Goal: Task Accomplishment & Management: Manage account settings

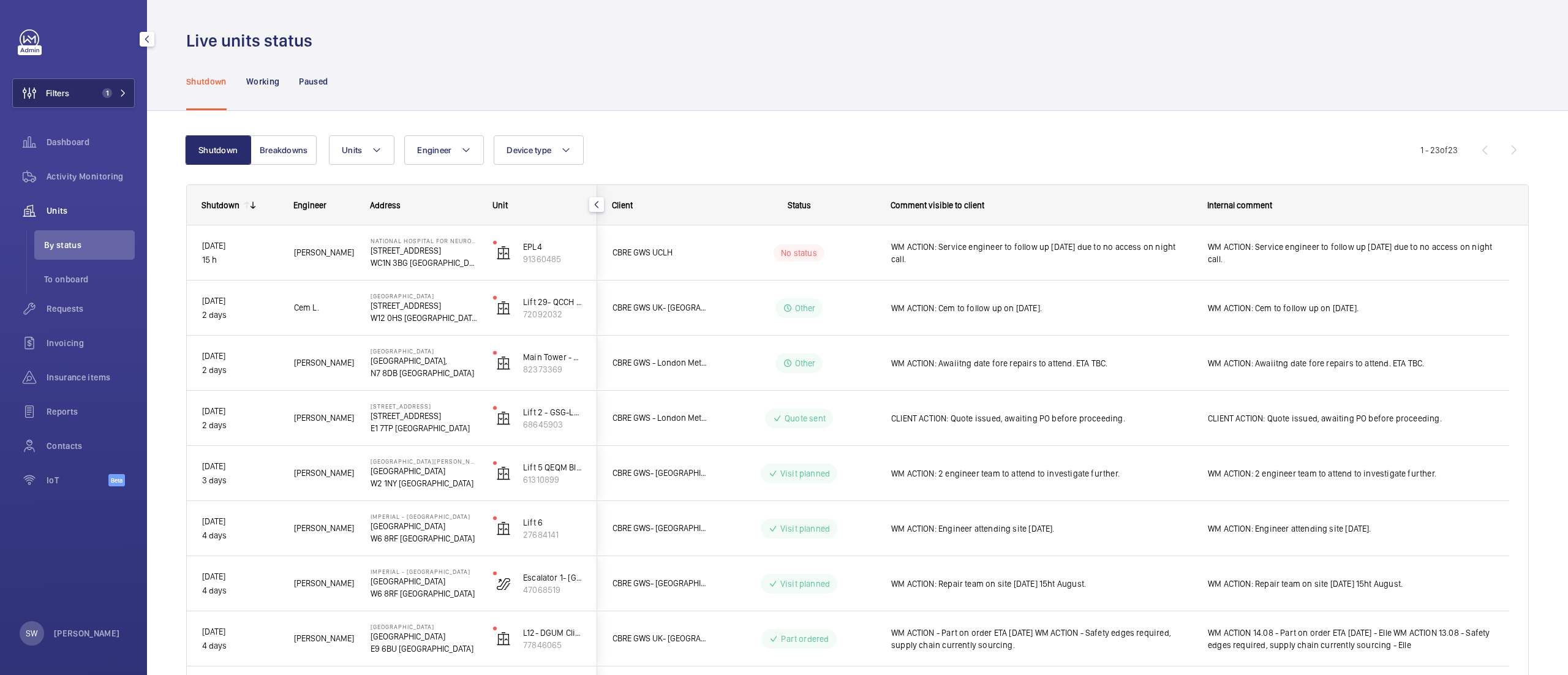
click at [108, 102] on button "Filters 1" at bounding box center [73, 93] width 122 height 29
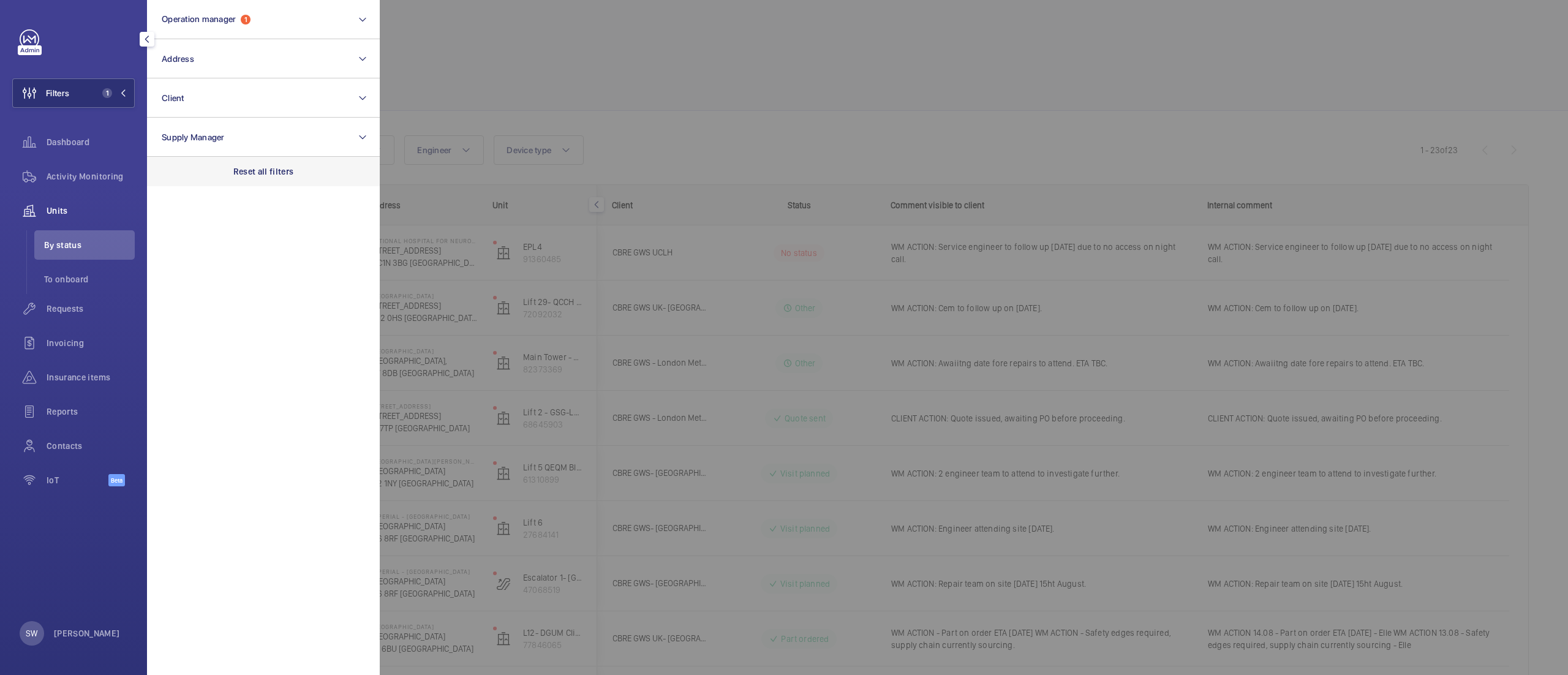
click at [259, 169] on p "Reset all filters" at bounding box center [263, 171] width 61 height 12
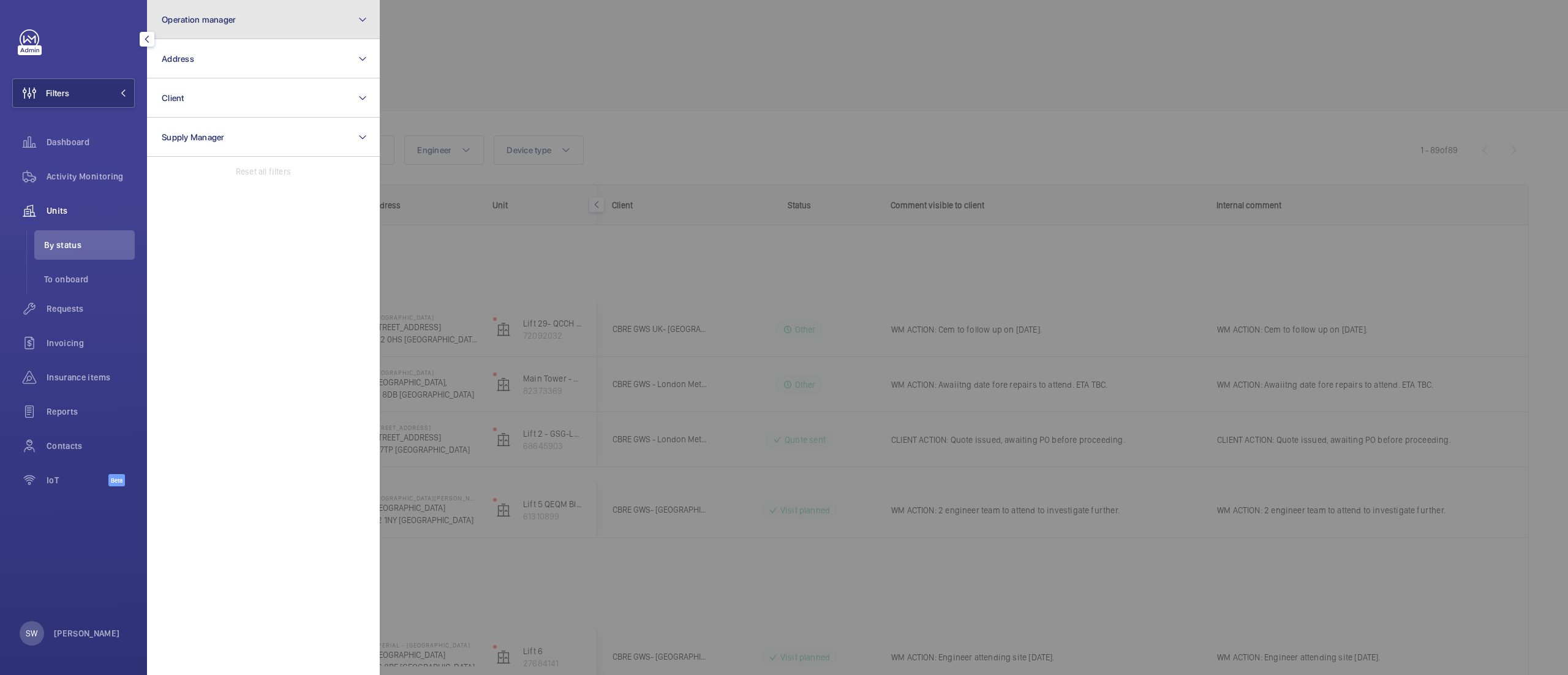
click at [220, 28] on button "Operation manager" at bounding box center [263, 20] width 233 height 40
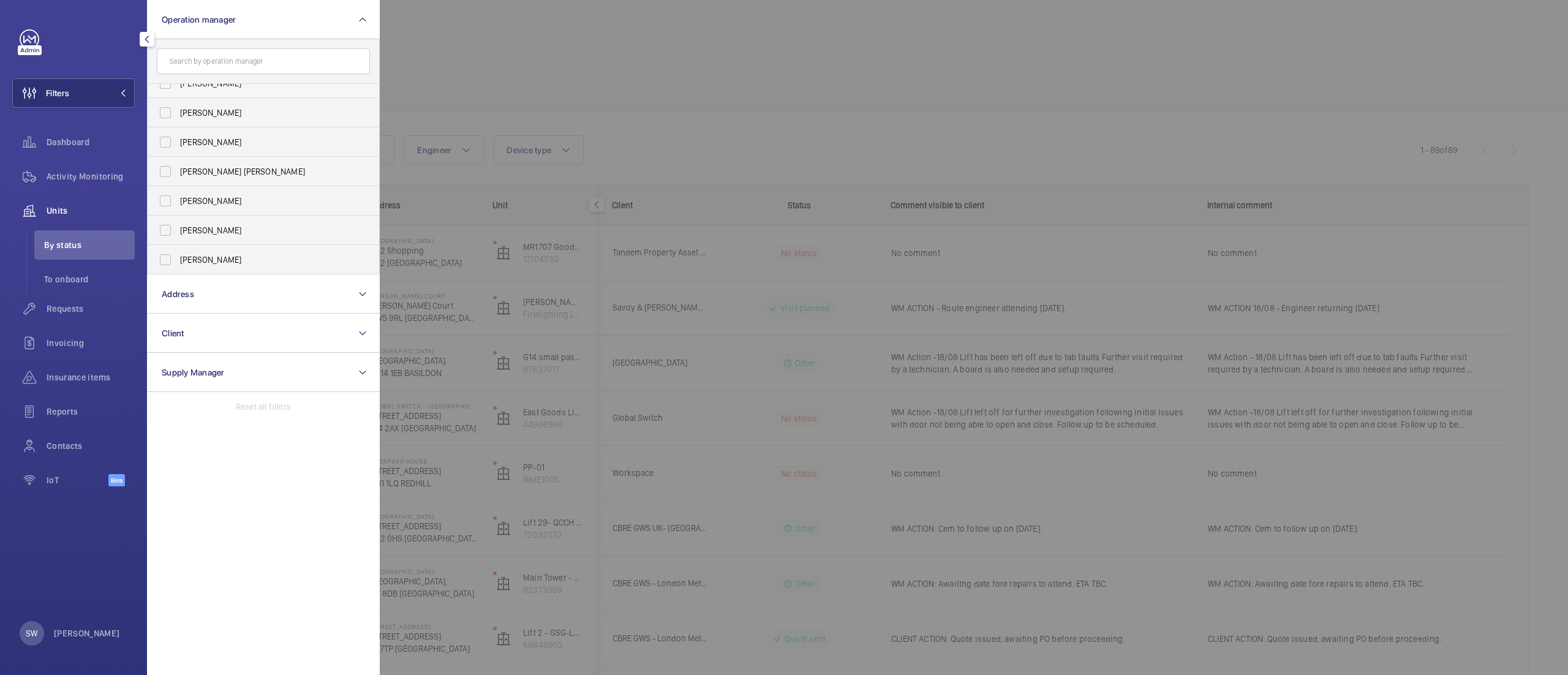
scroll to position [1, 0]
click at [158, 185] on label "[PERSON_NAME]" at bounding box center [254, 186] width 213 height 29
click at [158, 185] on input "[PERSON_NAME]" at bounding box center [165, 186] width 24 height 24
checkbox input "true"
click at [638, 130] on div at bounding box center [1163, 337] width 1568 height 675
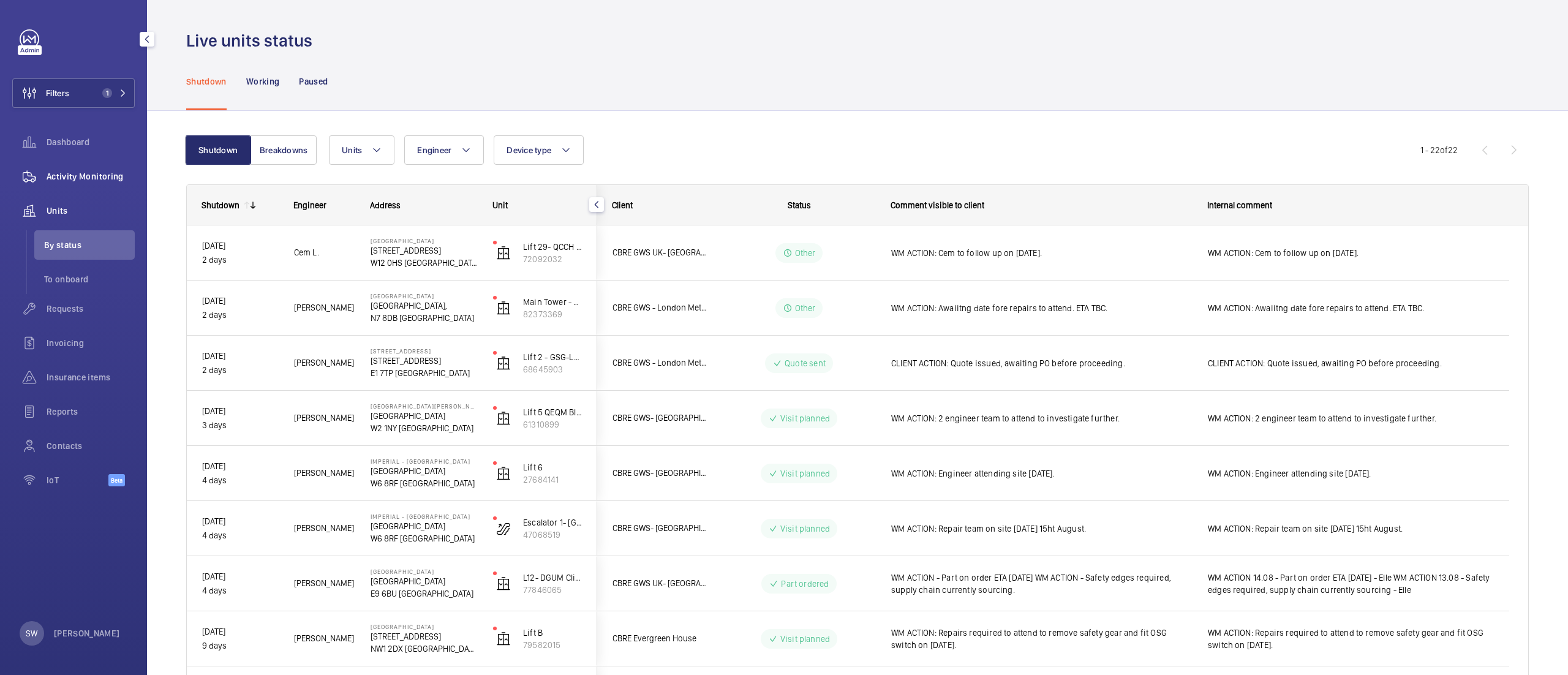
click at [119, 180] on span "Activity Monitoring" at bounding box center [90, 176] width 88 height 12
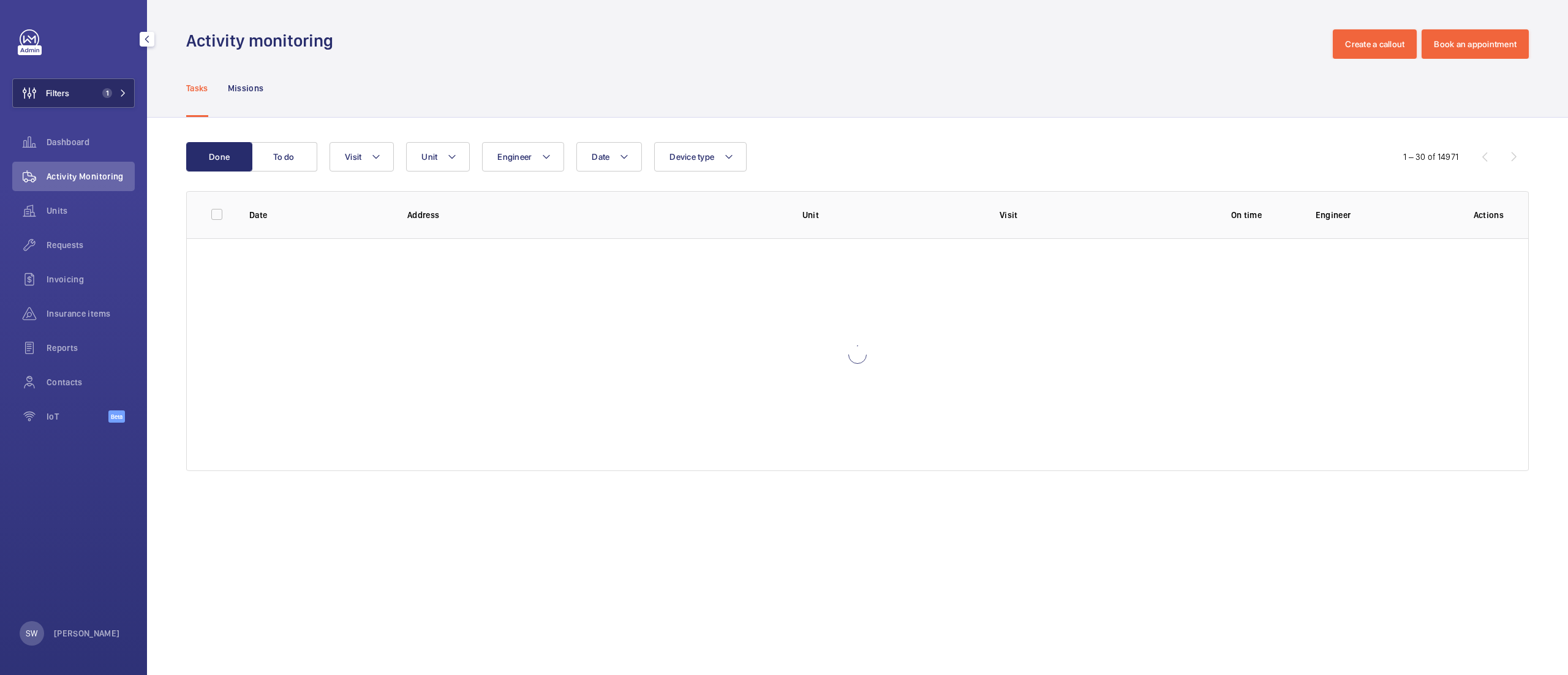
click at [91, 91] on button "Filters 1" at bounding box center [73, 93] width 122 height 29
click at [99, 109] on div "Filters 1 Dashboard Activity Monitoring Units Requests Invoicing Insurance item…" at bounding box center [73, 233] width 122 height 407
click at [101, 90] on span "1" at bounding box center [104, 92] width 15 height 10
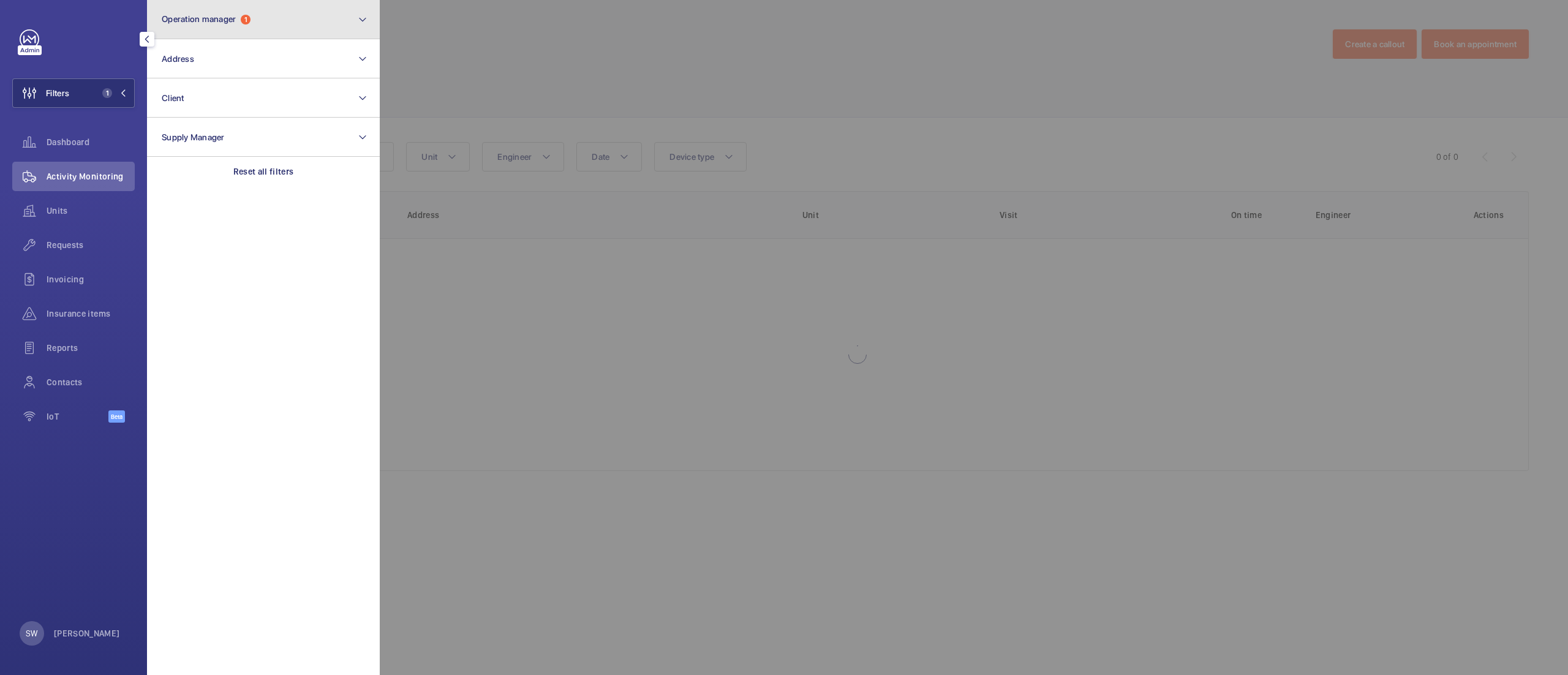
click at [280, 11] on button "Operation manager 1" at bounding box center [263, 20] width 233 height 40
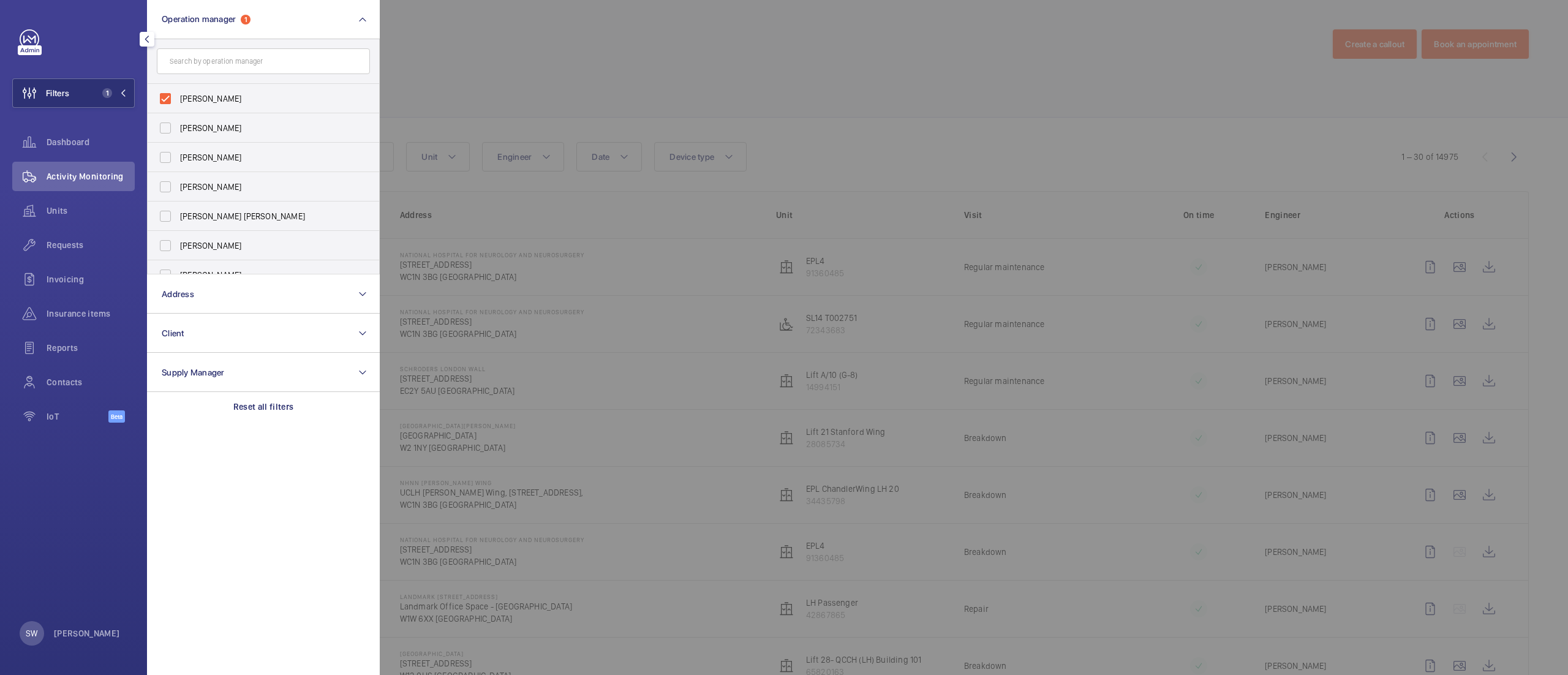
click at [481, 66] on div at bounding box center [1163, 337] width 1568 height 675
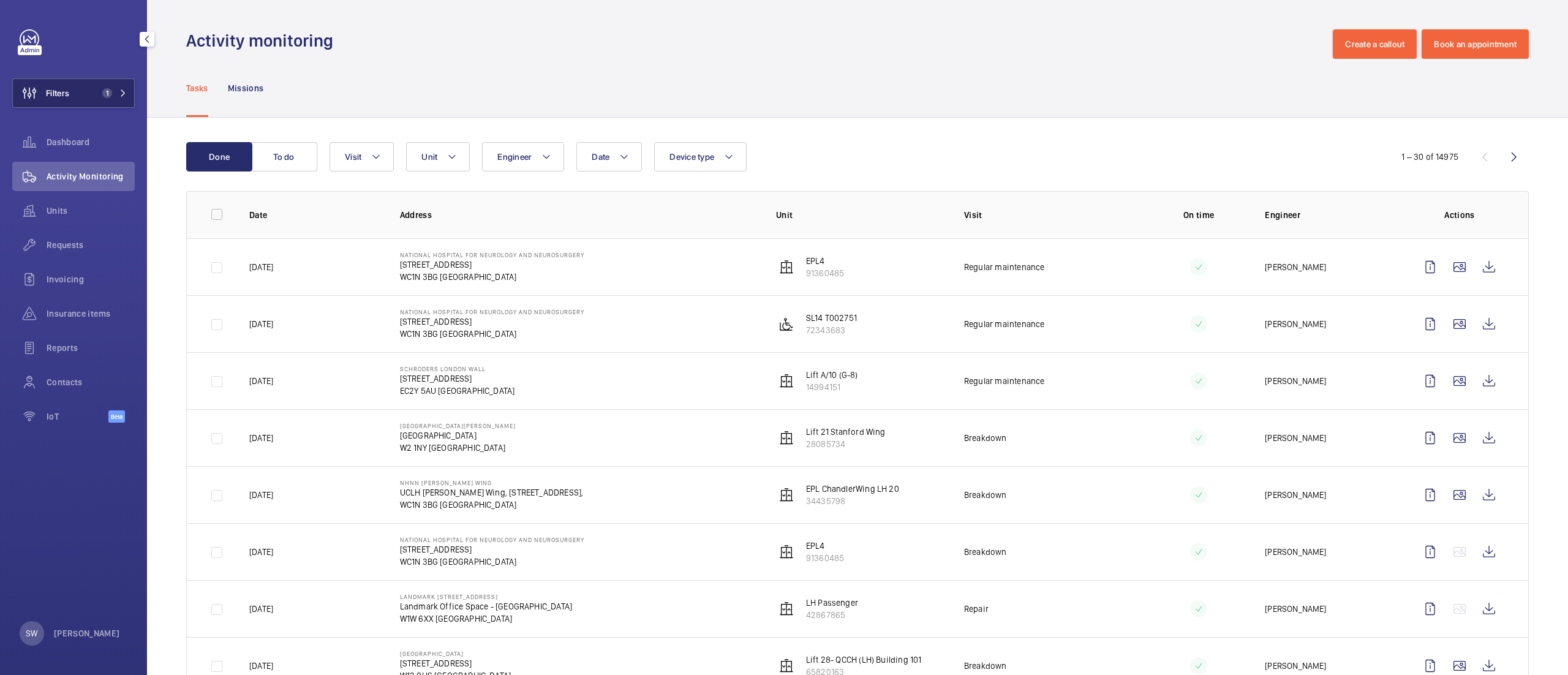
click at [101, 92] on span "1" at bounding box center [104, 92] width 15 height 10
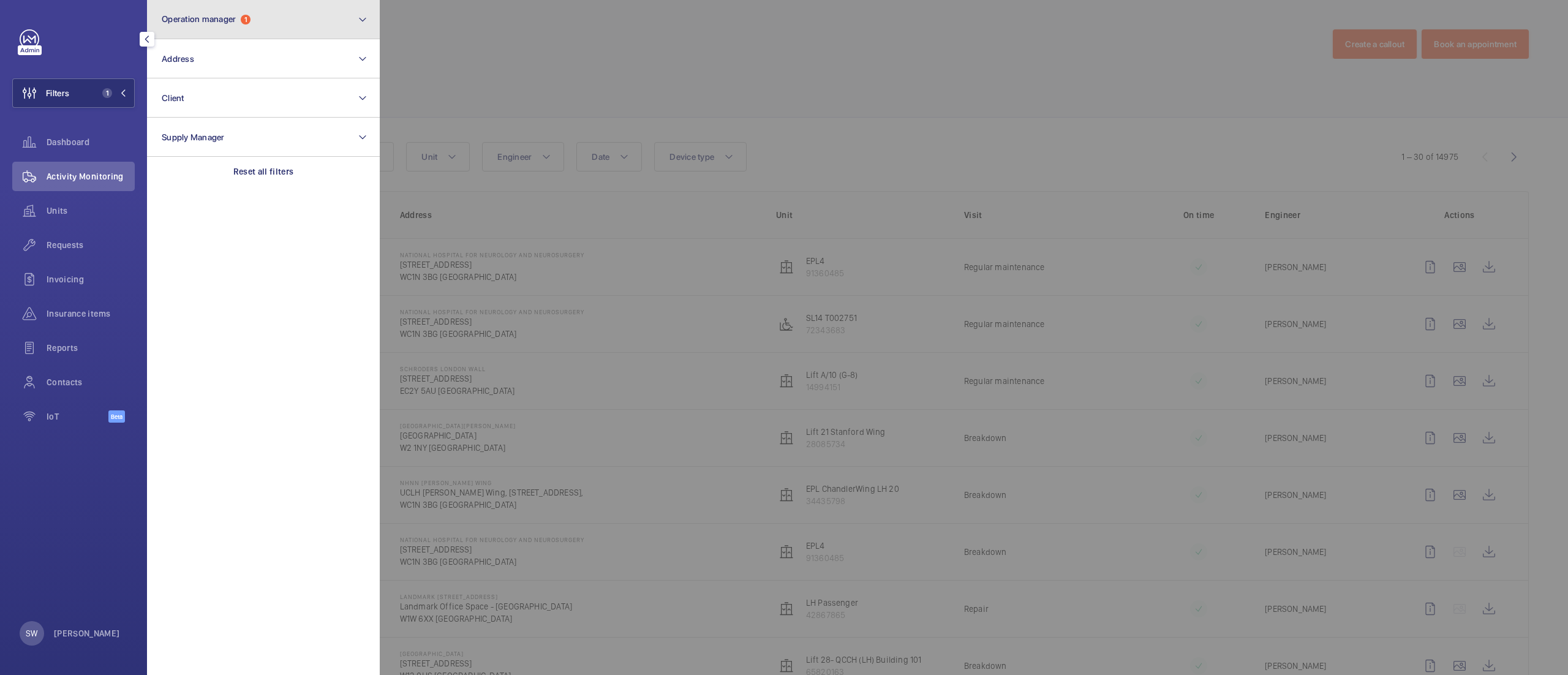
click at [223, 27] on button "Operation manager 1" at bounding box center [263, 20] width 233 height 40
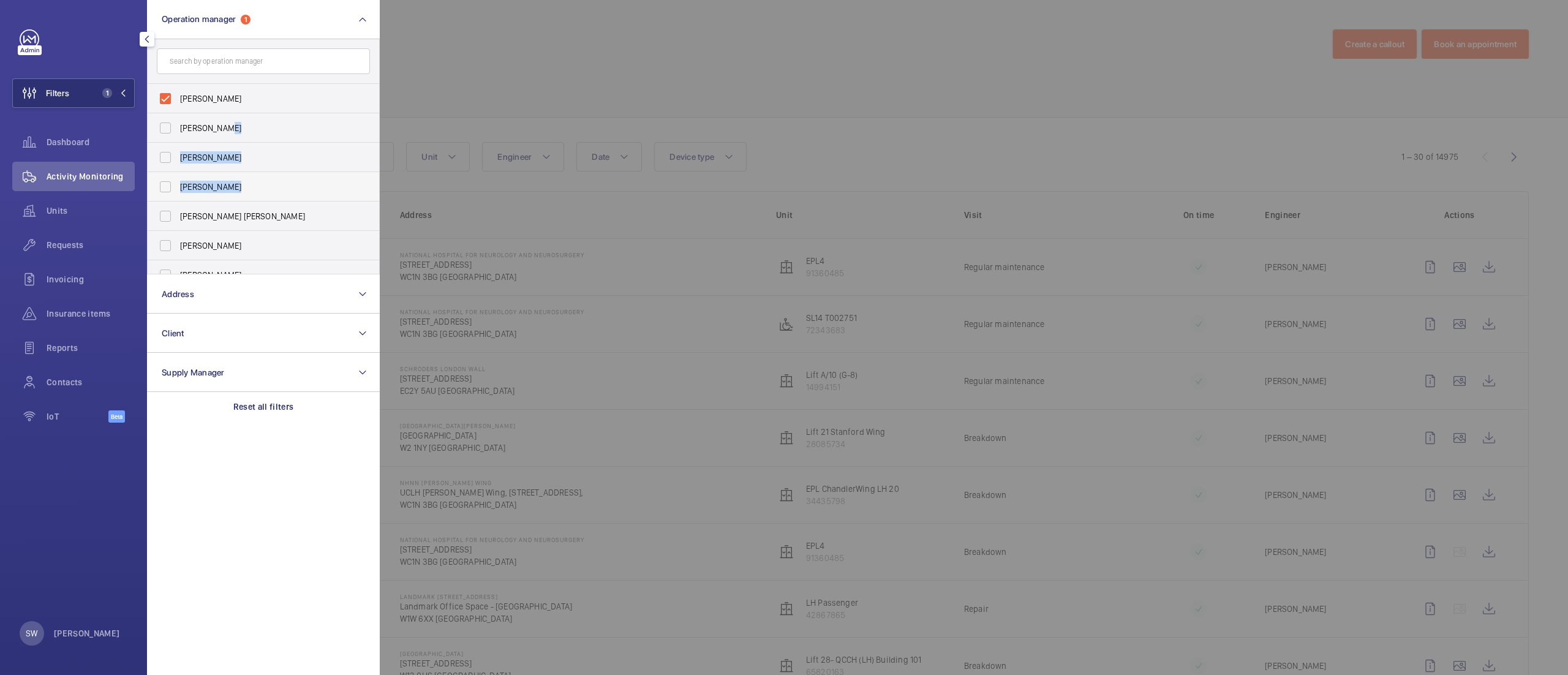
drag, startPoint x: 373, startPoint y: 137, endPoint x: 373, endPoint y: 196, distance: 59.0
click at [373, 196] on ul "Sam Williams Abby Archer Rachael Hoskins Connor Dudley Connor Tarpey Tom Harmsw…" at bounding box center [263, 201] width 231 height 235
click at [69, 623] on div "SW Sam Williams" at bounding box center [70, 634] width 101 height 24
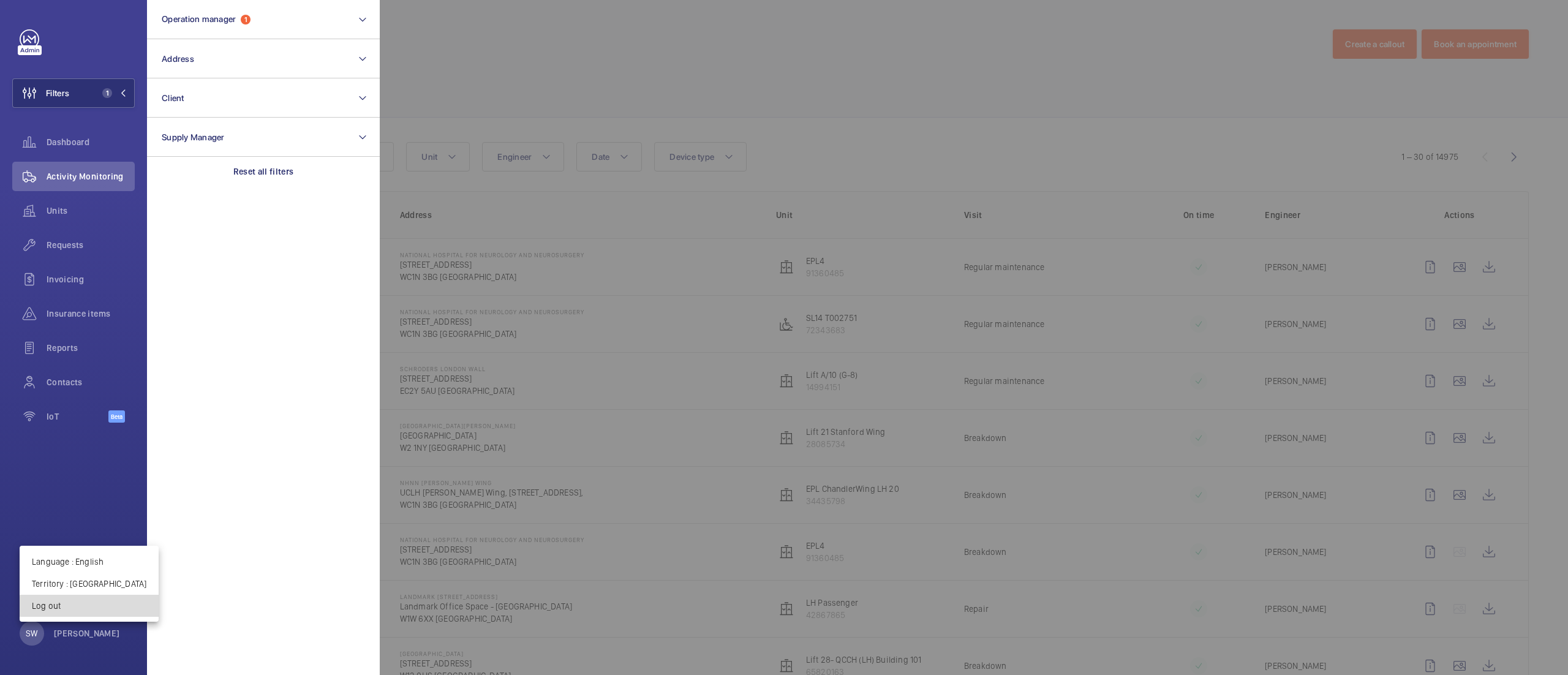
click at [99, 607] on p "Log out" at bounding box center [89, 606] width 115 height 12
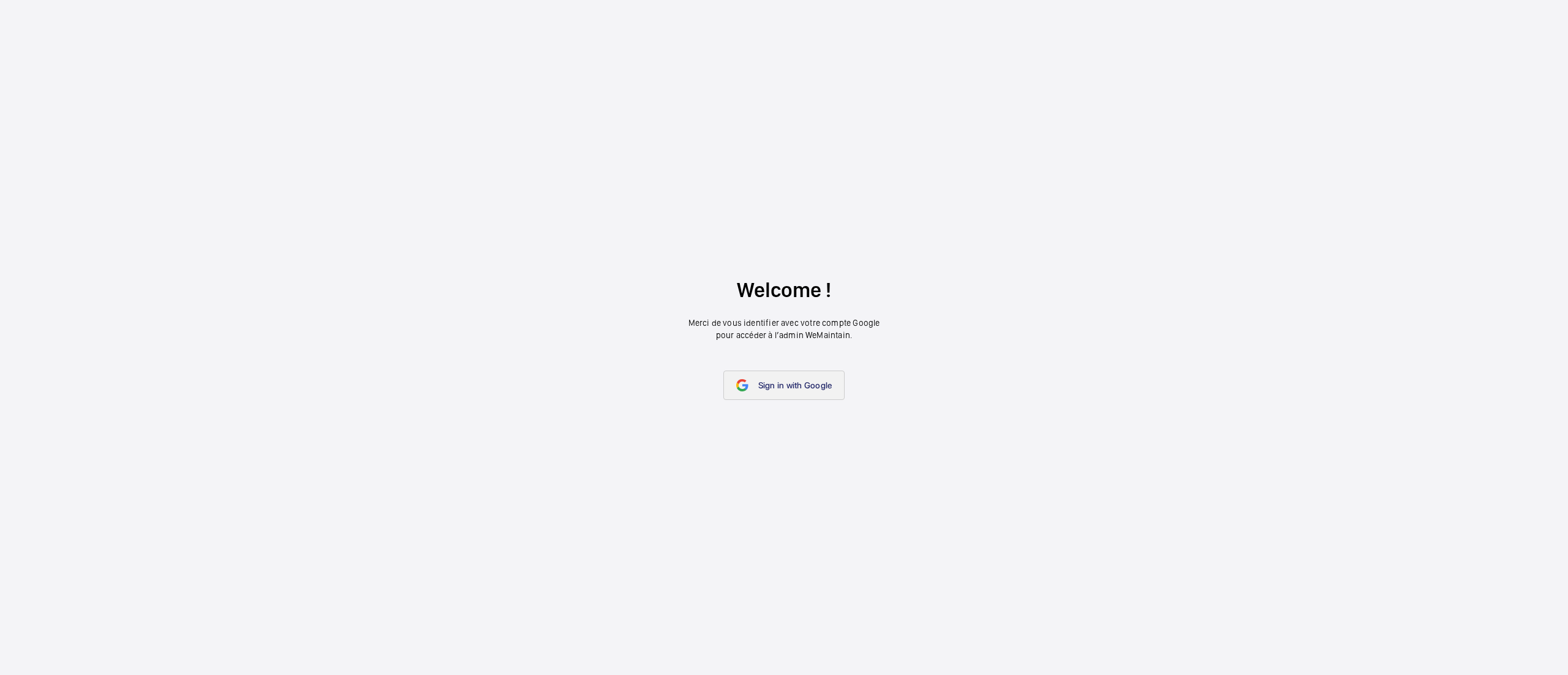
click at [795, 381] on span "Sign in with Google" at bounding box center [795, 385] width 74 height 10
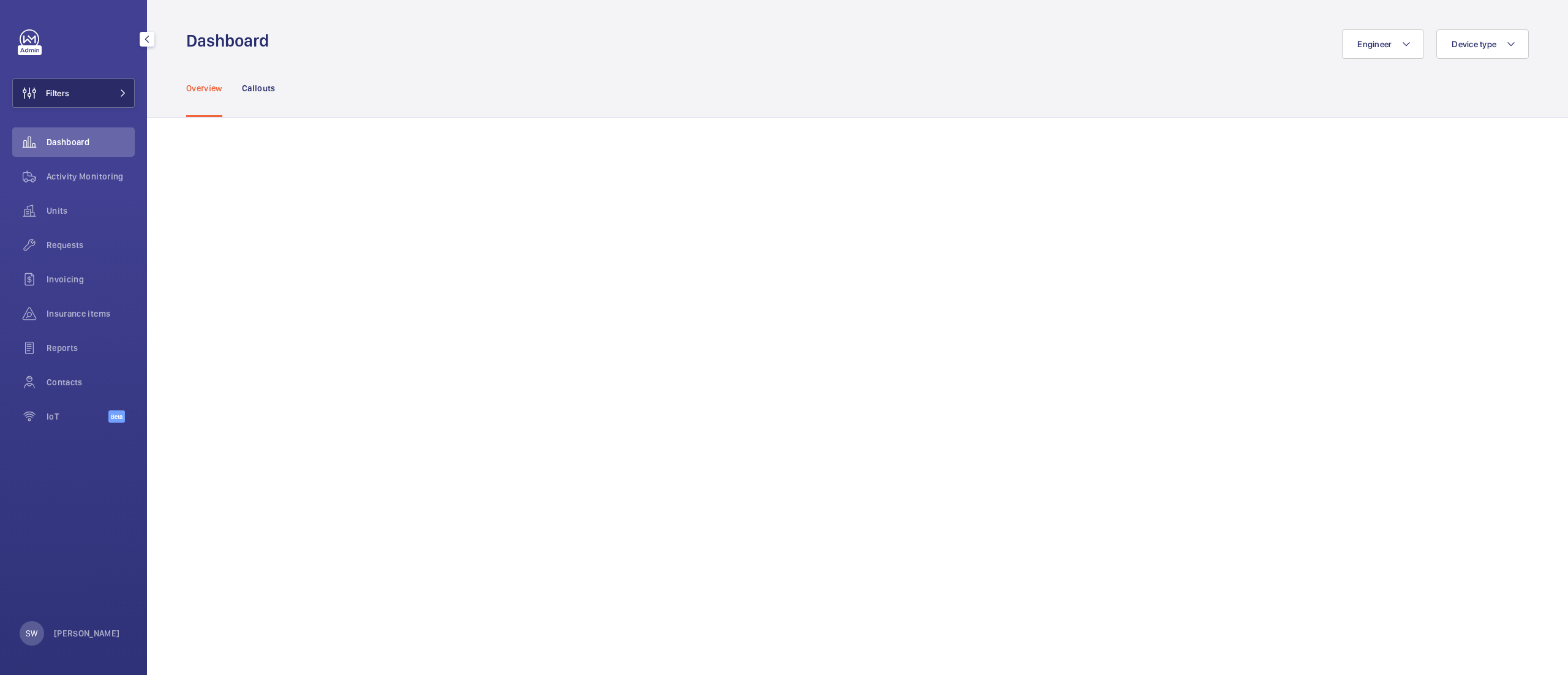
click at [99, 91] on button "Filters" at bounding box center [73, 93] width 122 height 29
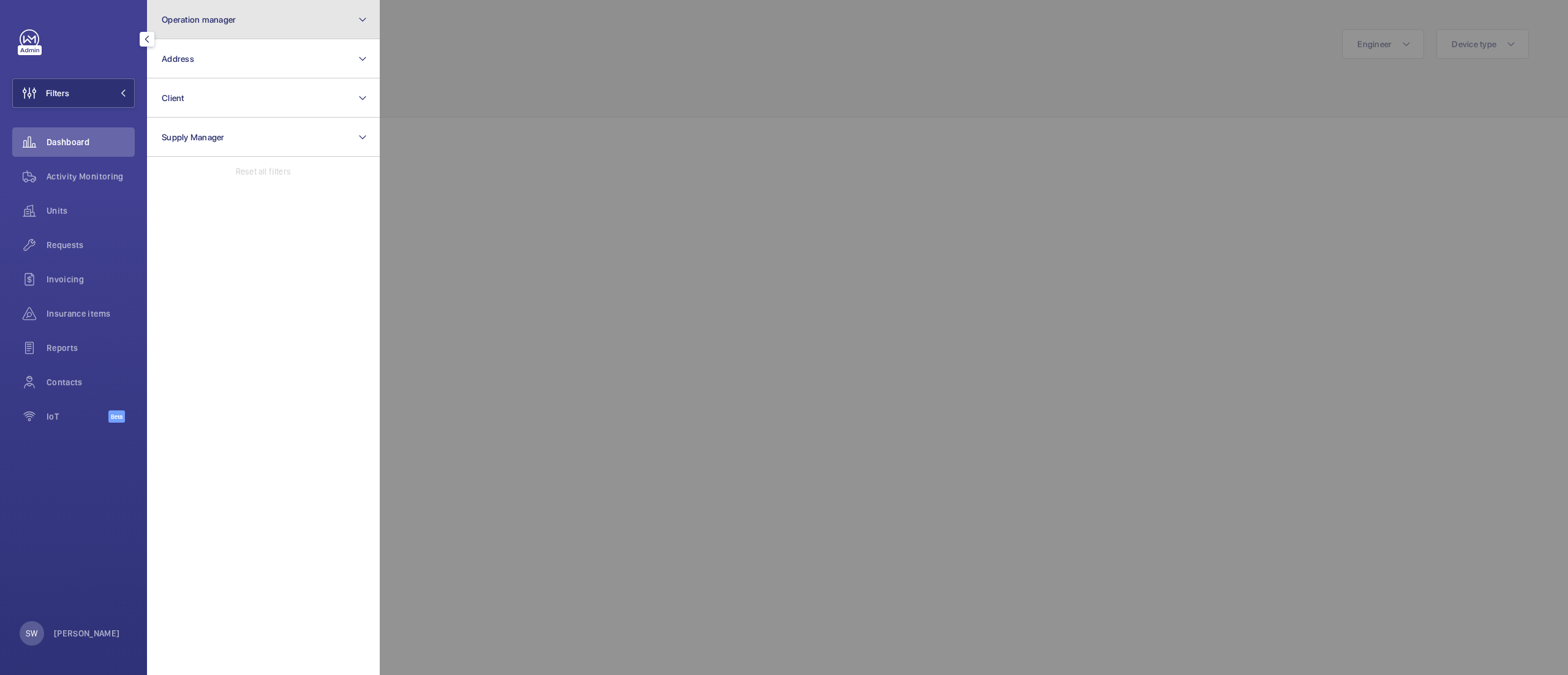
click at [324, 31] on button "Operation manager" at bounding box center [263, 20] width 233 height 40
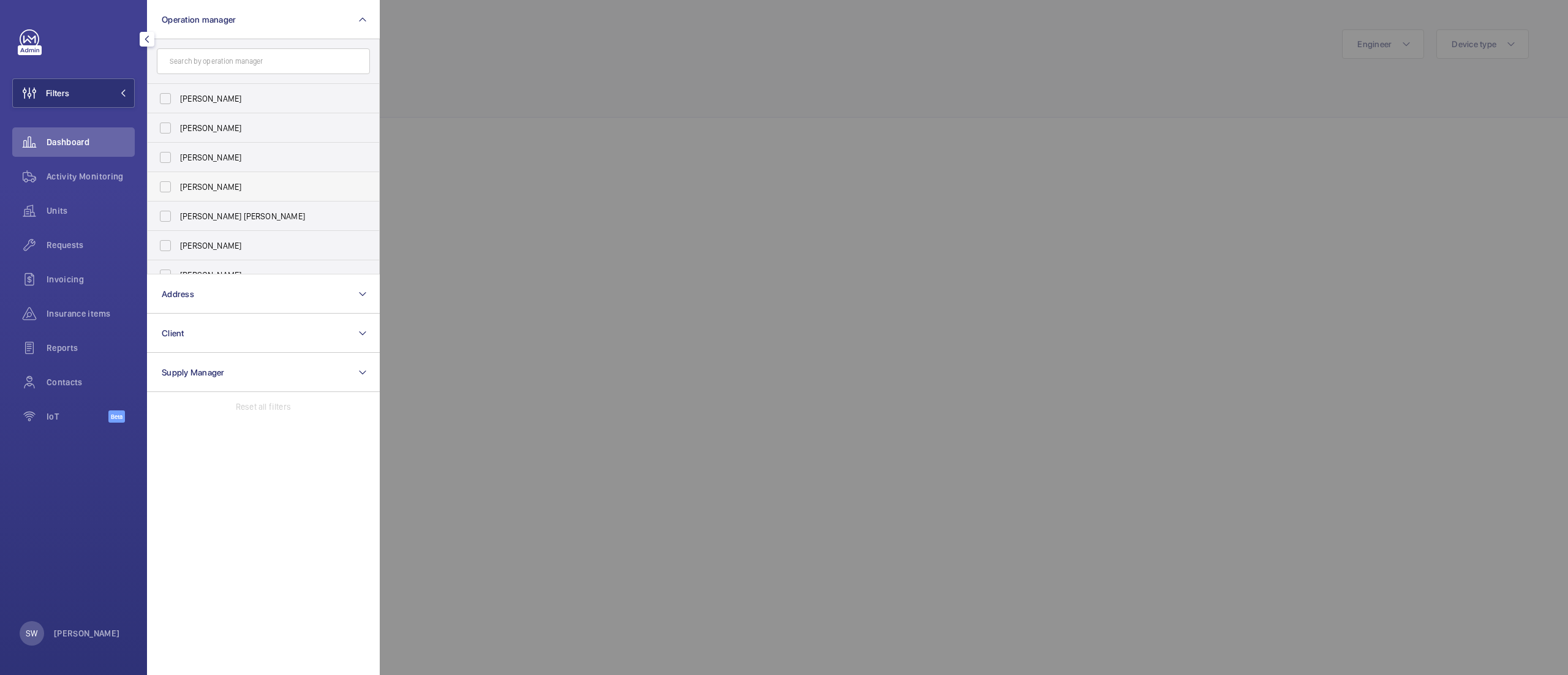
click at [216, 174] on label "[PERSON_NAME]" at bounding box center [254, 187] width 213 height 29
click at [178, 175] on input "[PERSON_NAME]" at bounding box center [165, 187] width 24 height 24
checkbox input "true"
click at [751, 121] on div at bounding box center [1163, 337] width 1568 height 675
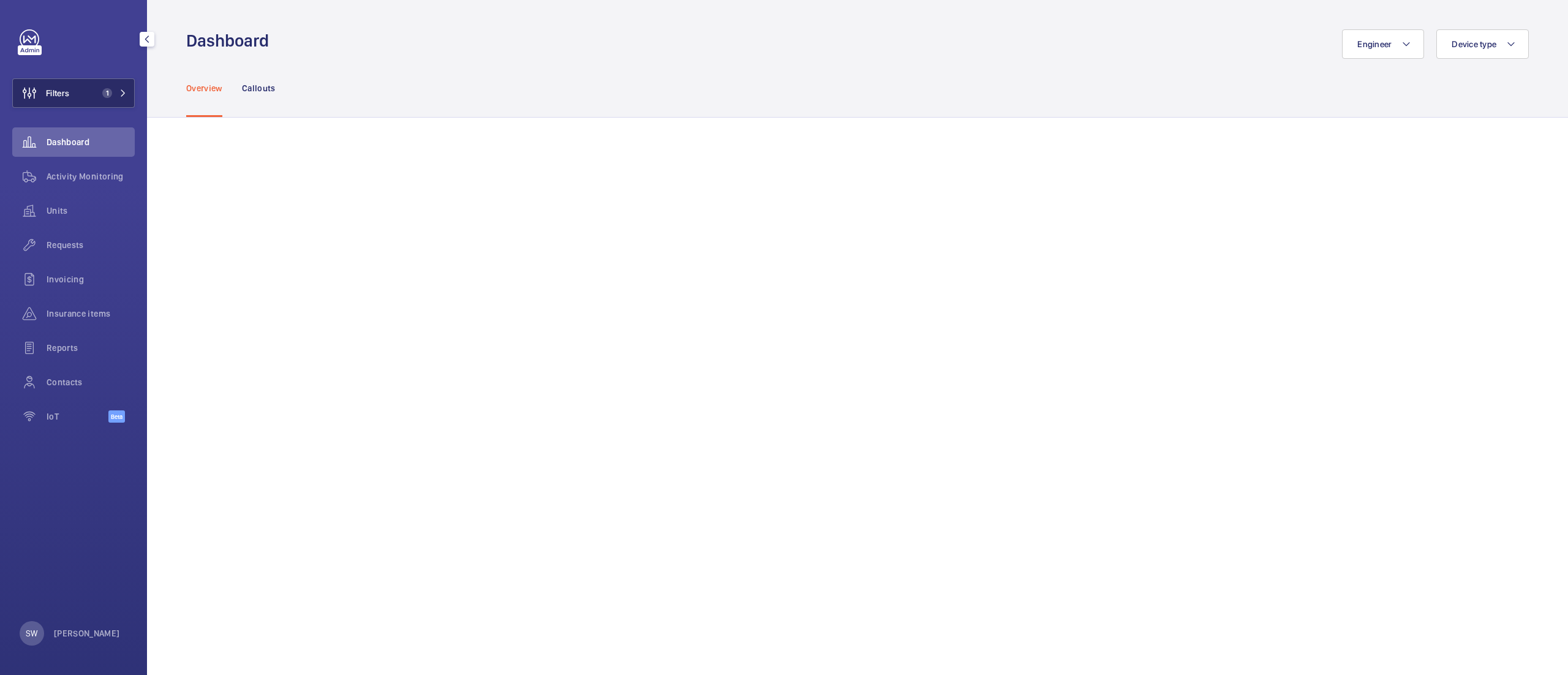
click at [106, 94] on span "1" at bounding box center [107, 92] width 10 height 10
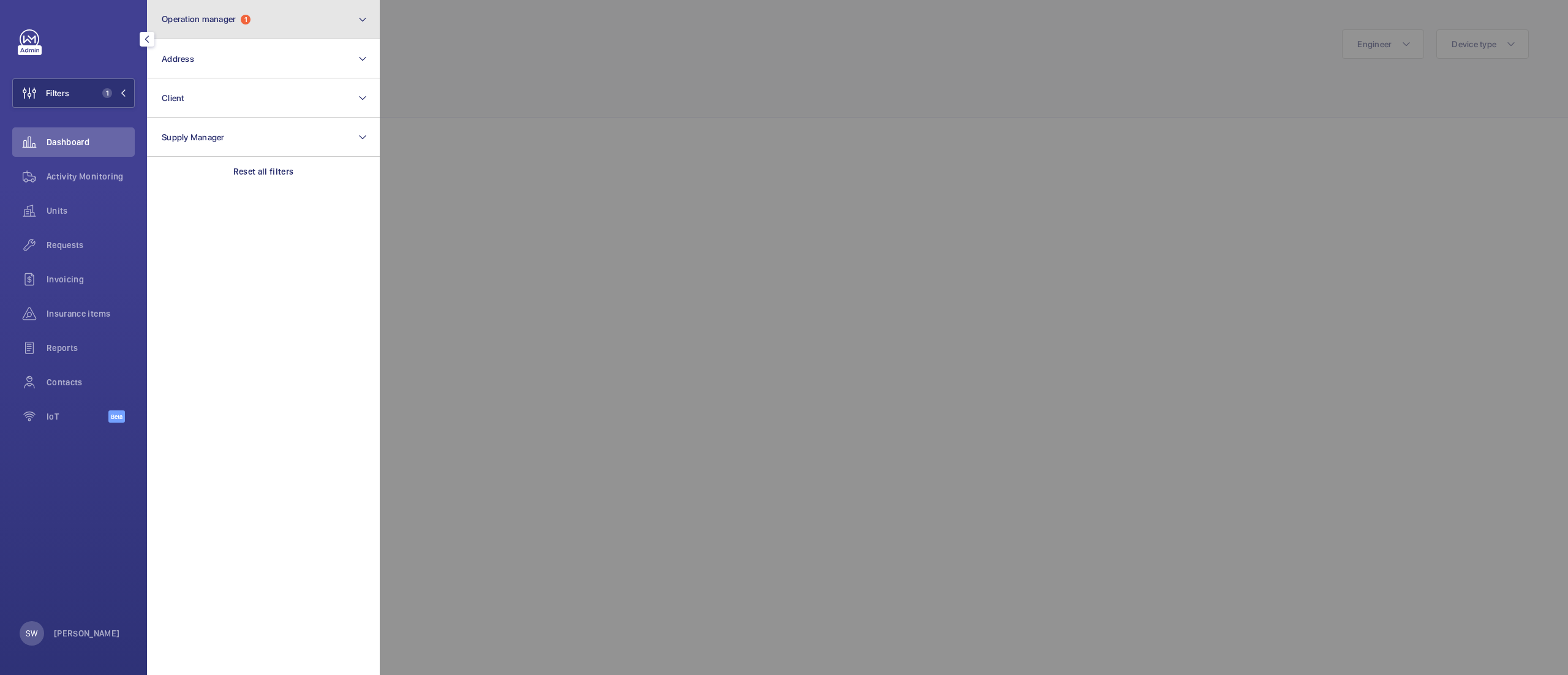
click at [302, 18] on button "Operation manager 1" at bounding box center [263, 20] width 233 height 40
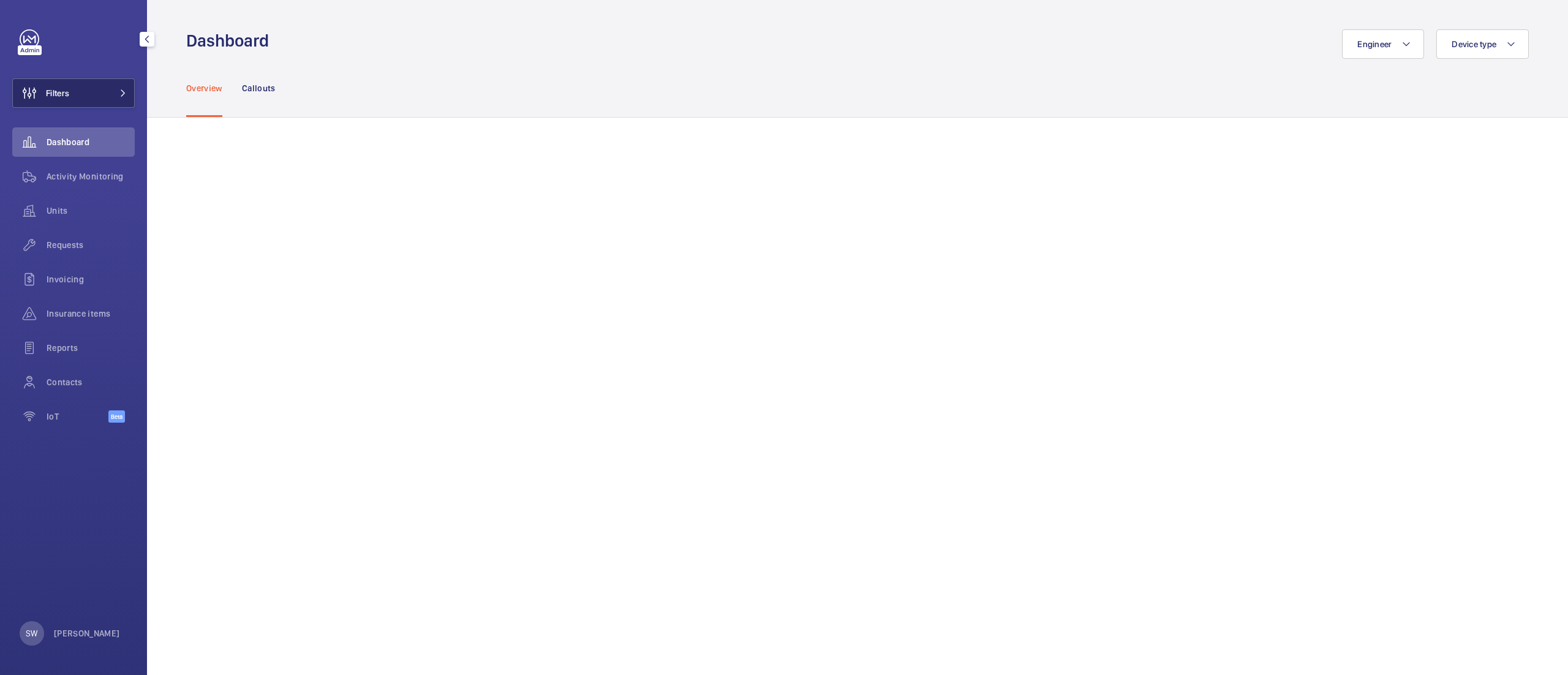
click at [113, 90] on span at bounding box center [119, 93] width 15 height 8
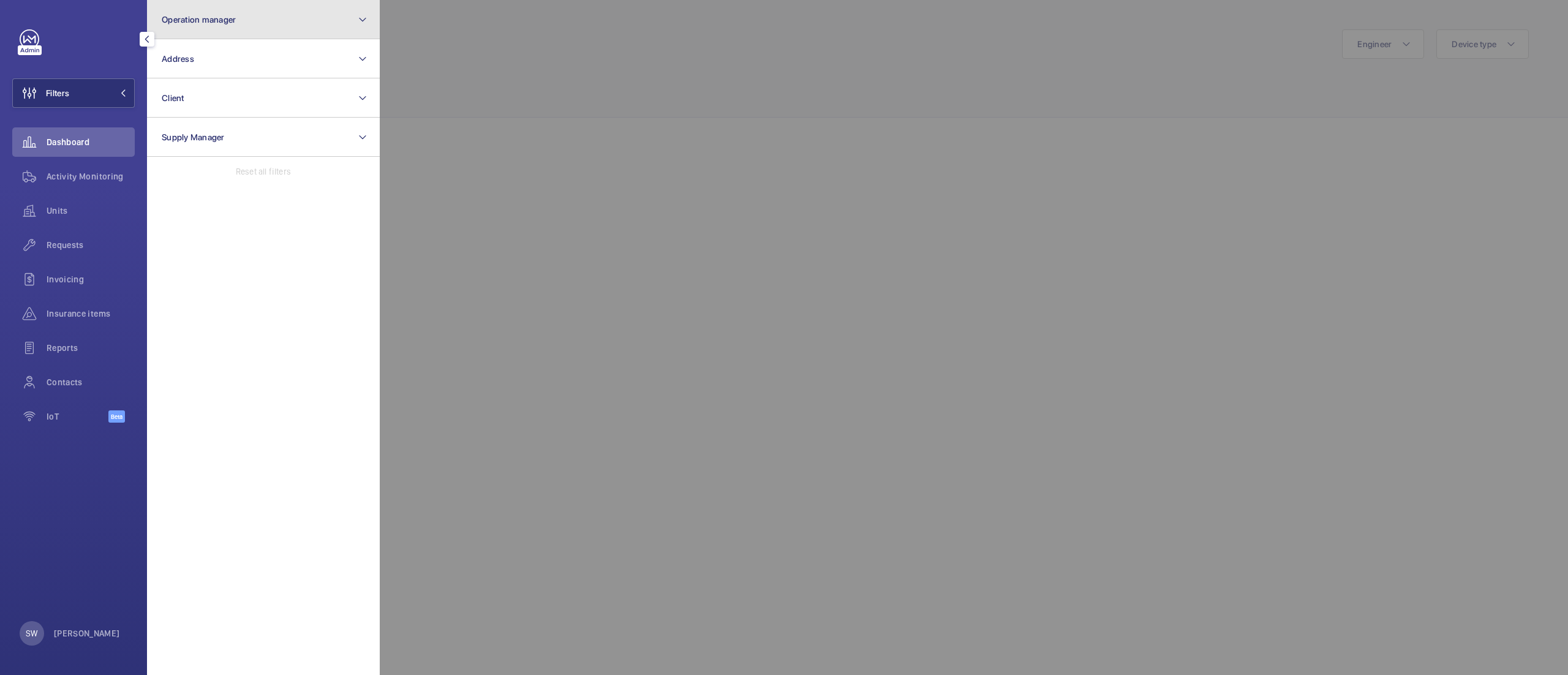
click at [350, 22] on button "Operation manager" at bounding box center [263, 20] width 233 height 40
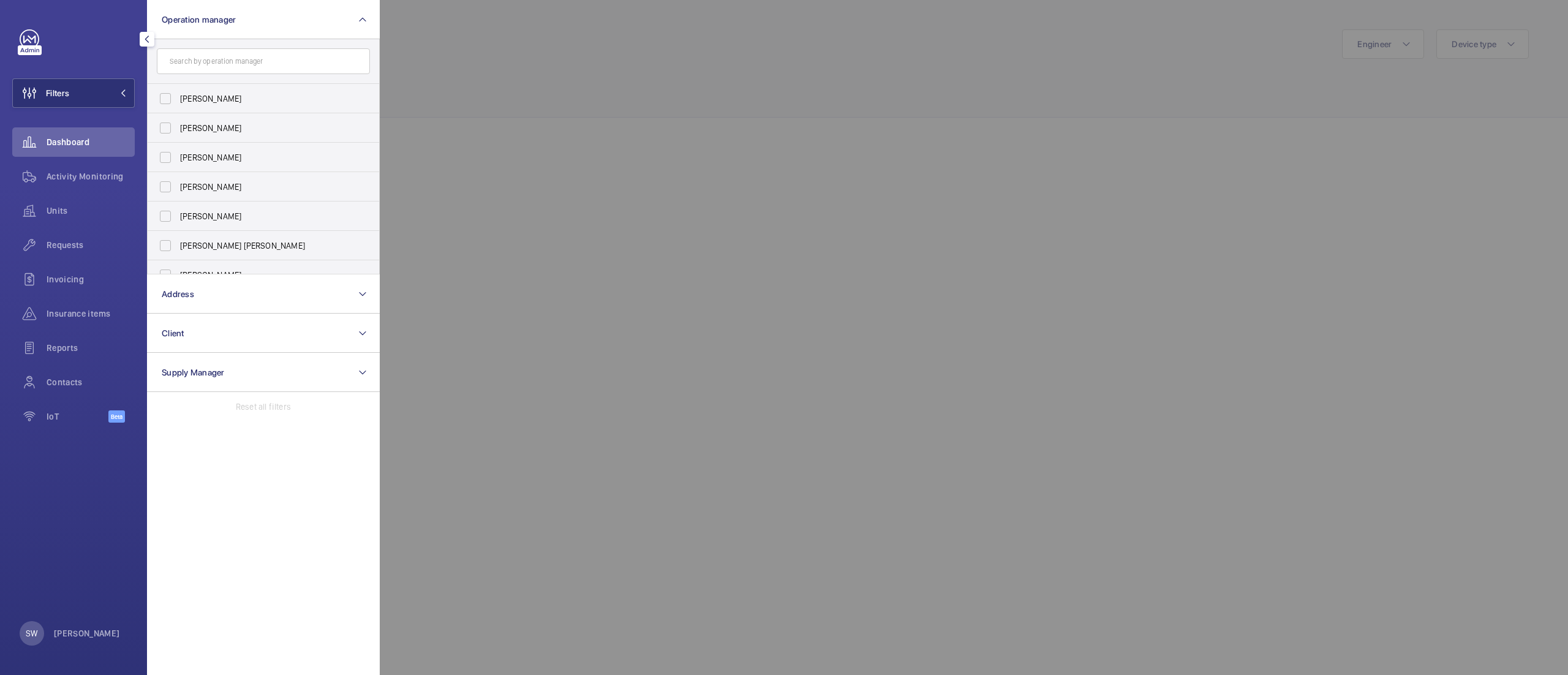
click at [554, 82] on div at bounding box center [1163, 337] width 1568 height 675
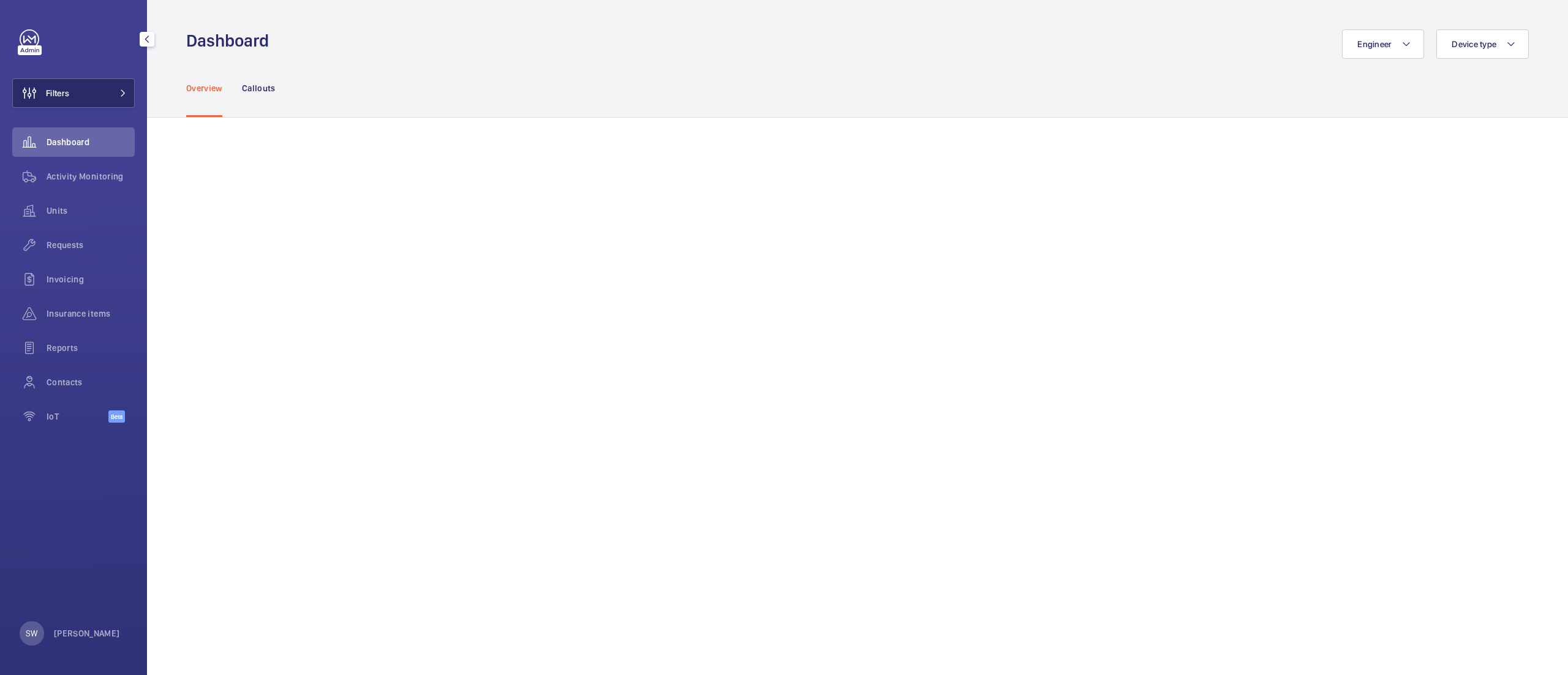
click at [47, 98] on span "Filters" at bounding box center [41, 93] width 56 height 29
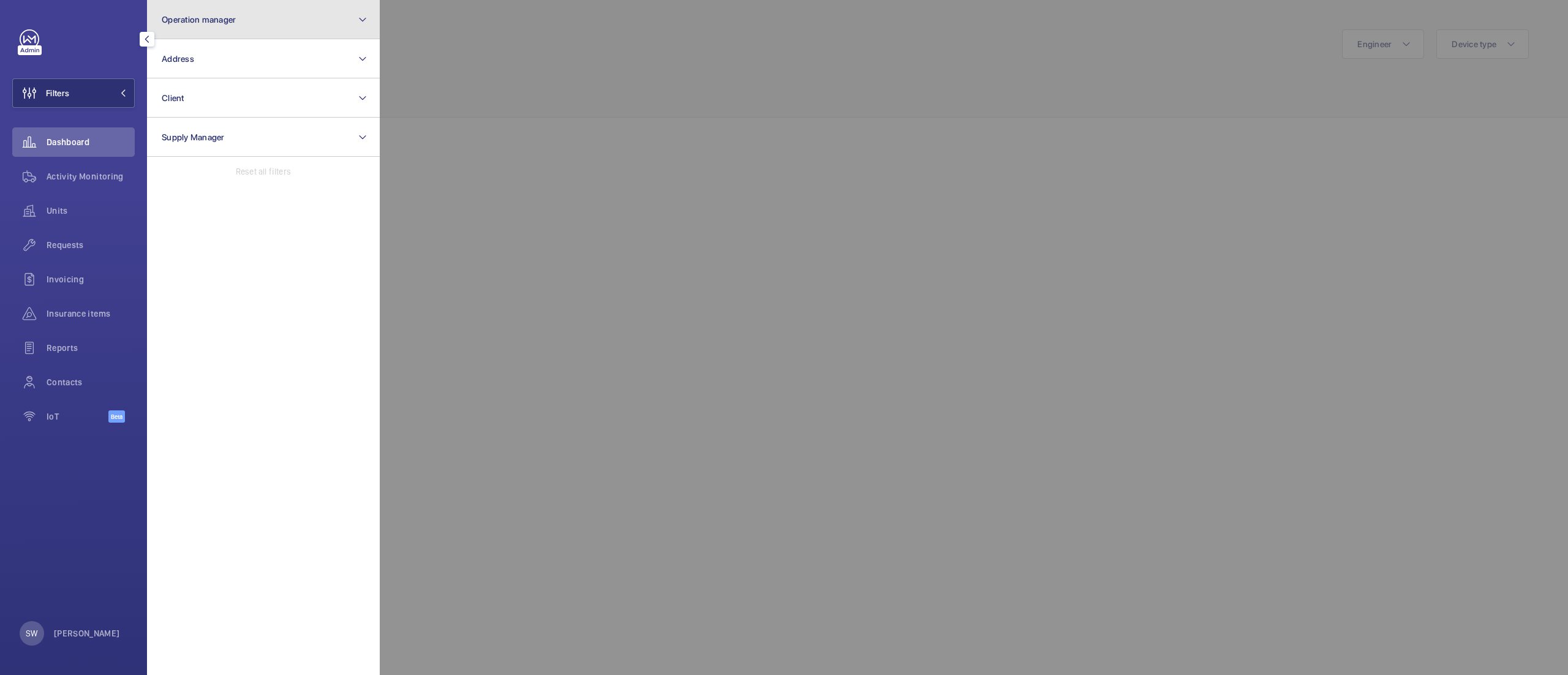
click at [312, 24] on button "Operation manager" at bounding box center [263, 20] width 233 height 40
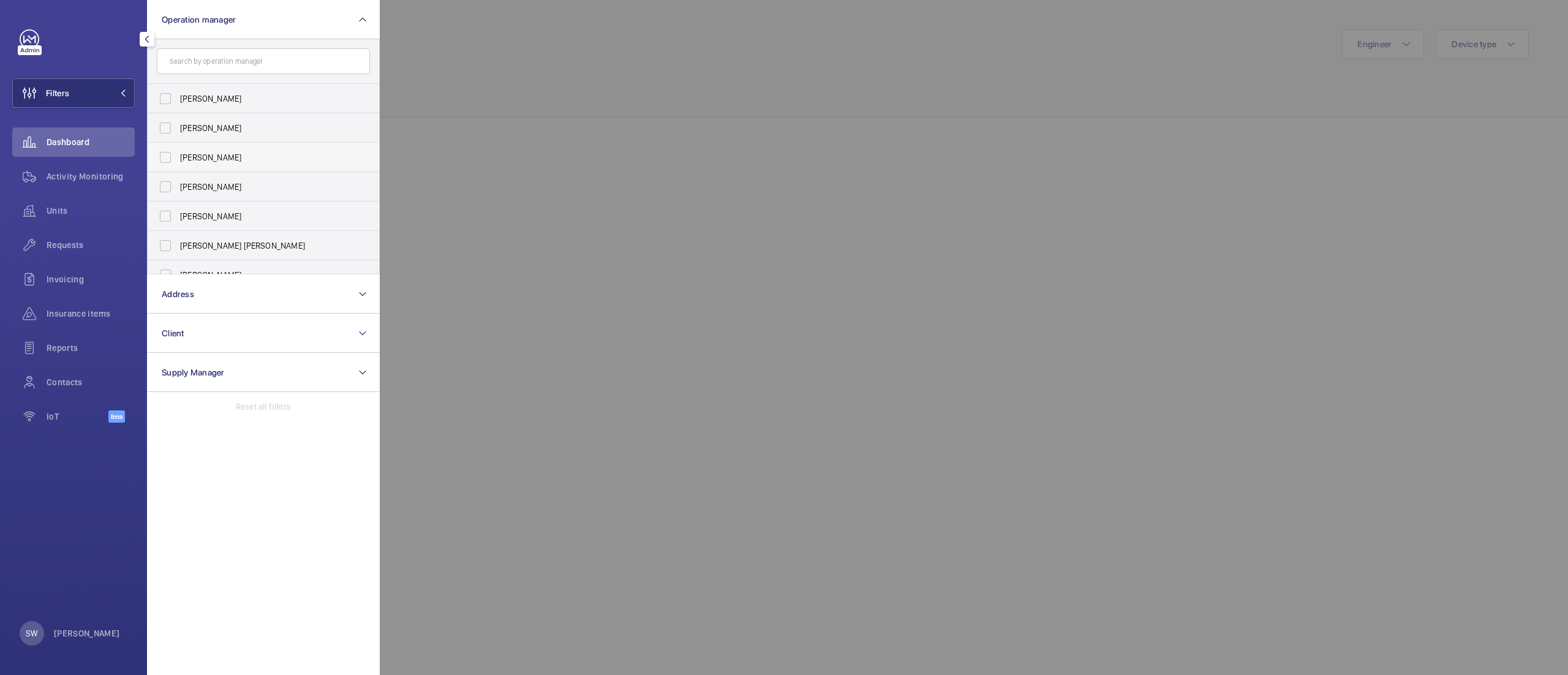
drag, startPoint x: 375, startPoint y: 121, endPoint x: 375, endPoint y: 162, distance: 41.0
click at [375, 162] on ul "Abby Archer John Smith Rachael Hoskins Connor Dudley Sam Williams Connor Tarpey…" at bounding box center [263, 216] width 231 height 265
click at [265, 250] on span "[PERSON_NAME] [PERSON_NAME]" at bounding box center [264, 245] width 168 height 12
click at [178, 250] on input "[PERSON_NAME] [PERSON_NAME]" at bounding box center [165, 245] width 24 height 24
checkbox input "true"
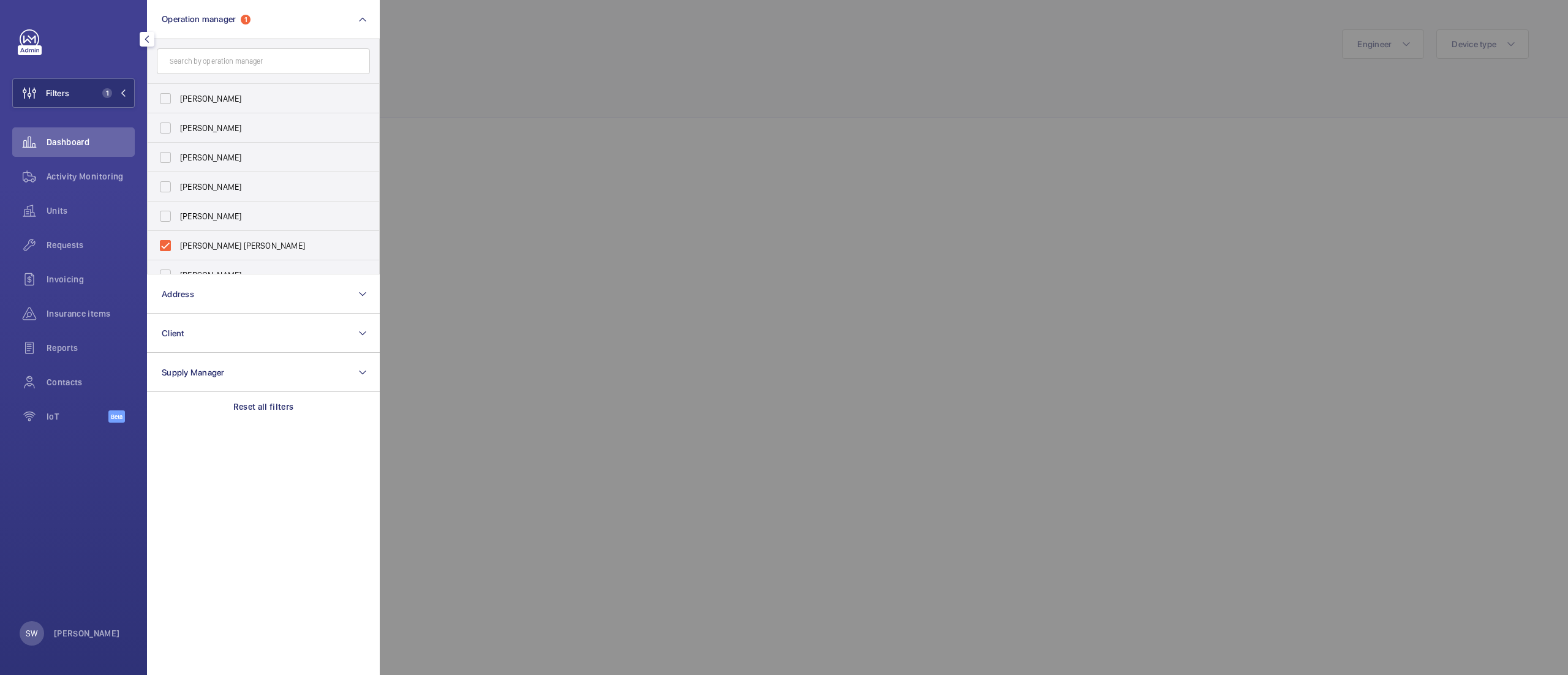
click at [721, 78] on div at bounding box center [1163, 337] width 1568 height 675
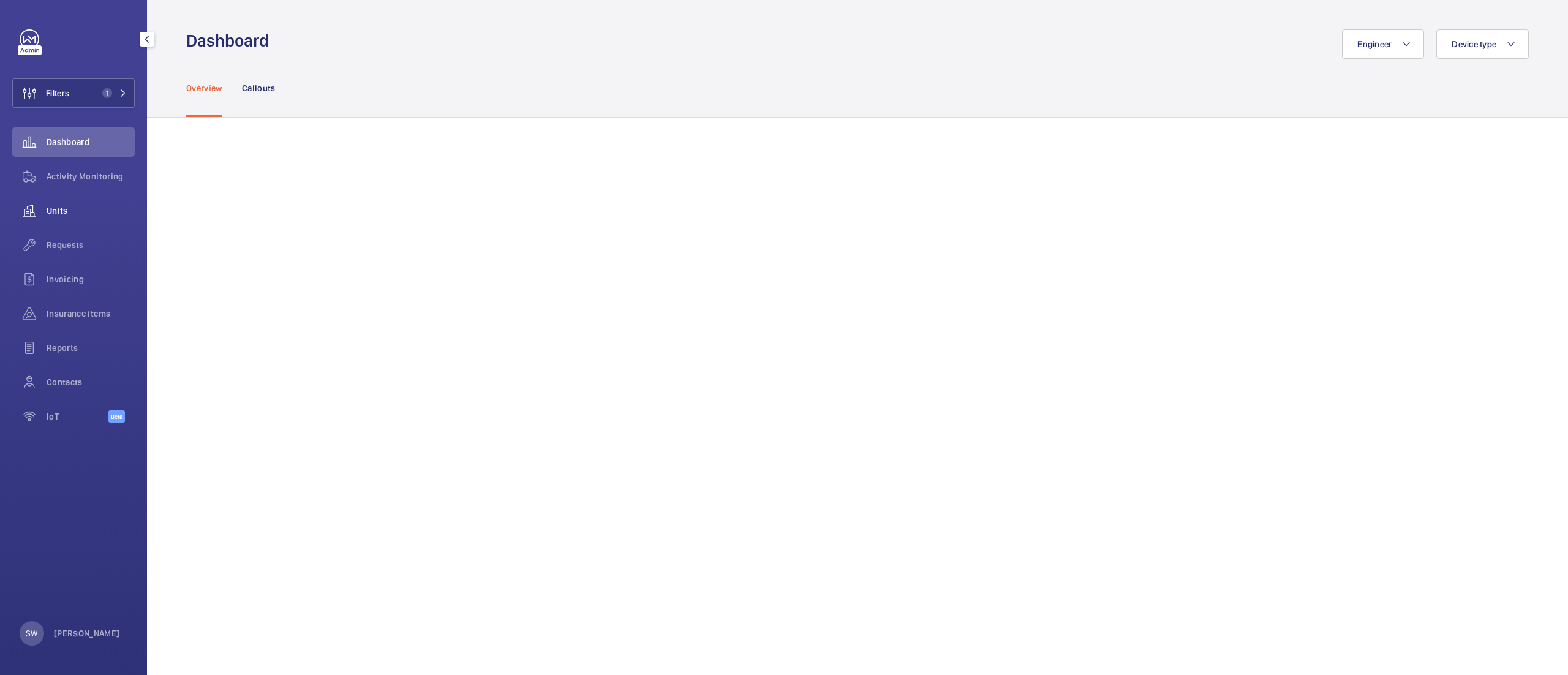
click at [78, 214] on span "Units" at bounding box center [90, 210] width 88 height 12
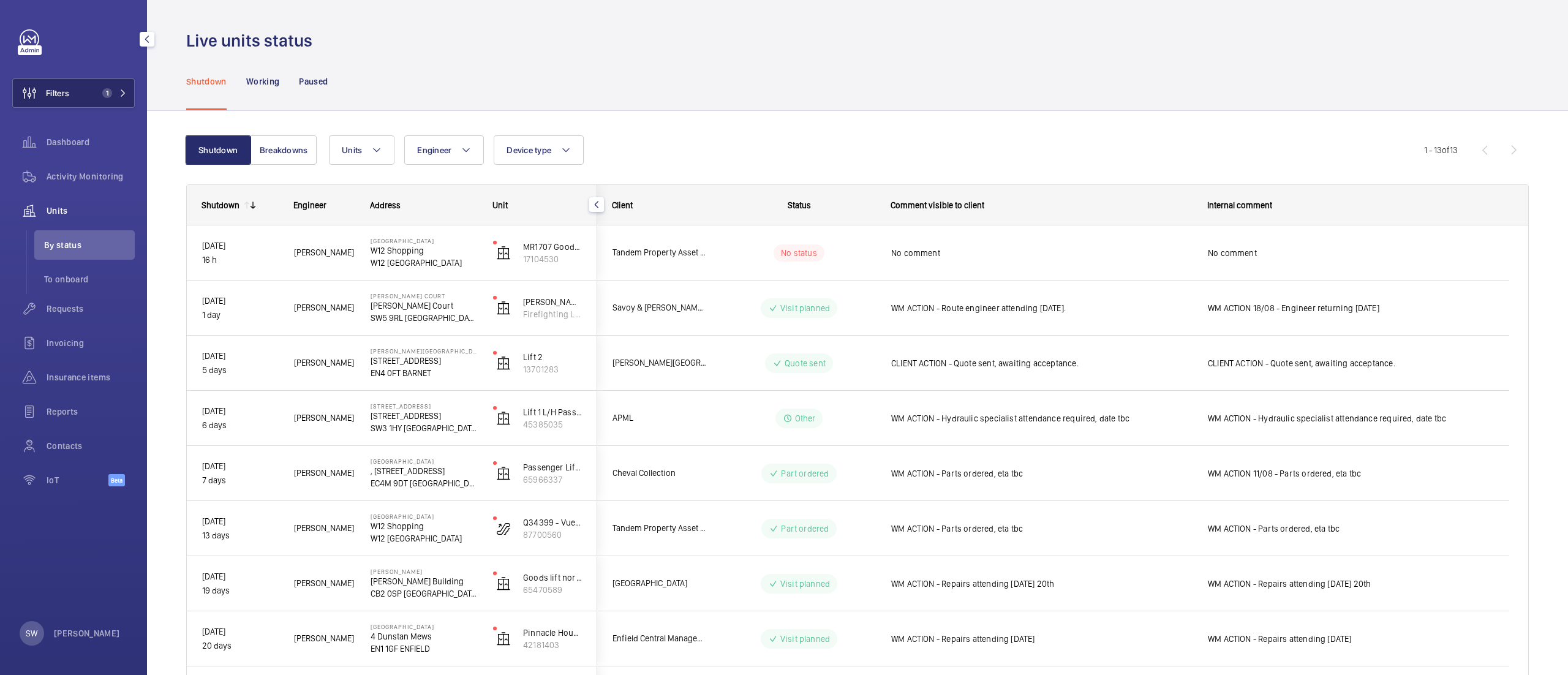
click at [93, 91] on button "Filters 1" at bounding box center [73, 93] width 122 height 29
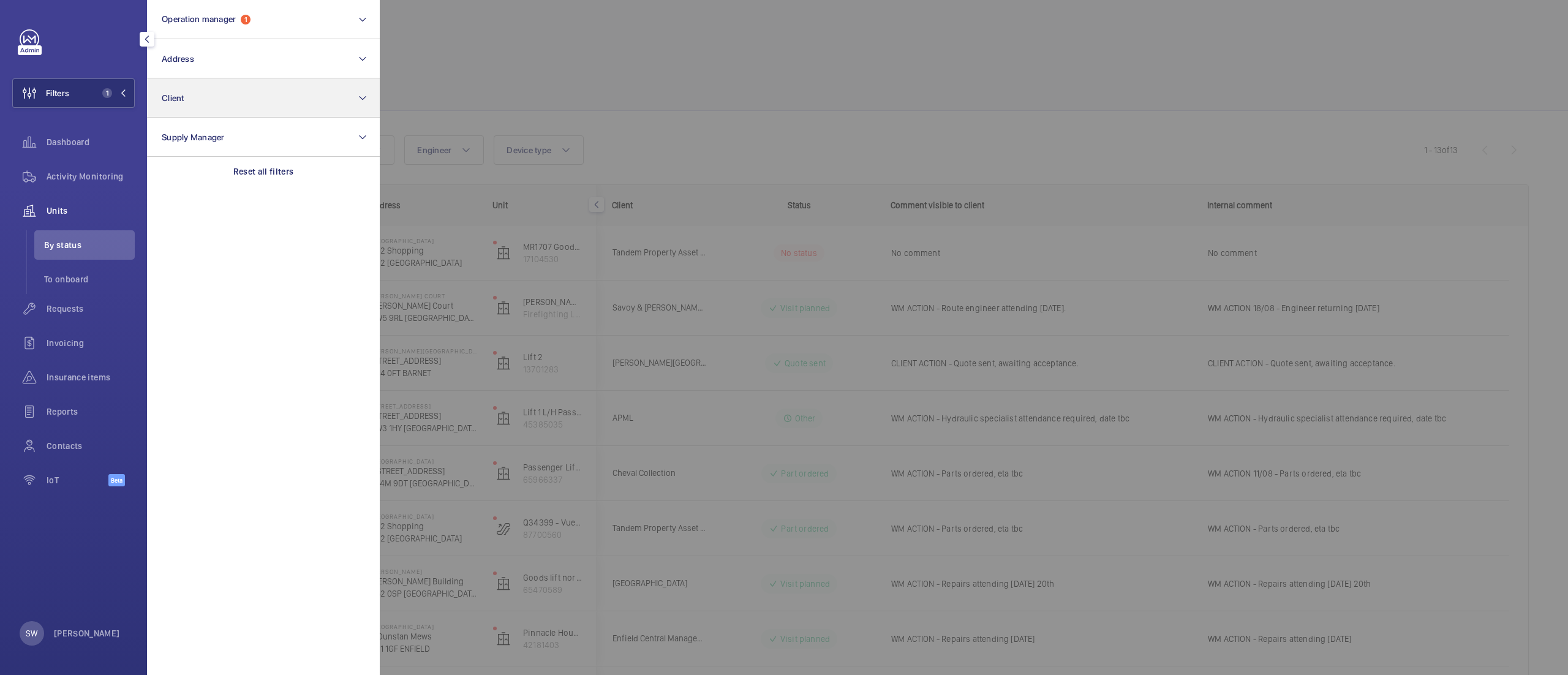
drag, startPoint x: 314, startPoint y: 166, endPoint x: 268, endPoint y: 115, distance: 68.7
click at [313, 166] on div "Reset all filters" at bounding box center [263, 171] width 233 height 29
drag, startPoint x: 244, startPoint y: 78, endPoint x: 254, endPoint y: 107, distance: 30.7
click at [243, 78] on button "Client" at bounding box center [263, 98] width 233 height 40
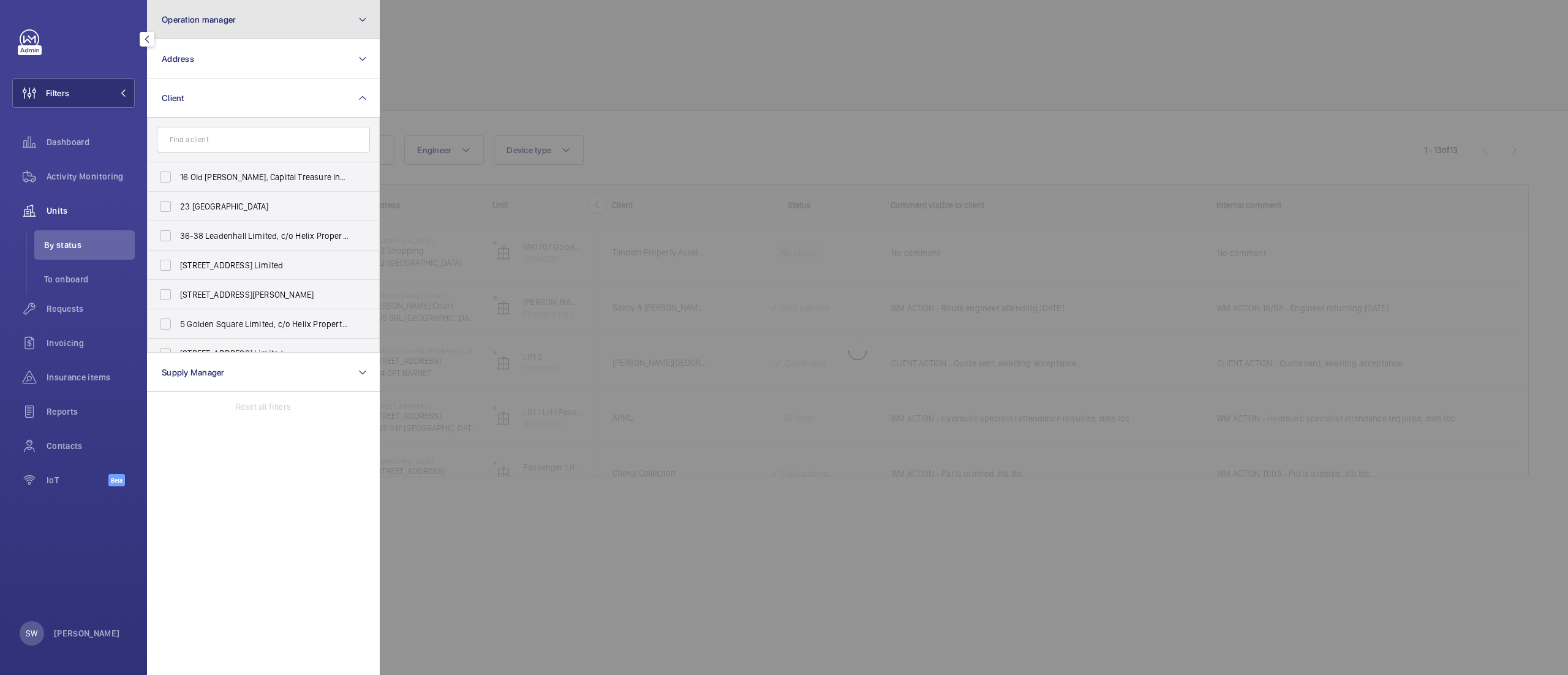
click at [255, 12] on button "Operation manager" at bounding box center [263, 20] width 233 height 40
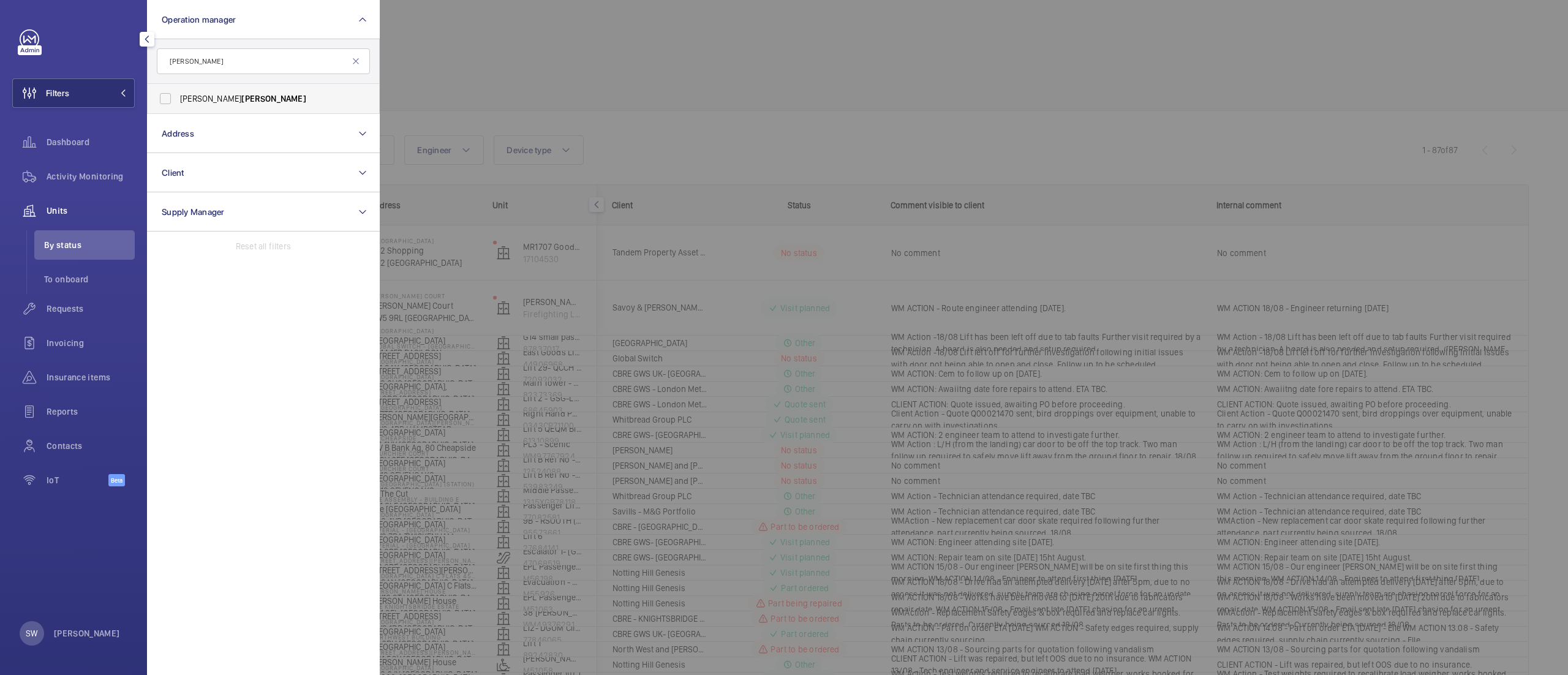
type input "waterman"
click at [241, 101] on span "Waterman" at bounding box center [273, 98] width 64 height 10
click at [178, 101] on input "Alex Waterman" at bounding box center [165, 99] width 24 height 24
checkbox input "true"
click at [672, 99] on div at bounding box center [1163, 337] width 1568 height 675
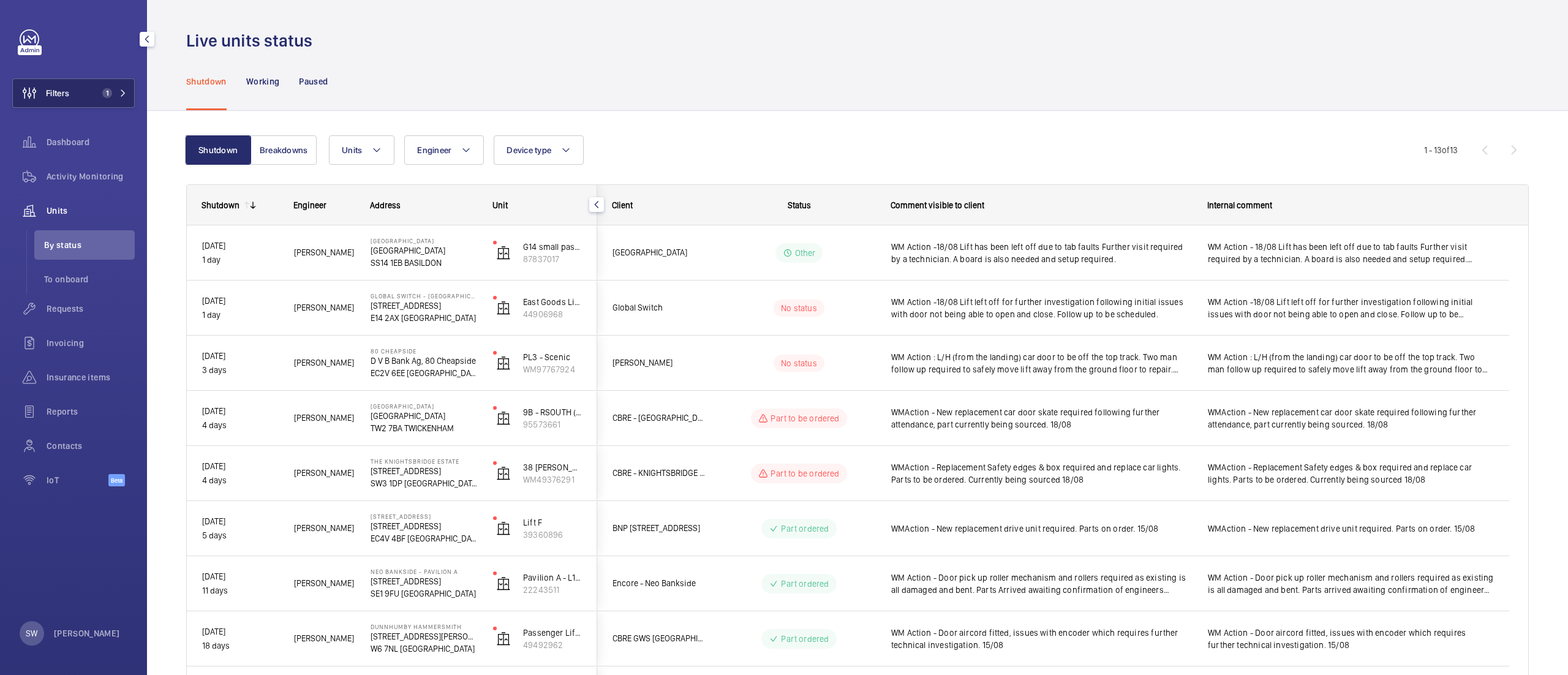
click at [87, 80] on button "Filters 1" at bounding box center [73, 93] width 122 height 29
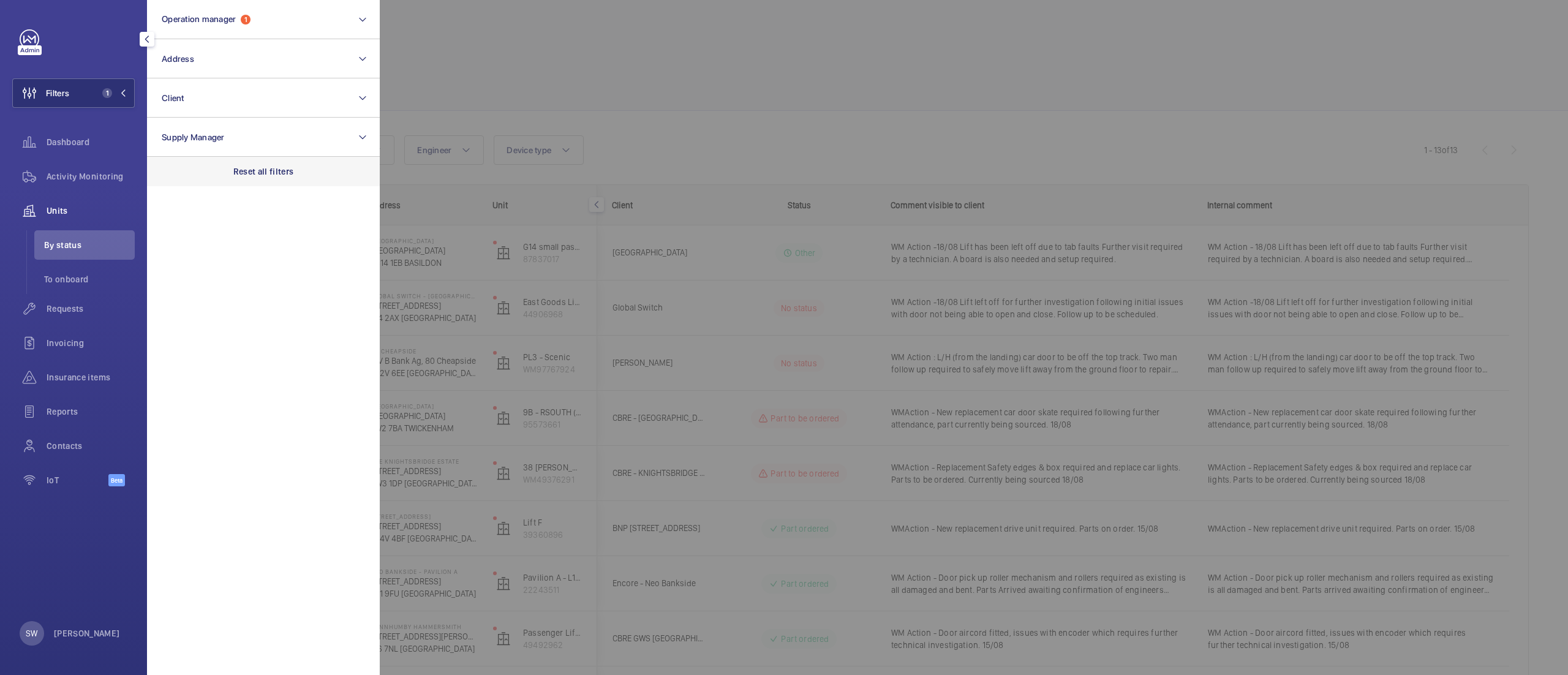
click at [331, 170] on div "Reset all filters" at bounding box center [263, 171] width 233 height 29
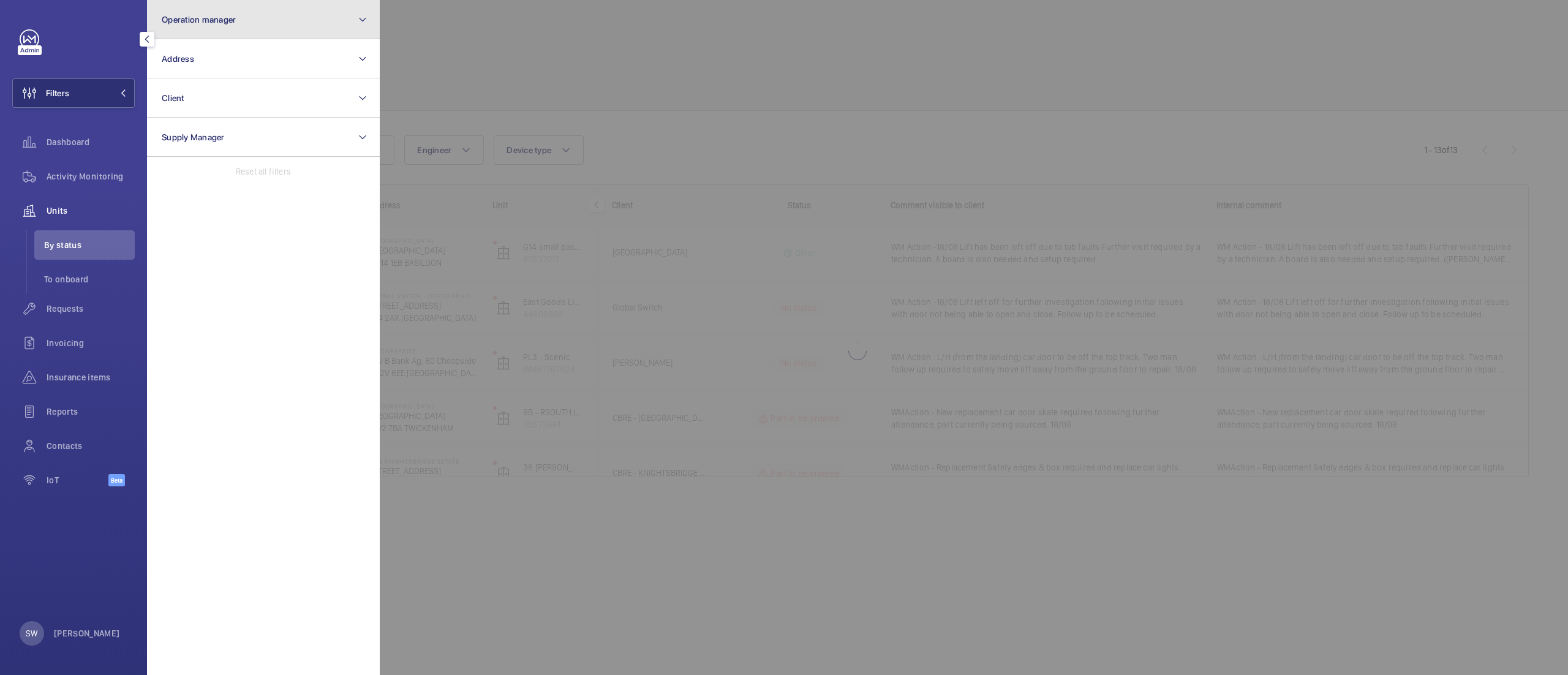
click at [224, 34] on button "Operation manager" at bounding box center [263, 20] width 233 height 40
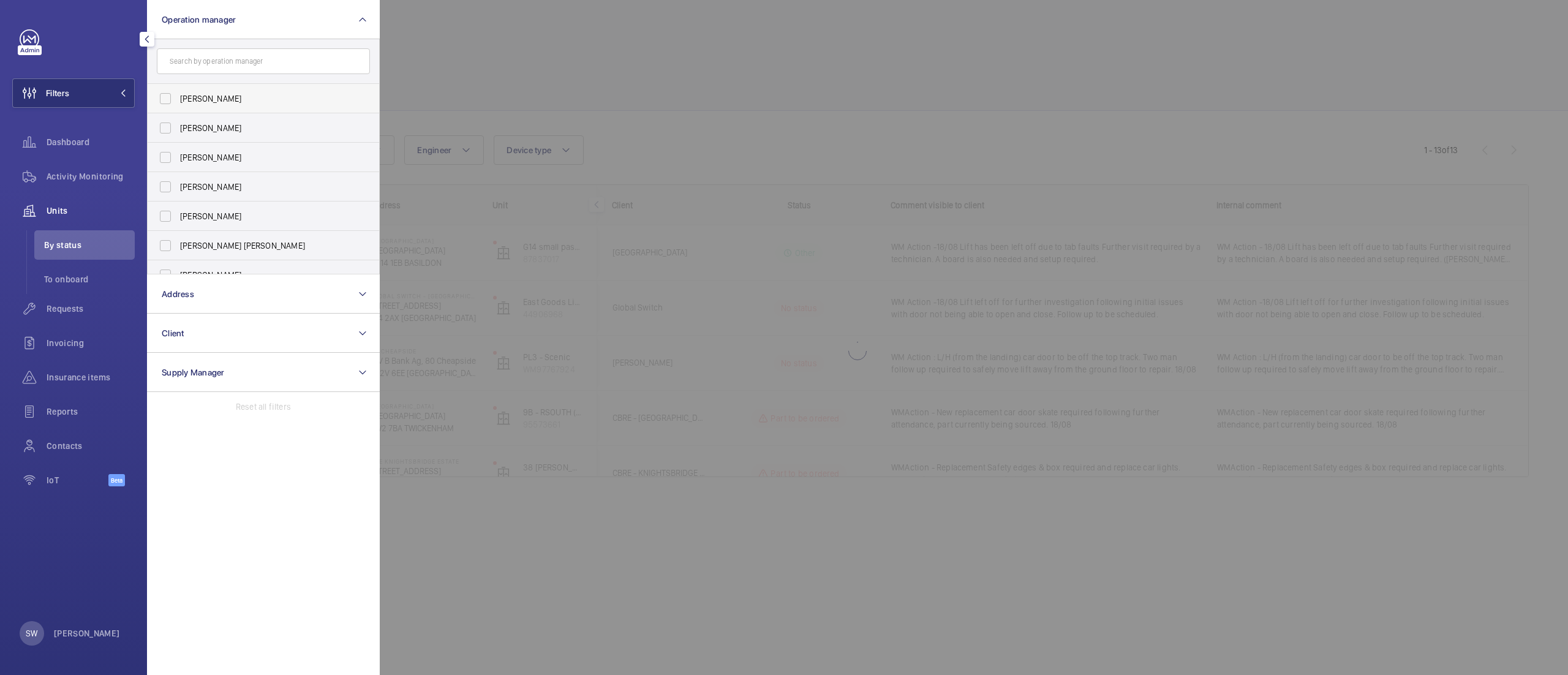
click at [239, 95] on span "[PERSON_NAME]" at bounding box center [264, 98] width 168 height 12
click at [178, 95] on input "[PERSON_NAME]" at bounding box center [165, 99] width 24 height 24
checkbox input "true"
click at [629, 49] on div at bounding box center [1163, 337] width 1568 height 675
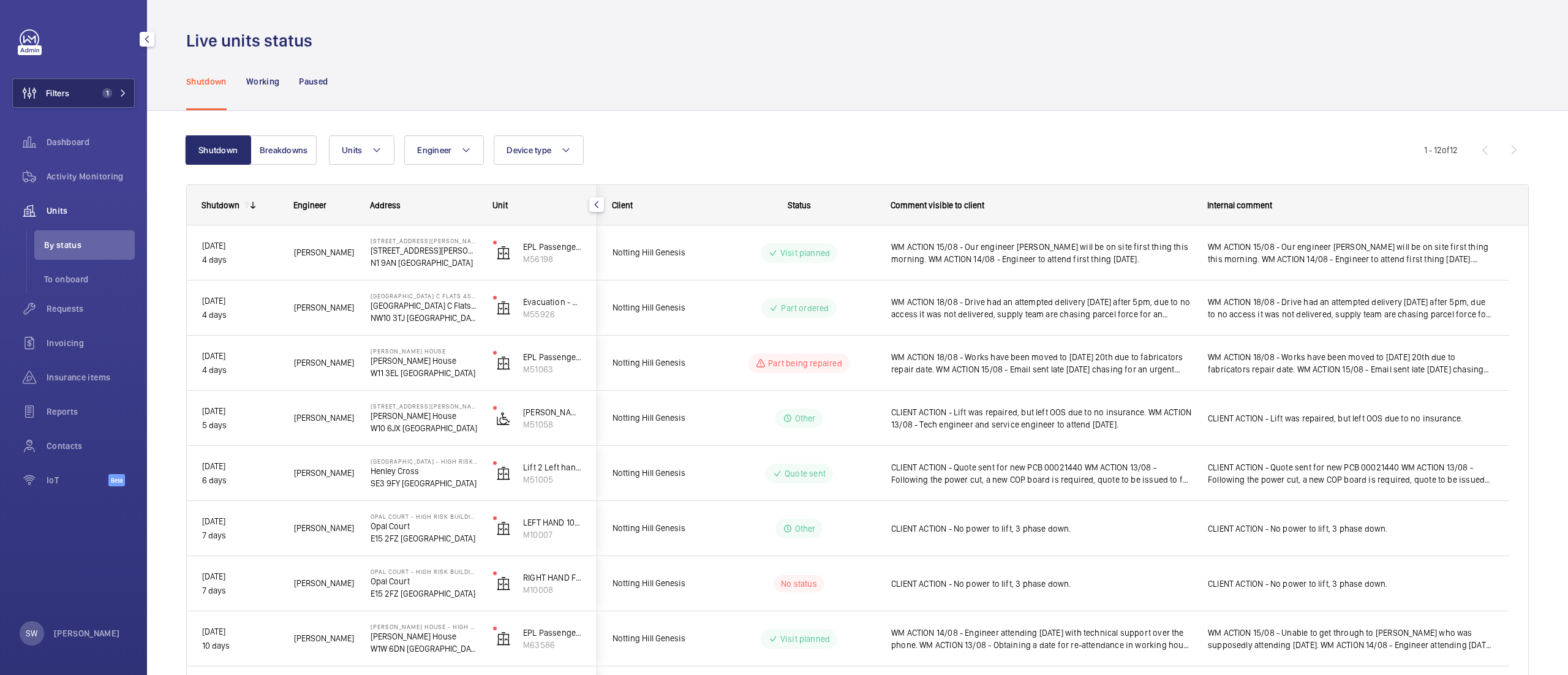
click at [99, 103] on button "Filters 1" at bounding box center [73, 93] width 122 height 29
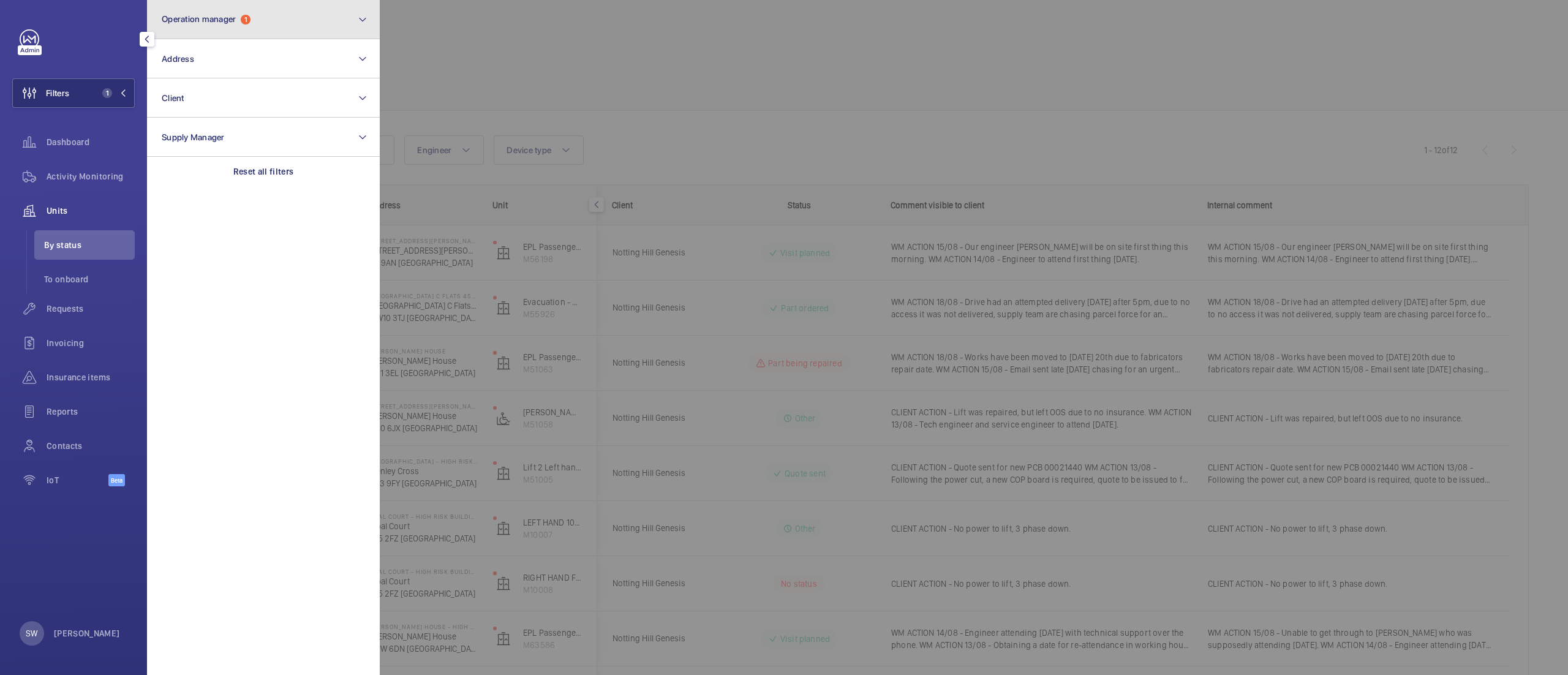
click at [293, 24] on button "Operation manager 1" at bounding box center [263, 20] width 233 height 40
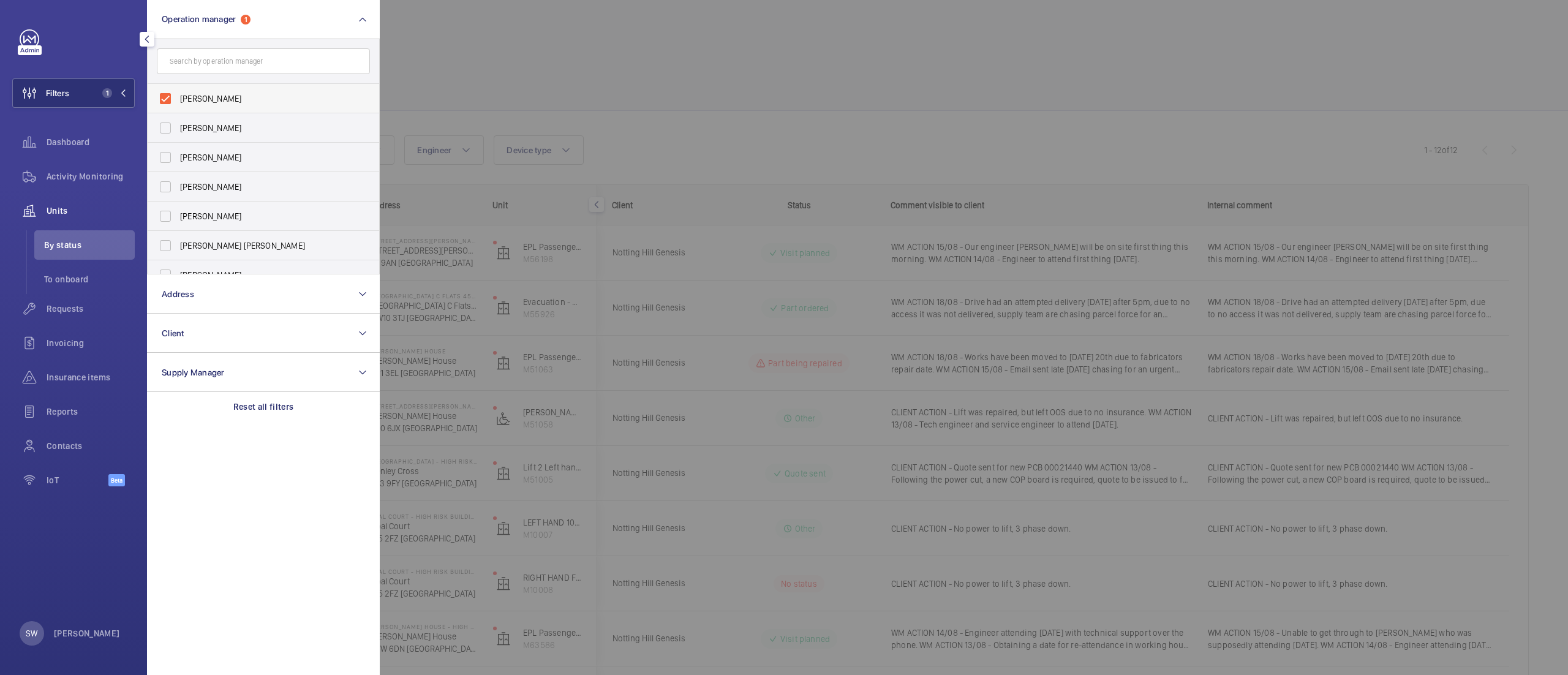
click at [226, 101] on span "[PERSON_NAME]" at bounding box center [264, 98] width 168 height 12
click at [178, 101] on input "[PERSON_NAME]" at bounding box center [165, 99] width 24 height 24
checkbox input "false"
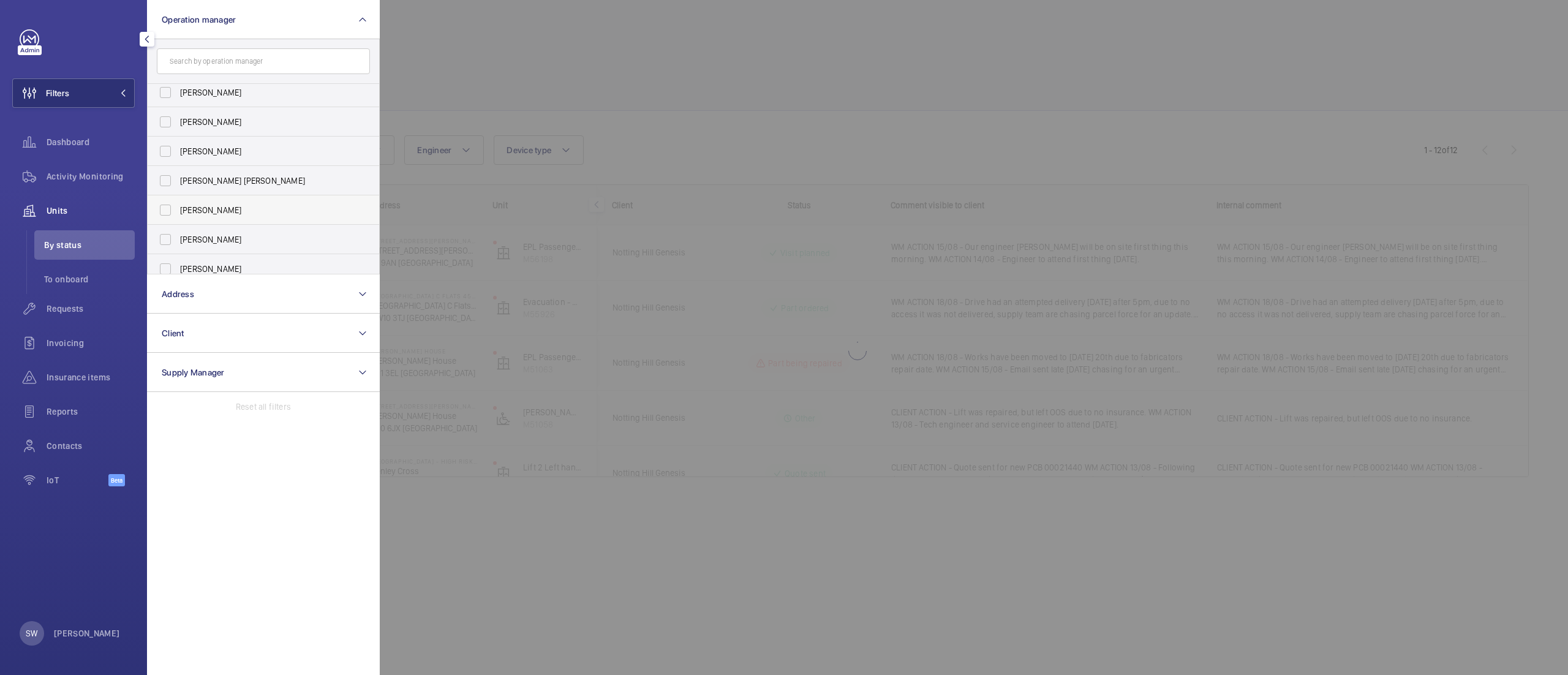
scroll to position [69, 0]
click at [261, 232] on span "[PERSON_NAME]" at bounding box center [264, 236] width 168 height 12
click at [178, 232] on input "[PERSON_NAME]" at bounding box center [165, 236] width 24 height 24
checkbox input "true"
click at [768, 55] on div at bounding box center [1163, 337] width 1568 height 675
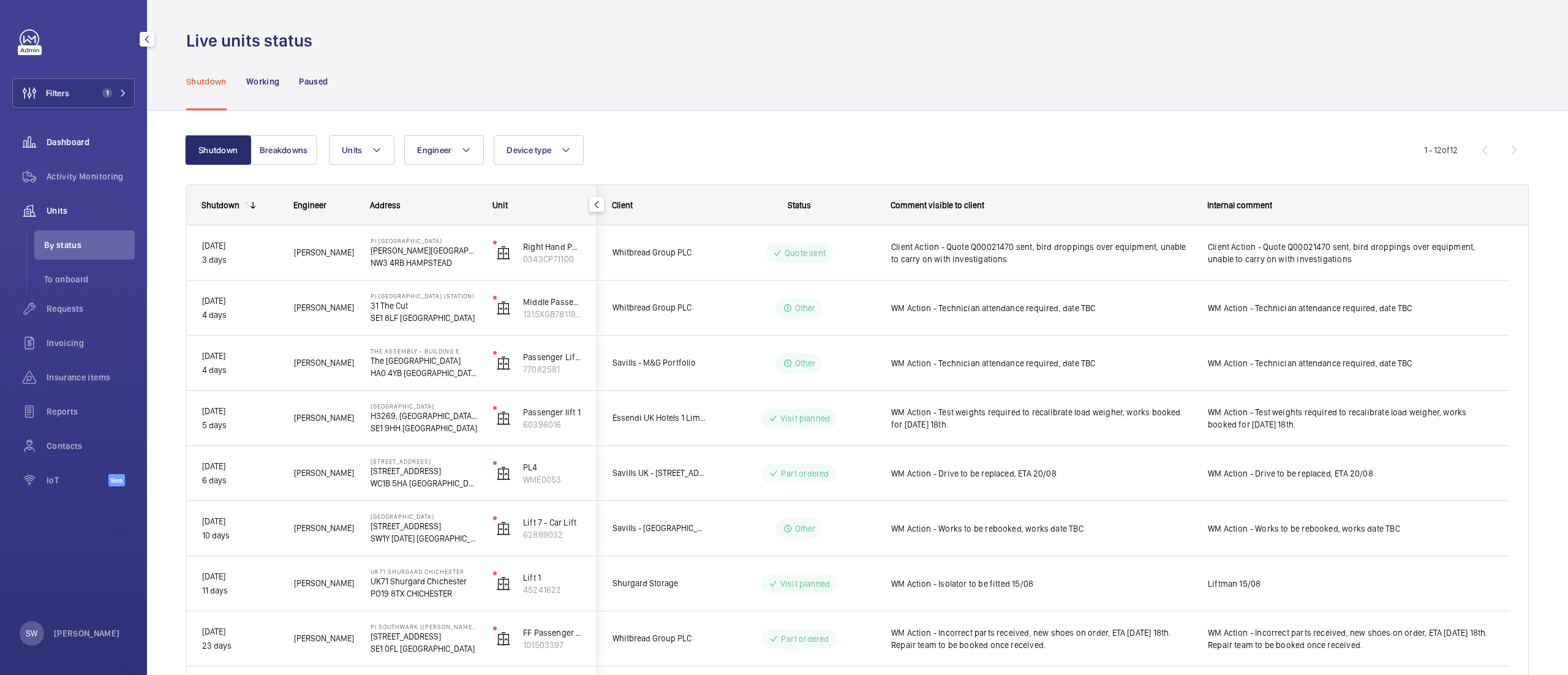
click at [86, 138] on span "Dashboard" at bounding box center [90, 142] width 88 height 12
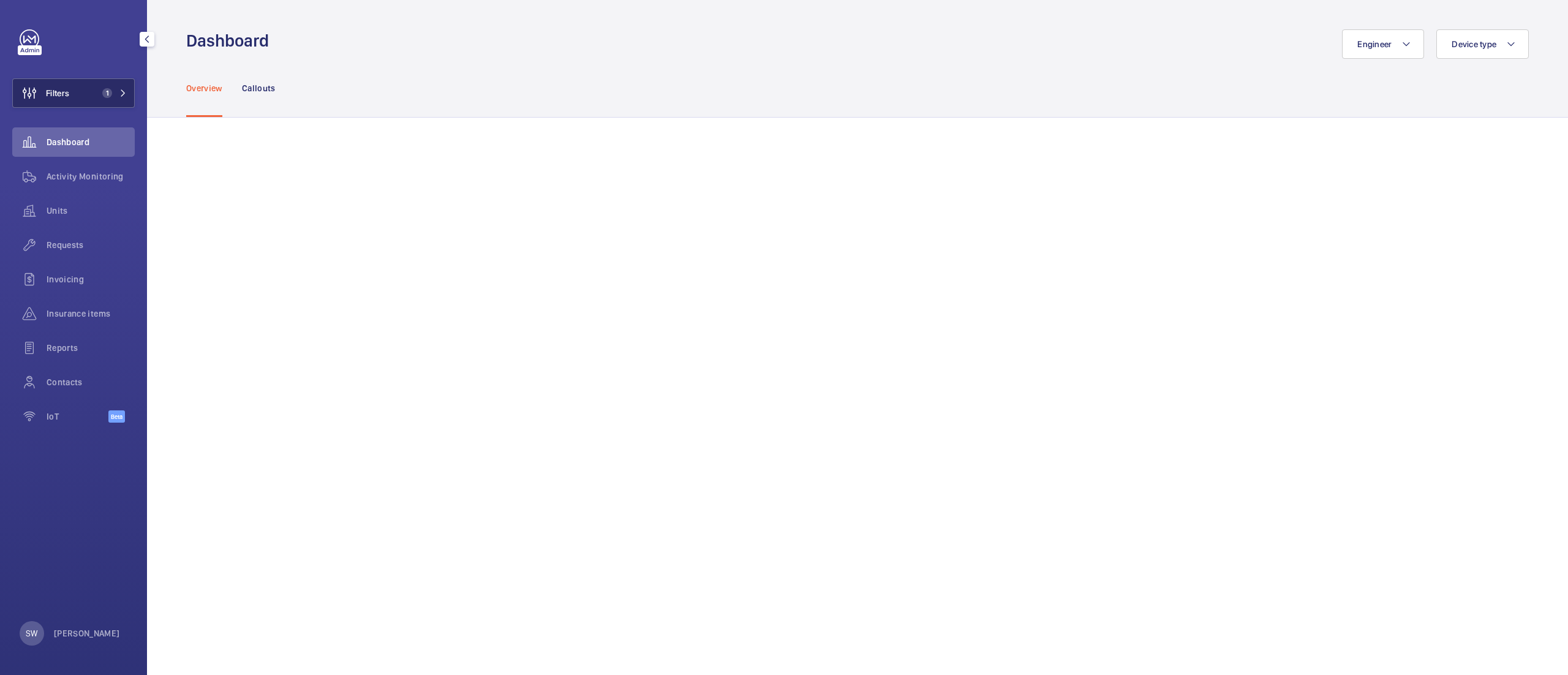
click at [103, 101] on button "Filters 1" at bounding box center [73, 93] width 122 height 29
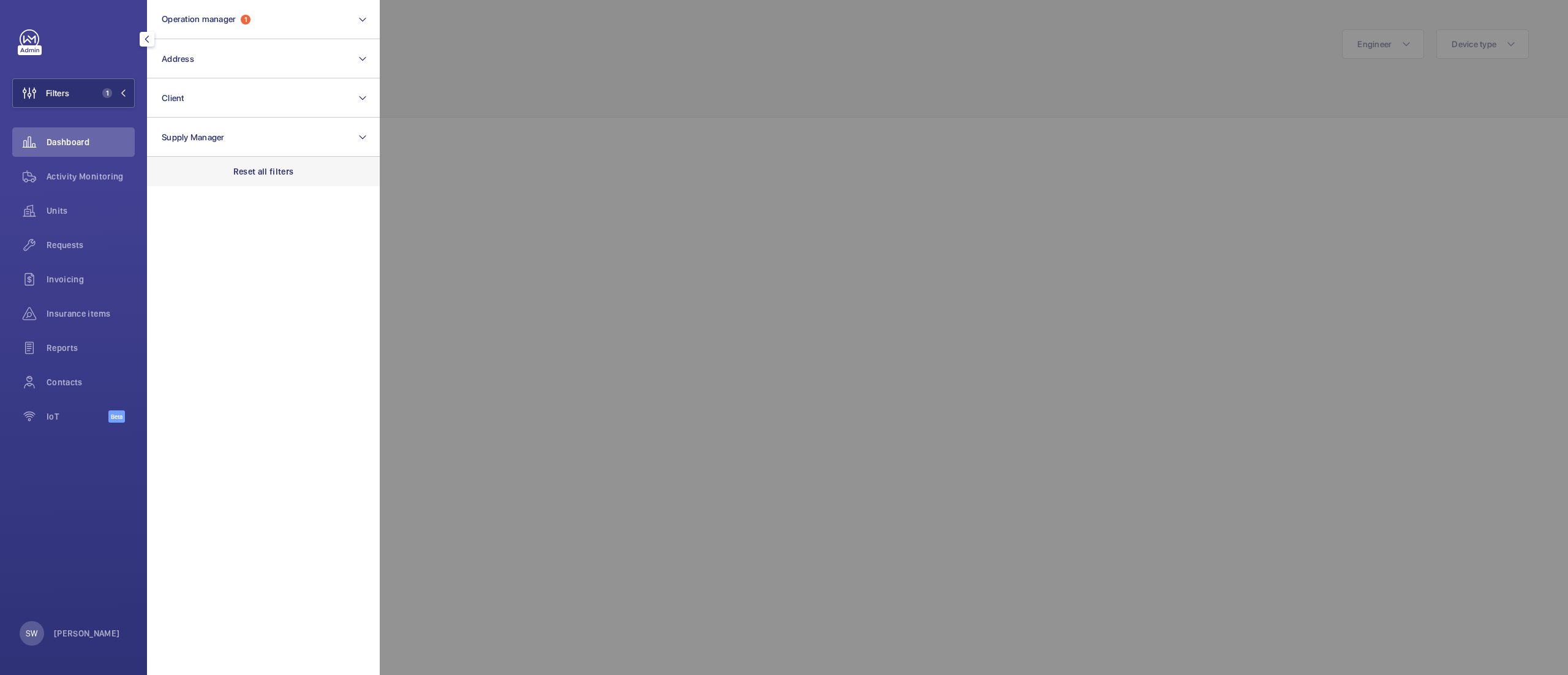
click at [280, 177] on div "Reset all filters" at bounding box center [263, 171] width 233 height 29
drag, startPoint x: 89, startPoint y: 206, endPoint x: 261, endPoint y: 143, distance: 183.2
click at [89, 208] on span "Units" at bounding box center [90, 210] width 88 height 12
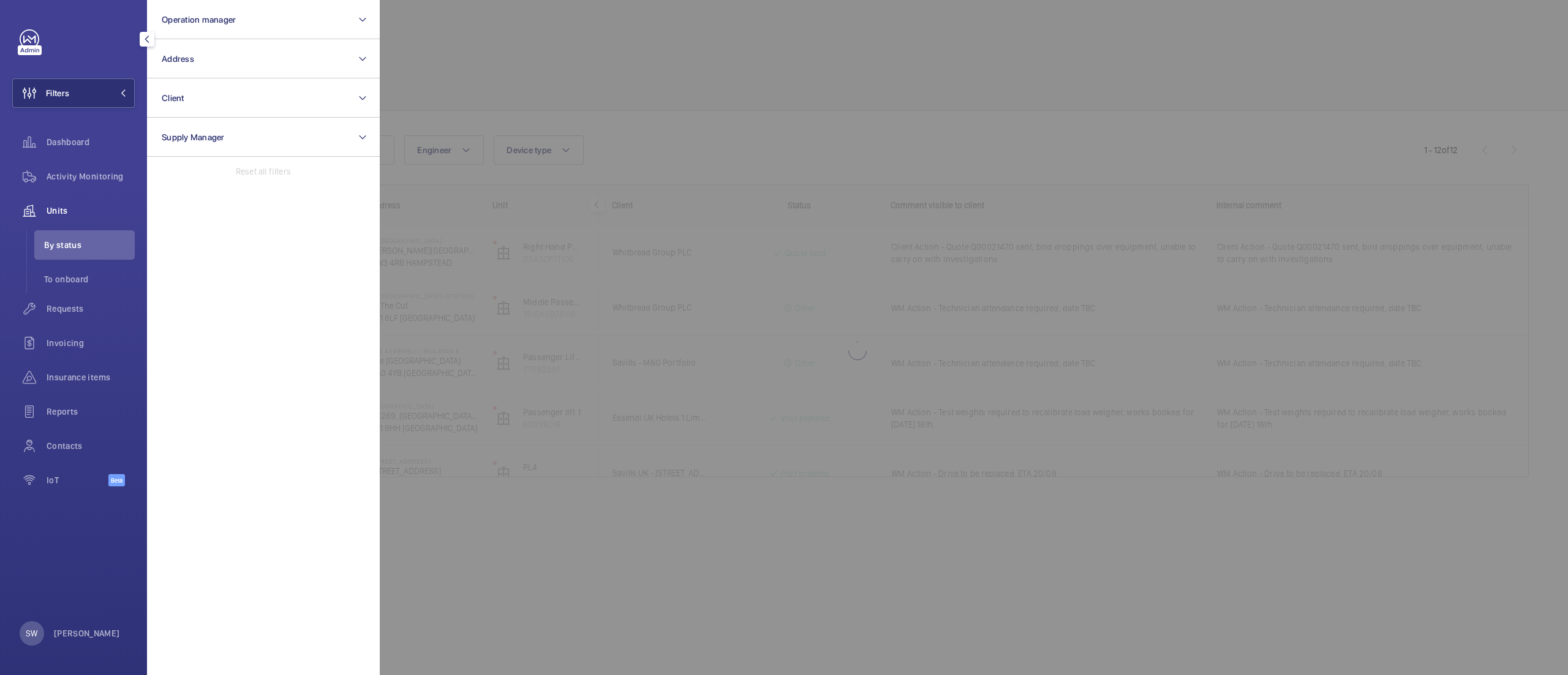
click at [804, 127] on div at bounding box center [1163, 337] width 1568 height 675
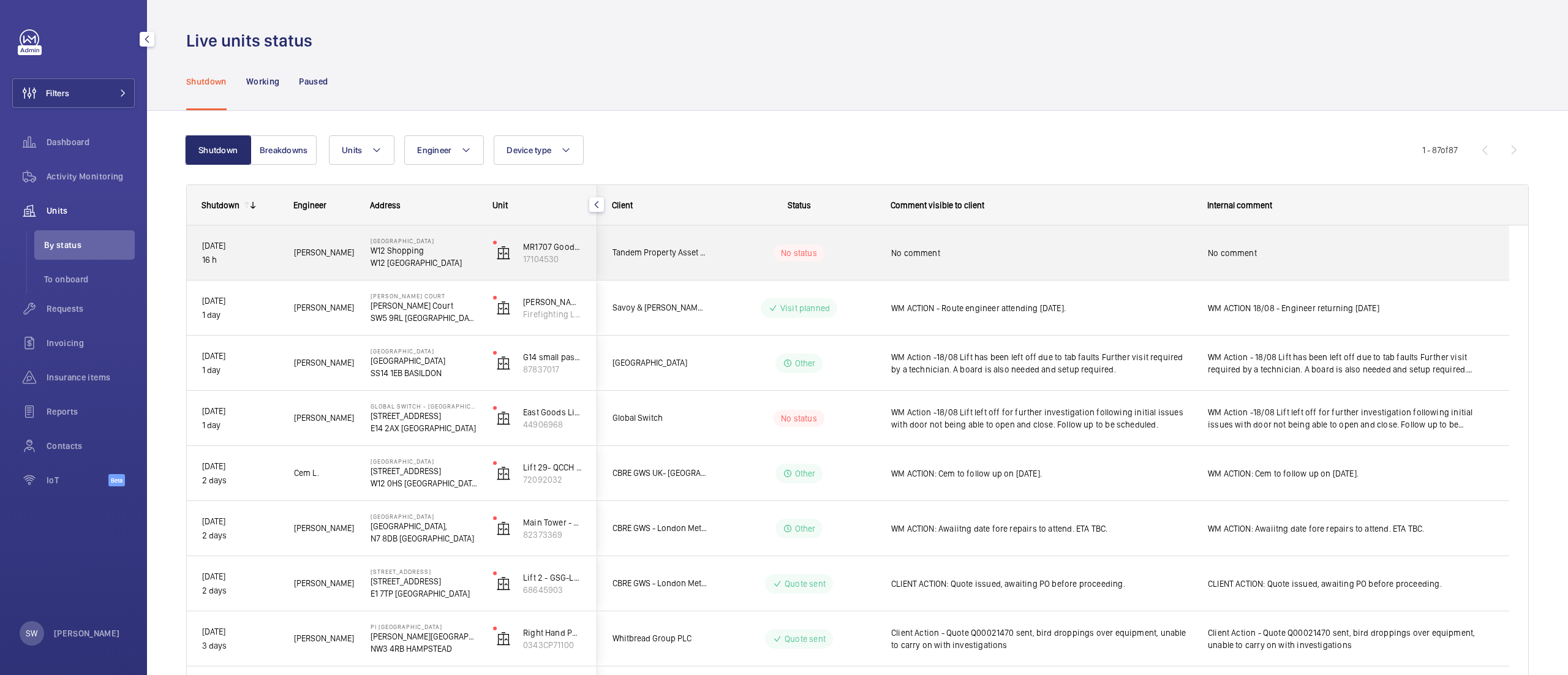
click at [946, 245] on div "No comment" at bounding box center [1042, 253] width 301 height 28
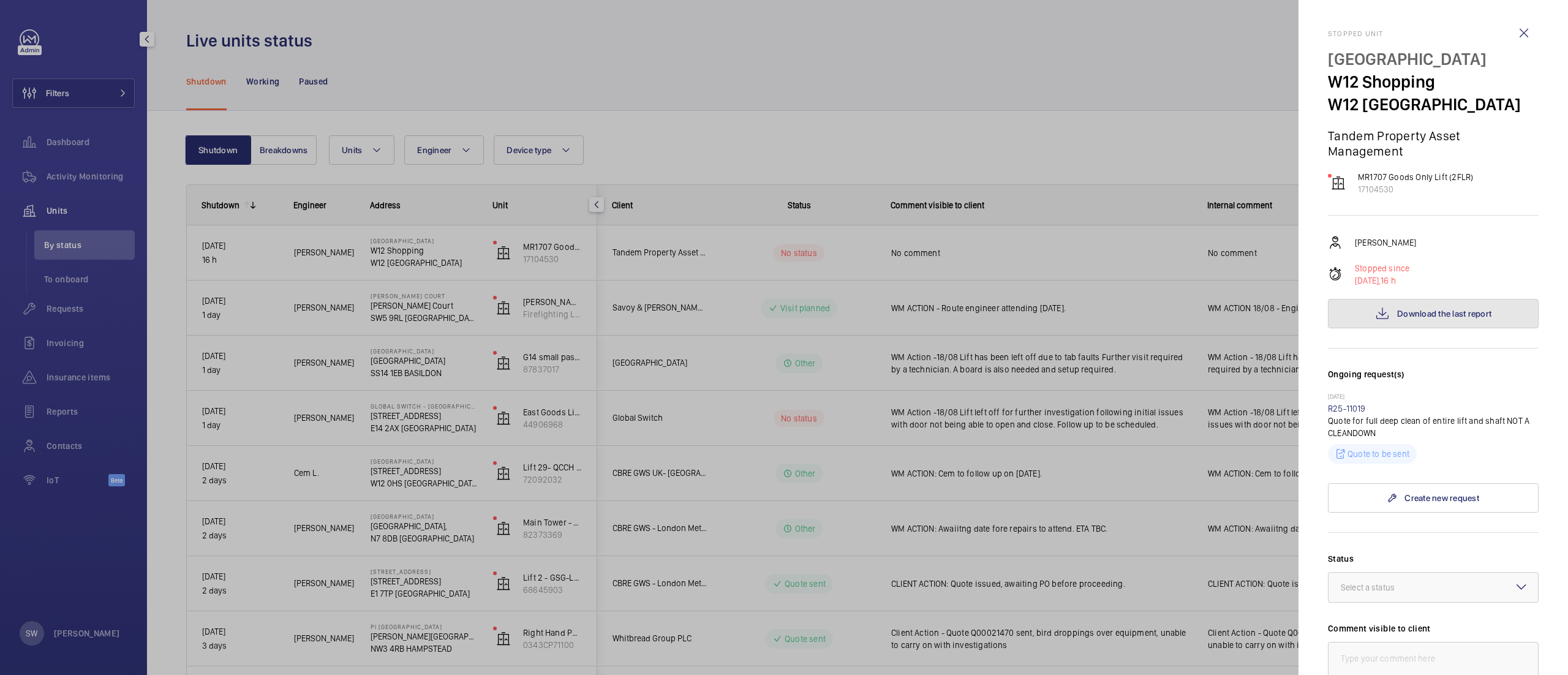
click at [1420, 317] on span "Download the last report" at bounding box center [1444, 314] width 94 height 10
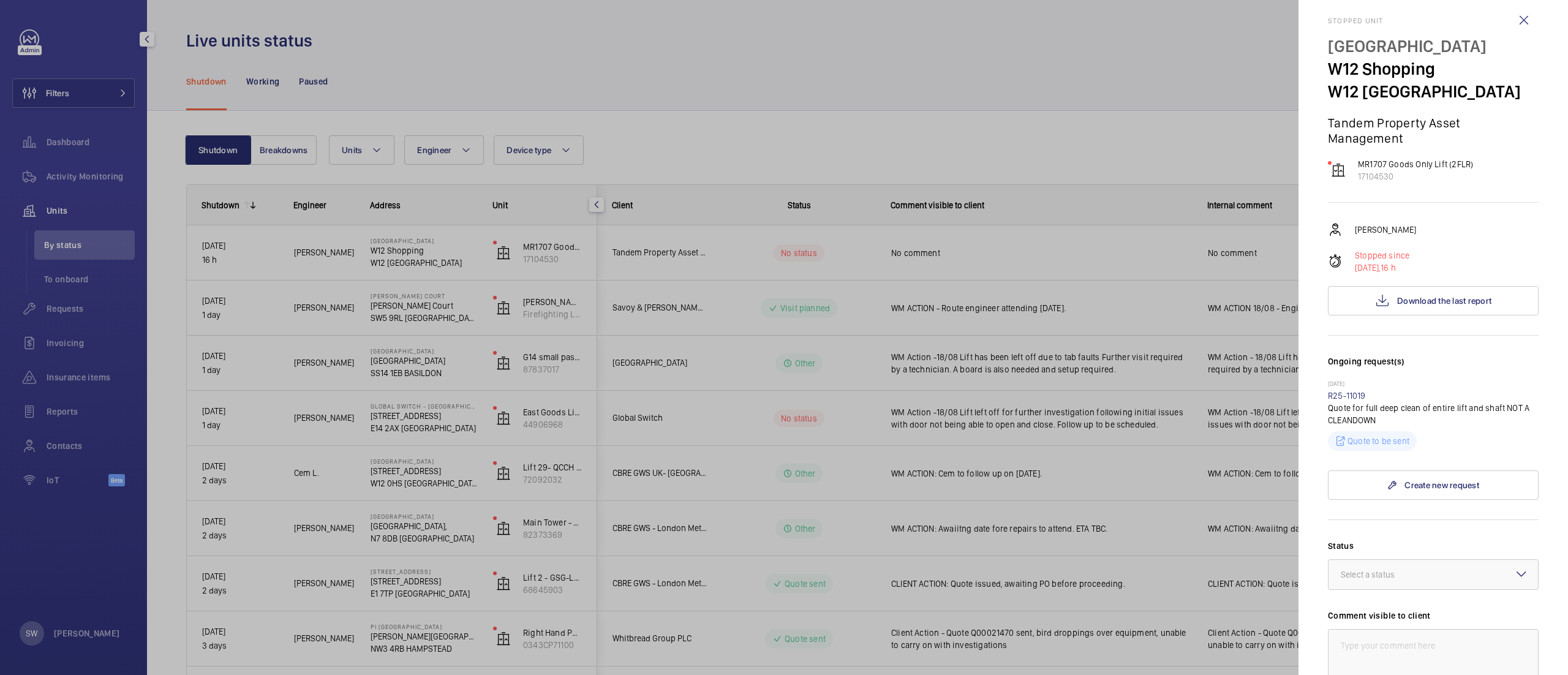
scroll to position [12, 0]
click at [842, 413] on div at bounding box center [784, 337] width 1568 height 675
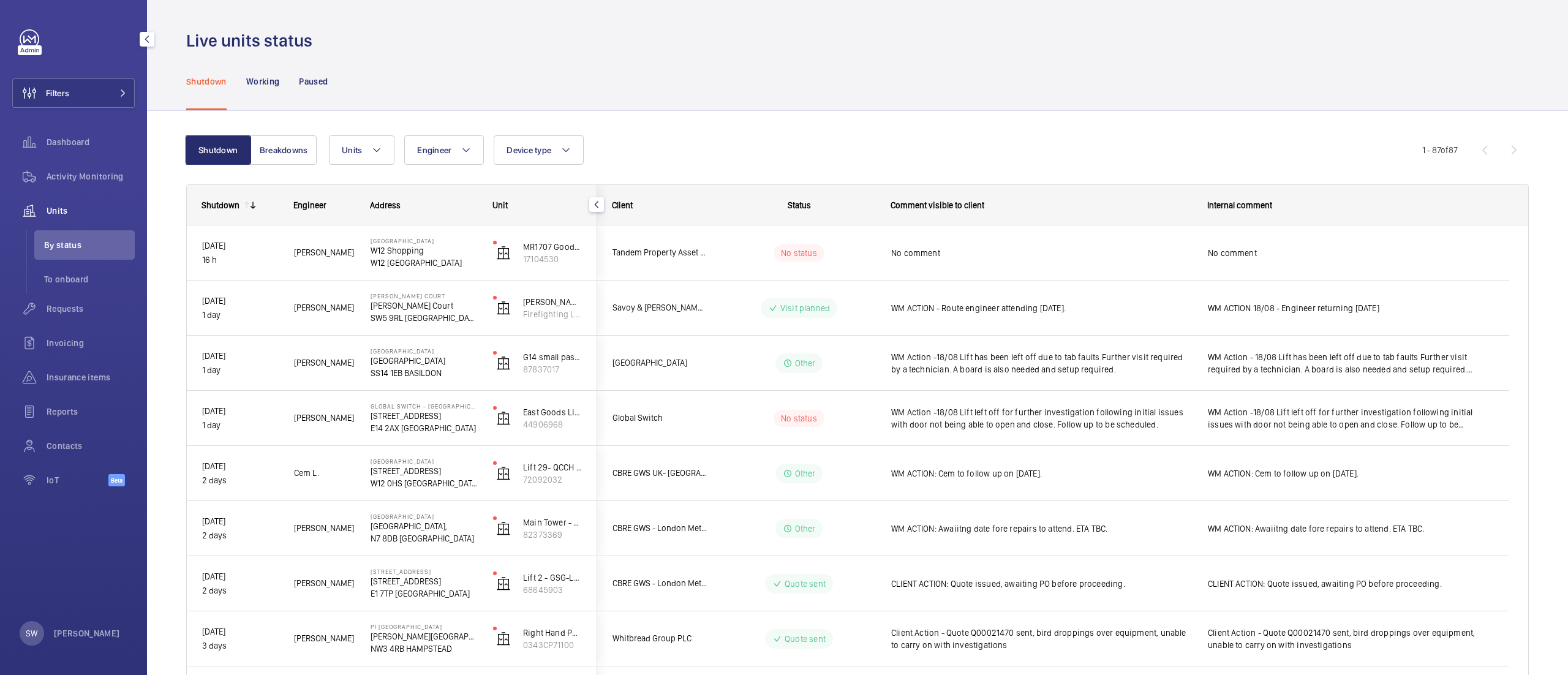
scroll to position [0, 0]
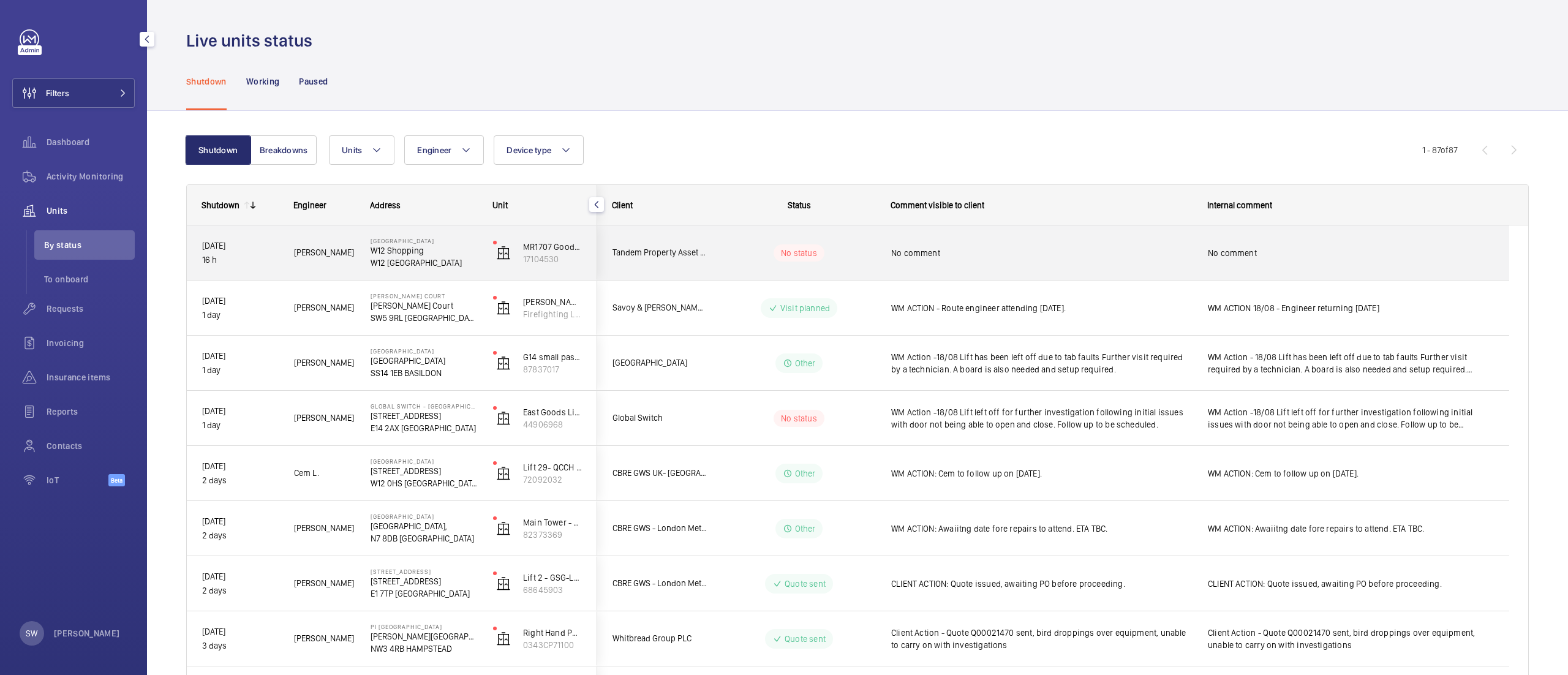
click at [1123, 252] on span "No comment" at bounding box center [1042, 252] width 301 height 12
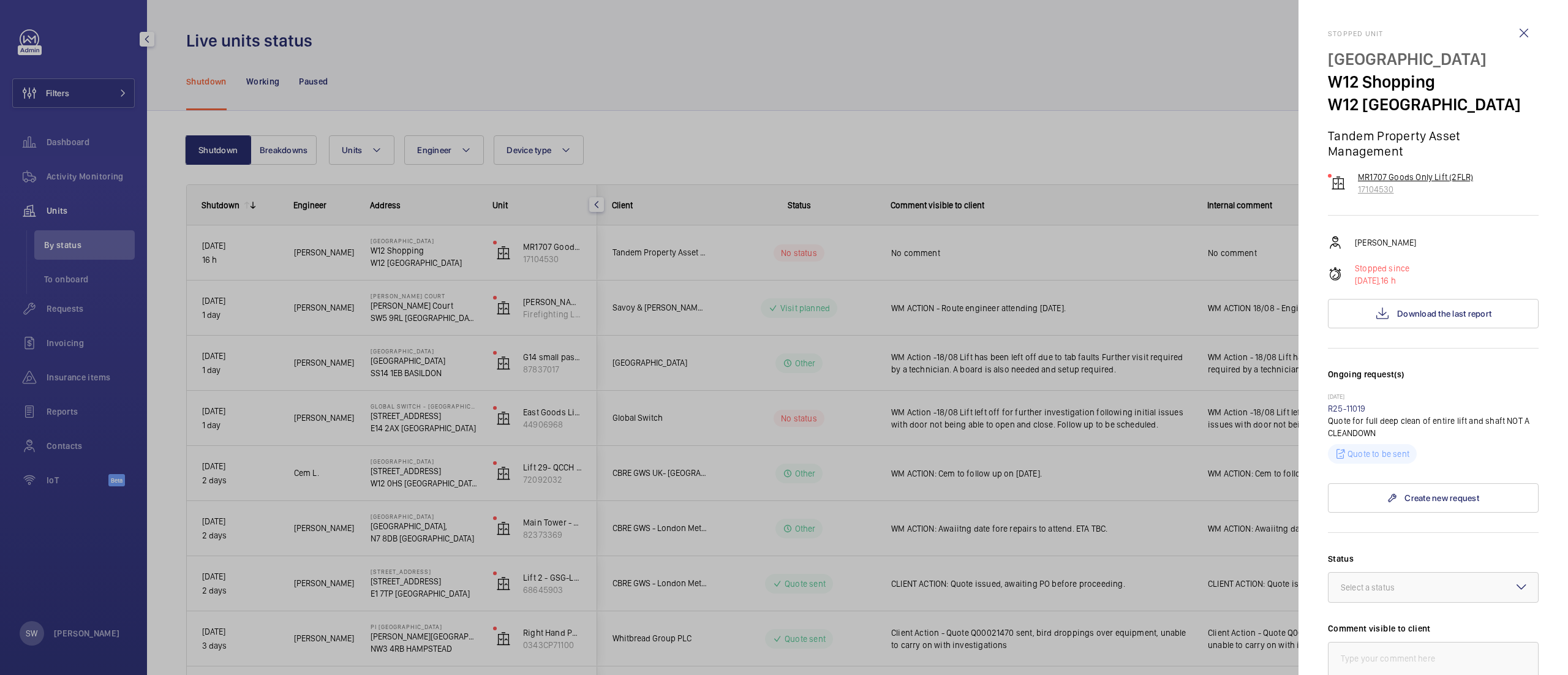
click at [1413, 180] on p "MR1707 Goods Only Lift (2FLR)" at bounding box center [1415, 177] width 115 height 12
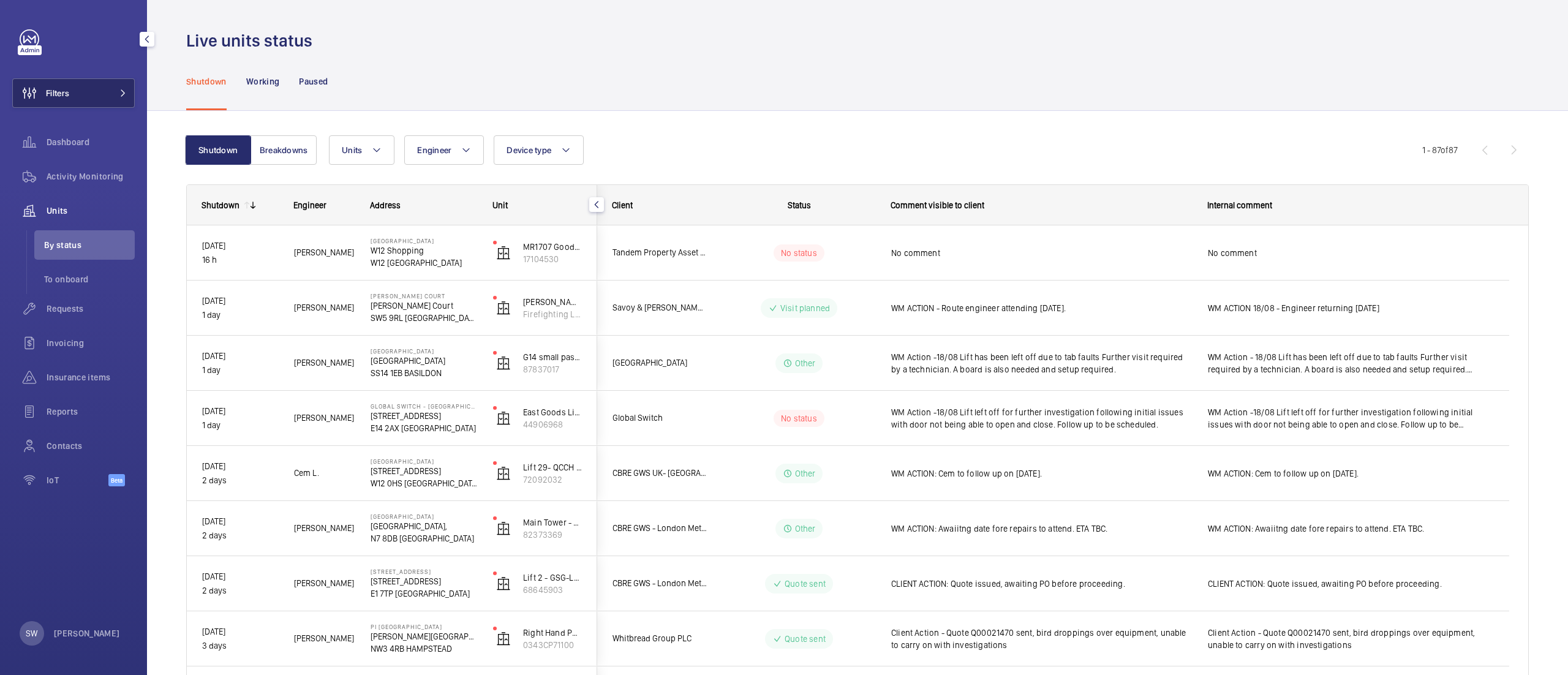
click at [110, 94] on button "Filters" at bounding box center [73, 93] width 122 height 29
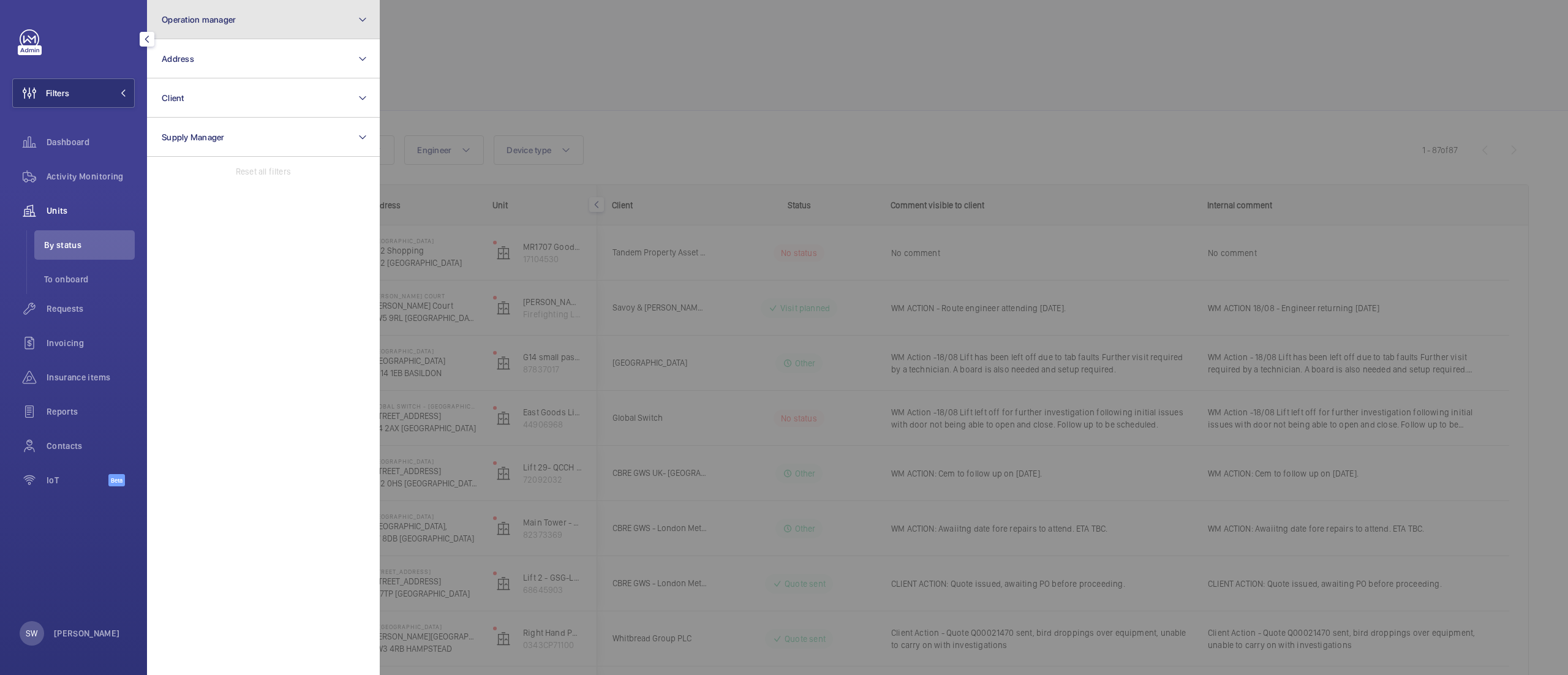
click at [292, 8] on button "Operation manager" at bounding box center [263, 20] width 233 height 40
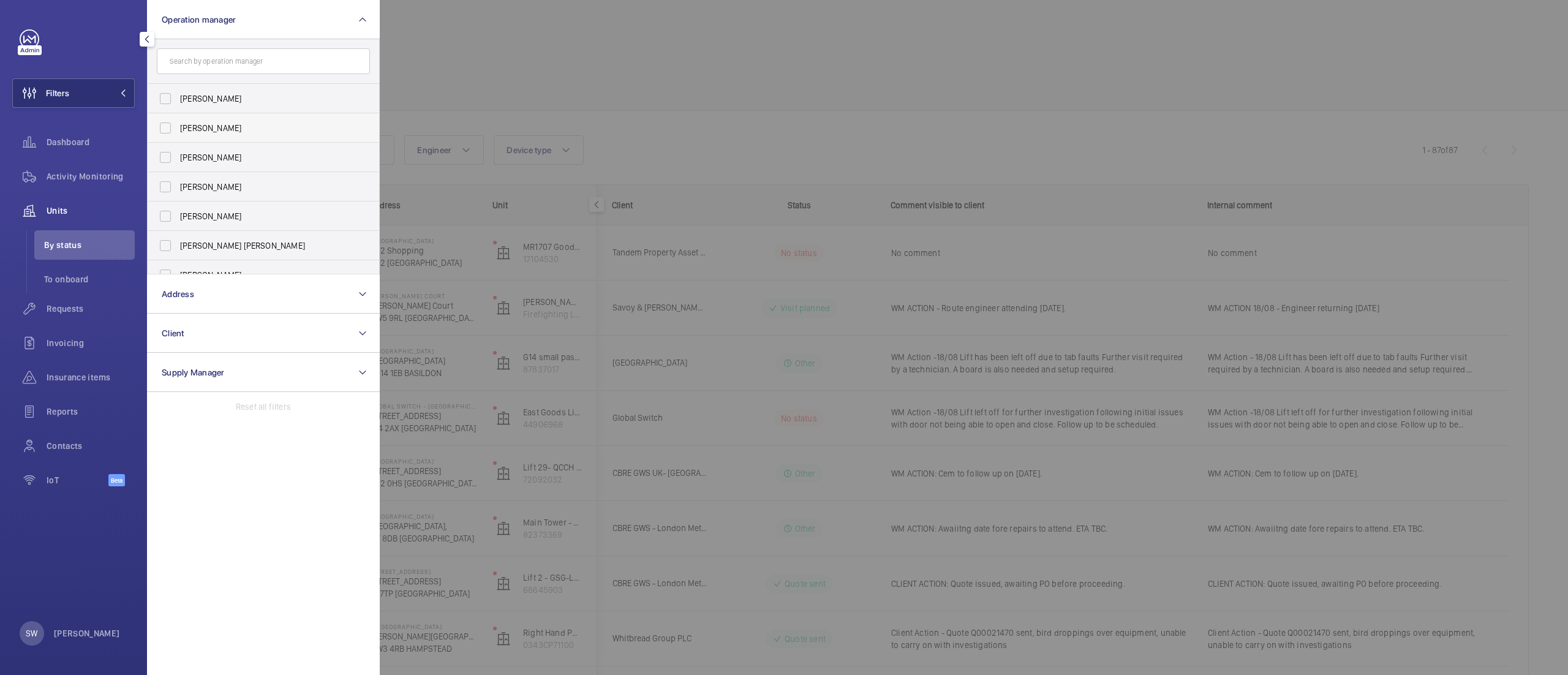
click at [198, 117] on label "[PERSON_NAME]" at bounding box center [254, 128] width 213 height 29
click at [198, 120] on label "[PERSON_NAME]" at bounding box center [254, 128] width 213 height 29
click at [178, 120] on input "[PERSON_NAME]" at bounding box center [165, 128] width 24 height 24
checkbox input "true"
click at [628, 83] on div at bounding box center [1163, 337] width 1568 height 675
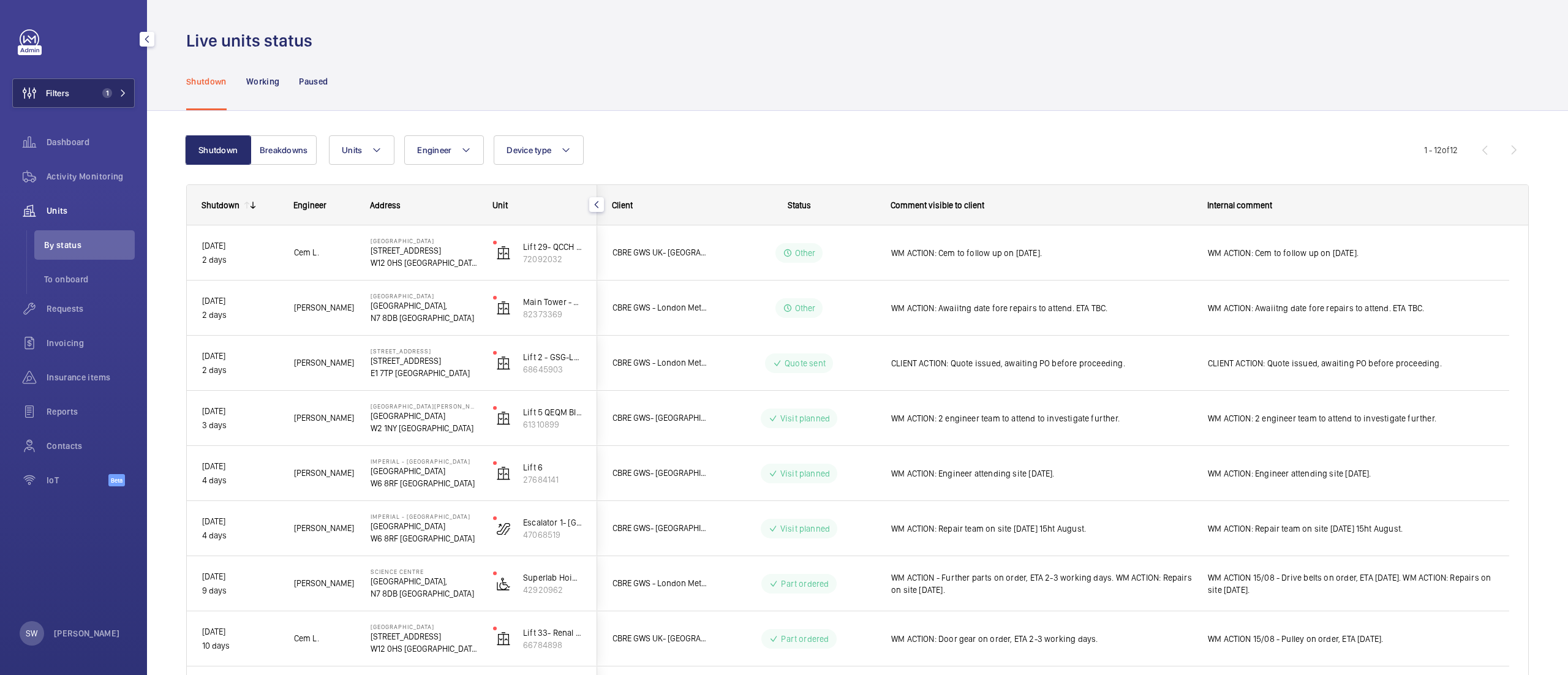
click at [73, 104] on button "Filters 1" at bounding box center [73, 93] width 122 height 29
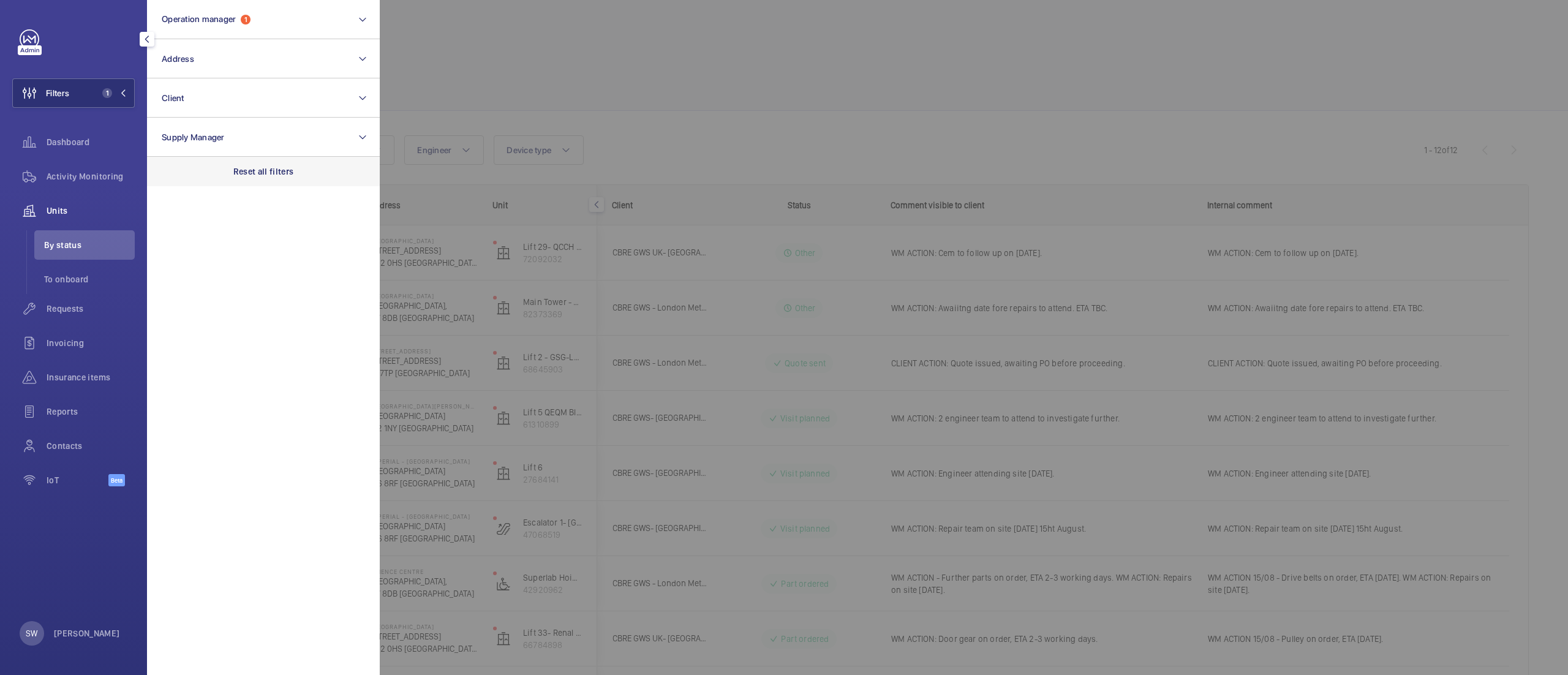
click at [312, 177] on div "Reset all filters" at bounding box center [263, 171] width 233 height 29
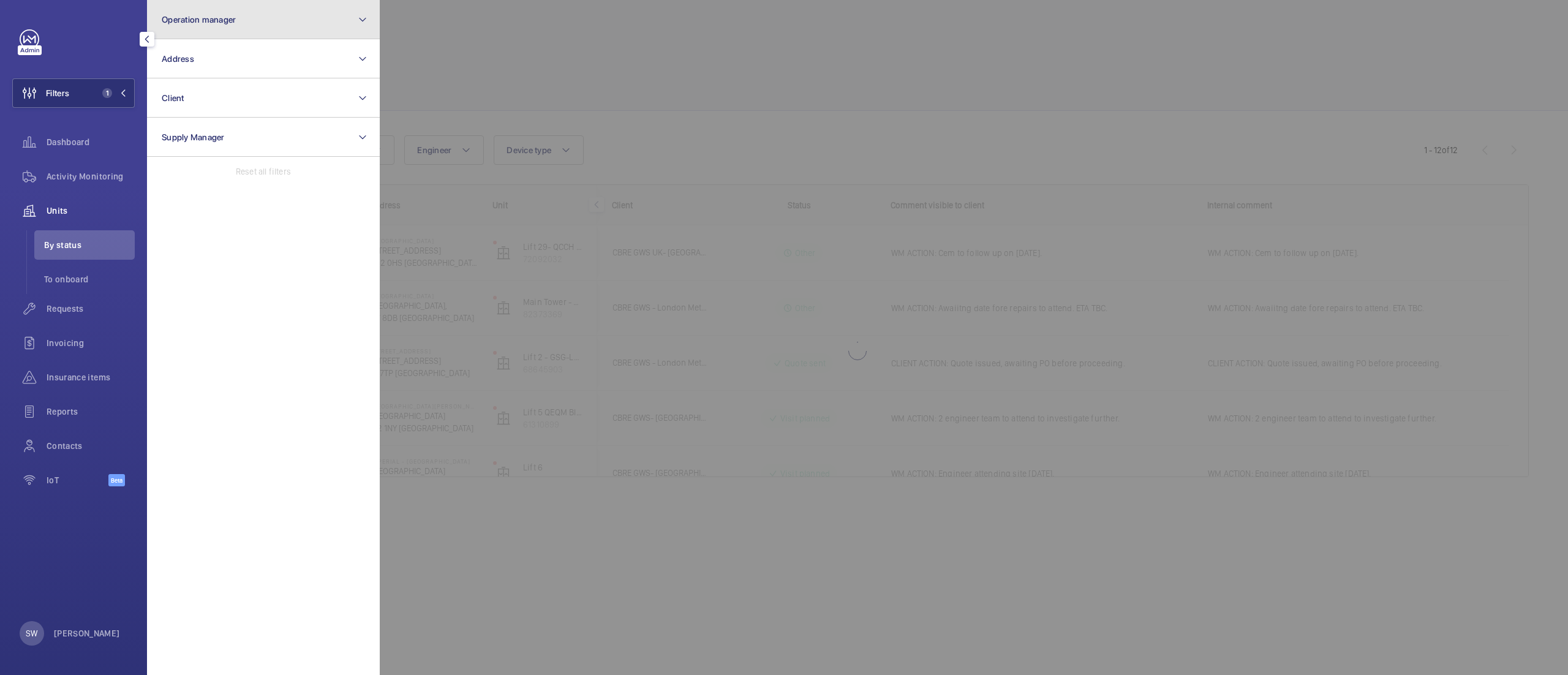
click at [238, 14] on button "Operation manager" at bounding box center [263, 20] width 233 height 40
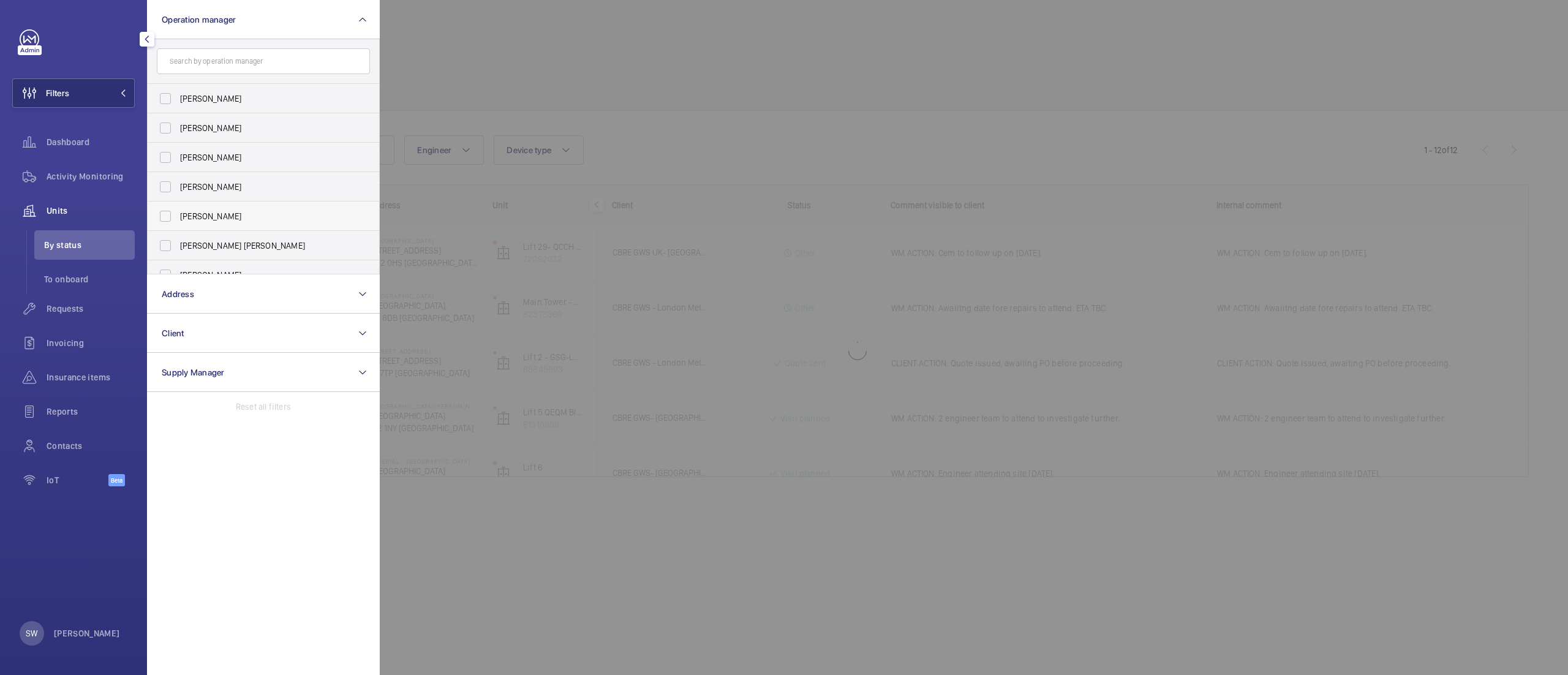
click at [201, 215] on span "[PERSON_NAME]" at bounding box center [264, 216] width 168 height 12
click at [178, 215] on input "[PERSON_NAME]" at bounding box center [165, 216] width 24 height 24
checkbox input "true"
click at [69, 141] on span "Dashboard" at bounding box center [90, 142] width 88 height 12
click at [780, 63] on div at bounding box center [1163, 337] width 1568 height 675
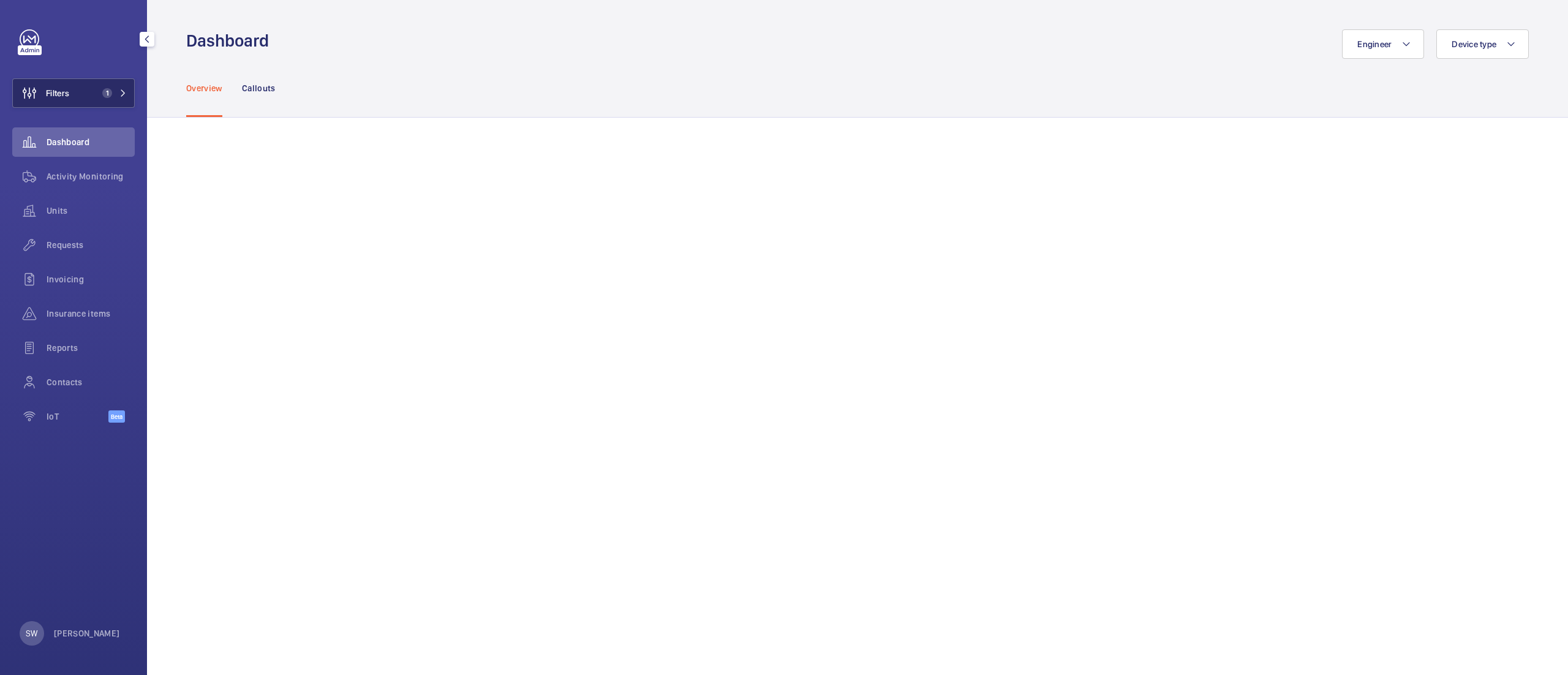
drag, startPoint x: 82, startPoint y: 85, endPoint x: 81, endPoint y: 92, distance: 7.1
click at [82, 87] on button "Filters 1" at bounding box center [73, 93] width 122 height 29
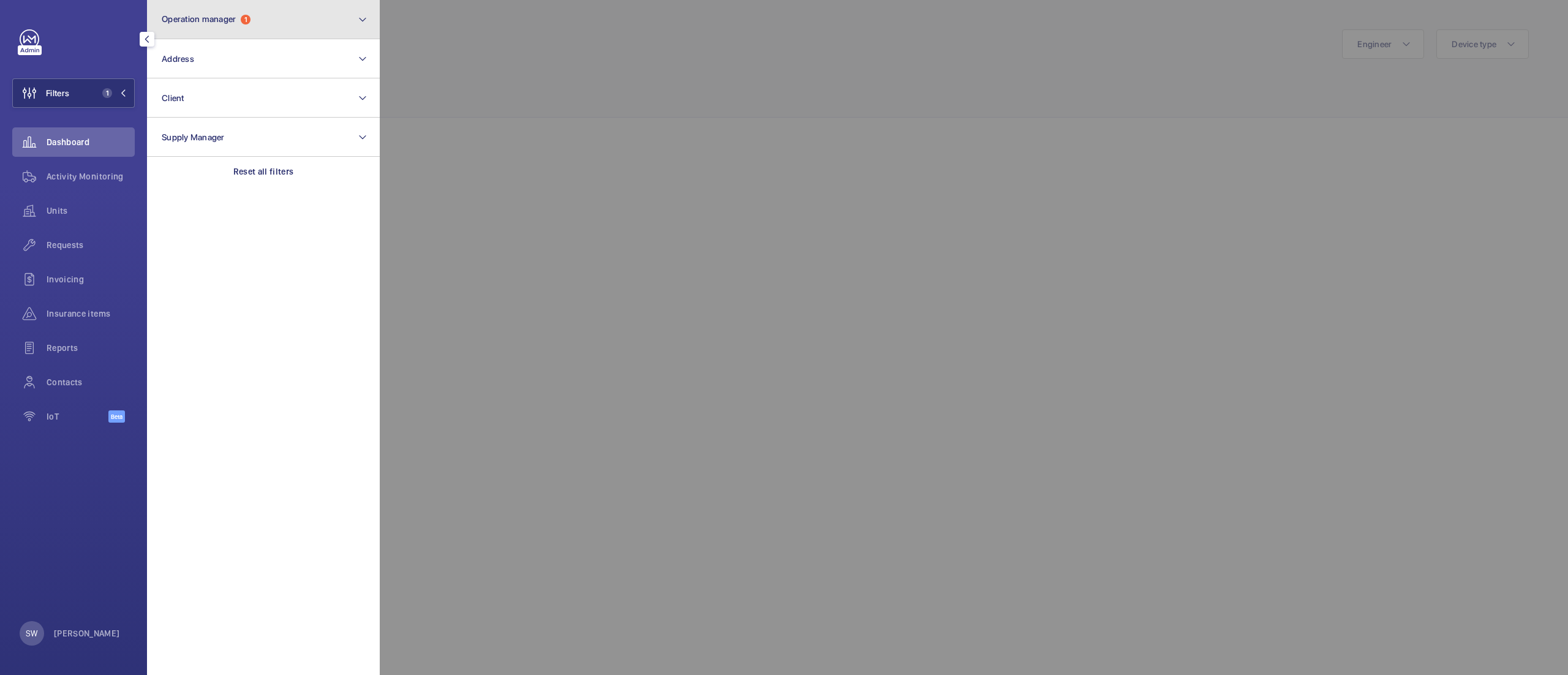
click at [296, 17] on button "Operation manager 1" at bounding box center [263, 20] width 233 height 40
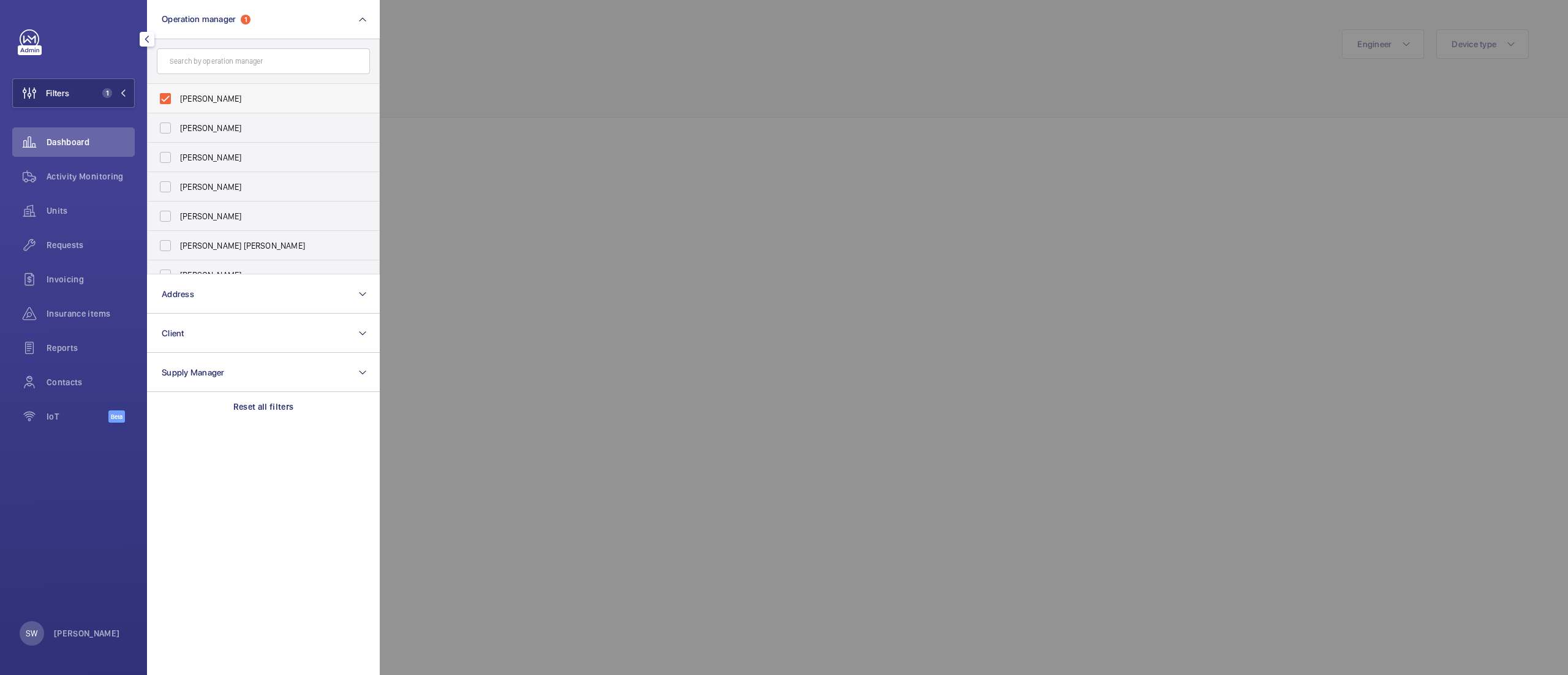
click at [221, 99] on span "[PERSON_NAME]" at bounding box center [264, 98] width 168 height 12
click at [178, 99] on input "[PERSON_NAME]" at bounding box center [165, 99] width 24 height 24
checkbox input "false"
click at [215, 157] on span "[PERSON_NAME]" at bounding box center [264, 157] width 168 height 12
click at [178, 157] on input "[PERSON_NAME]" at bounding box center [165, 157] width 24 height 24
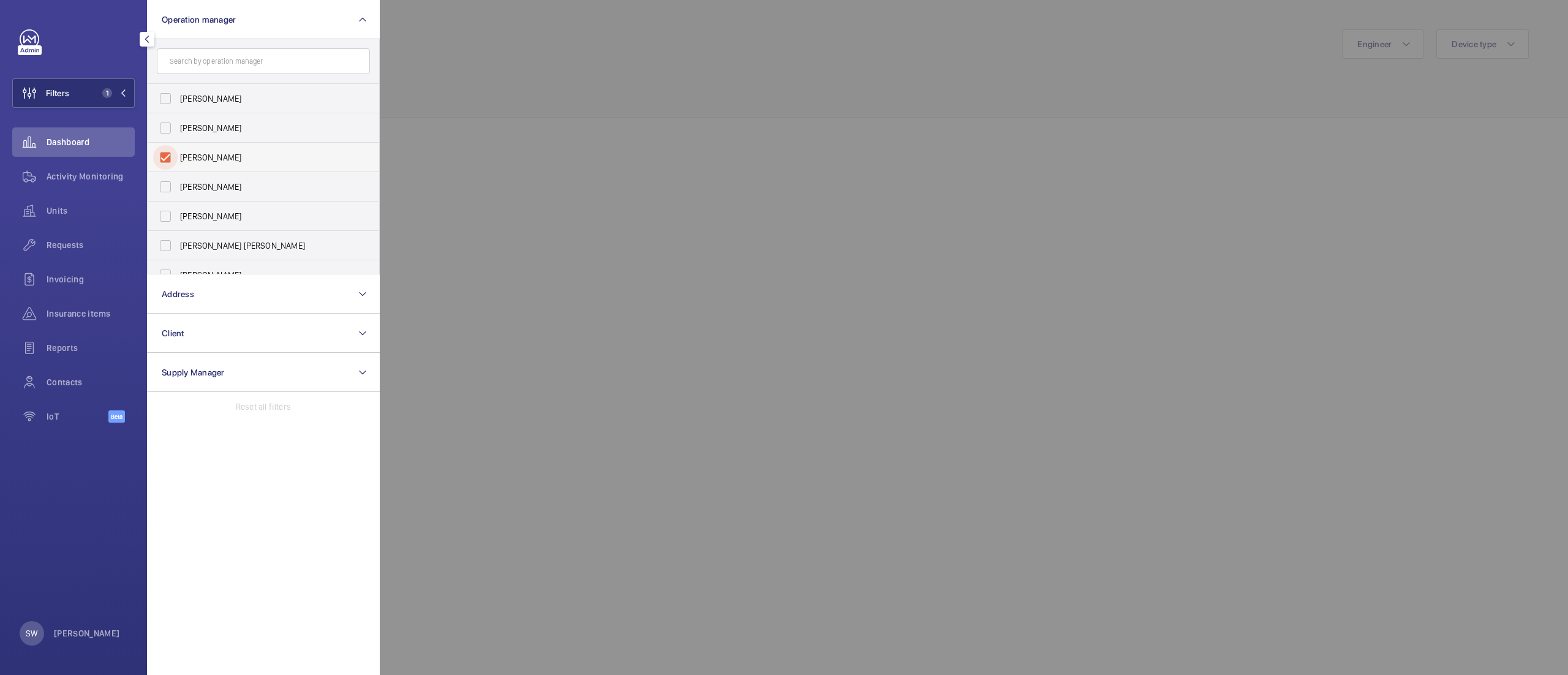
checkbox input "true"
click at [679, 125] on div at bounding box center [1163, 337] width 1568 height 675
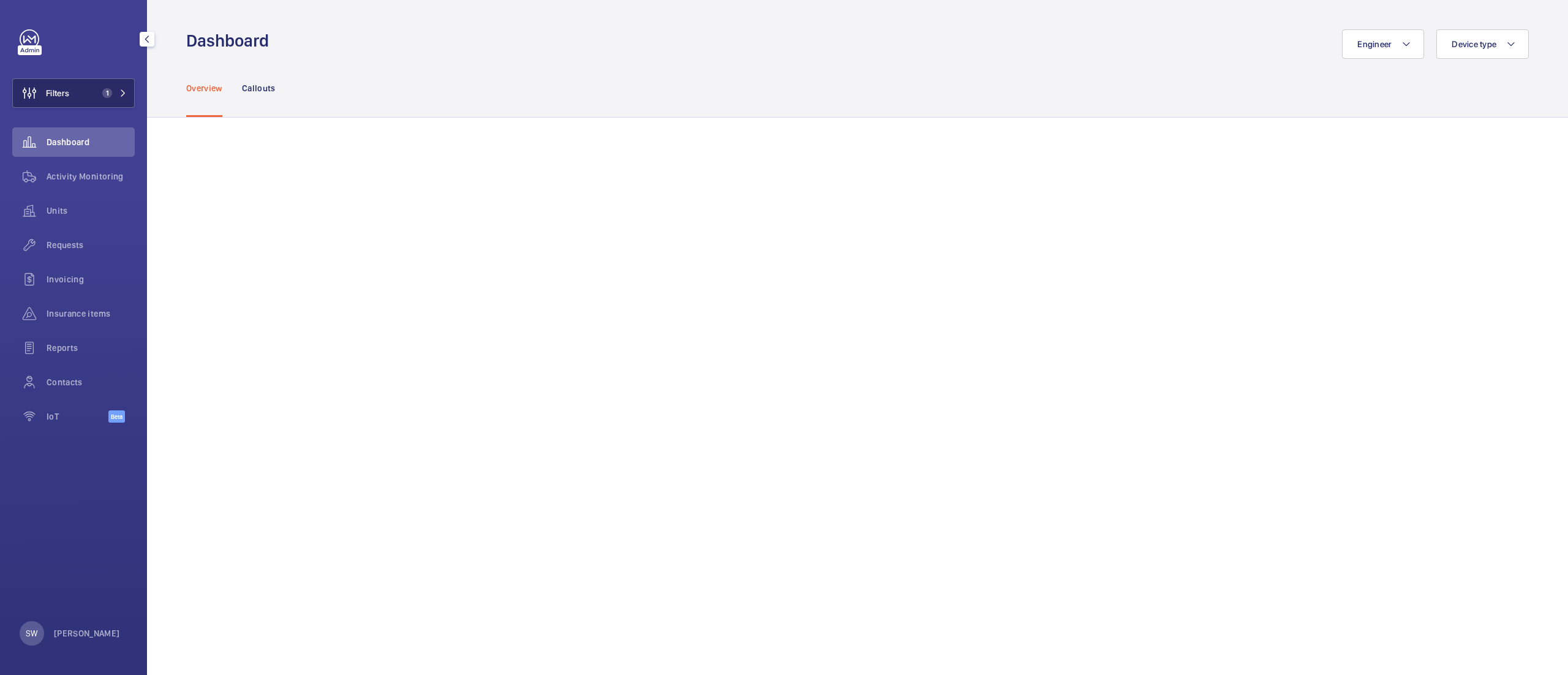
click at [101, 83] on button "Filters 1" at bounding box center [73, 93] width 122 height 29
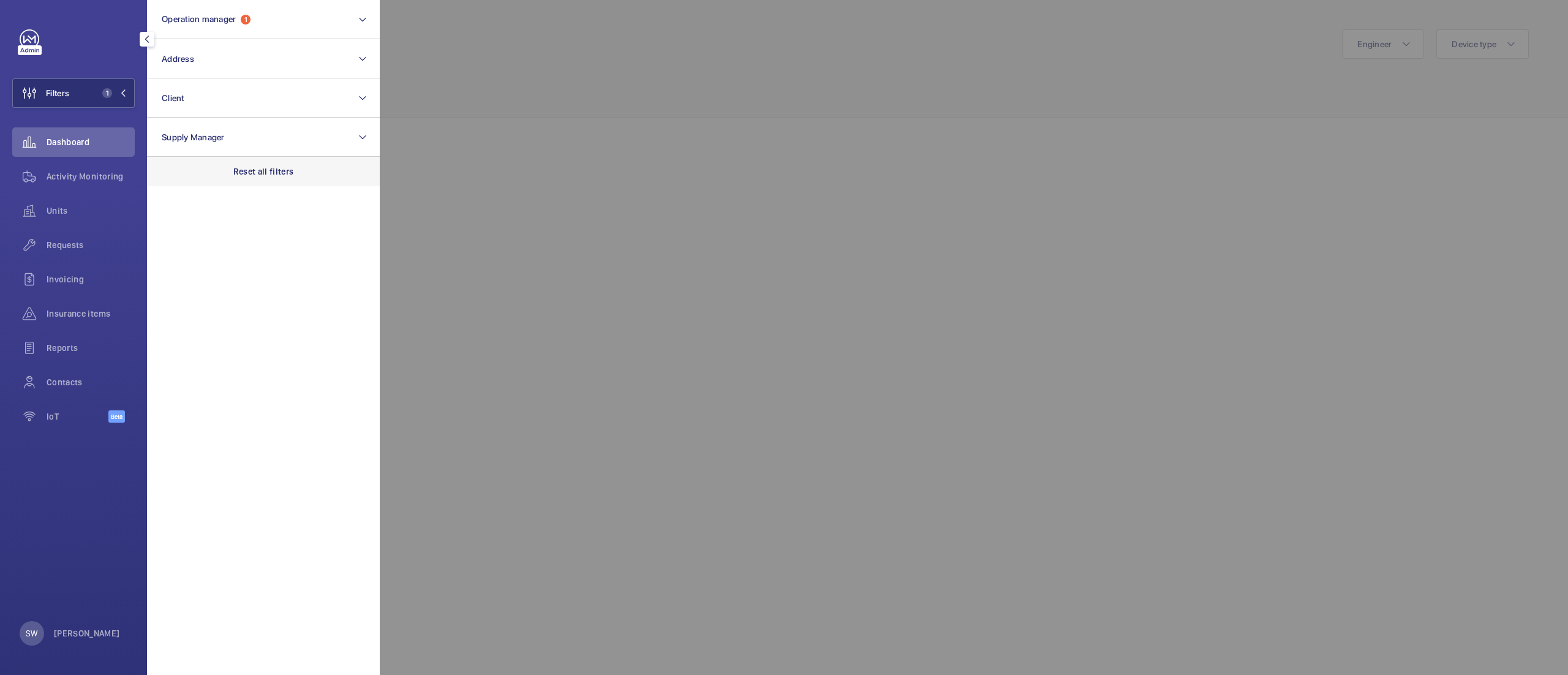
click at [317, 166] on div "Reset all filters" at bounding box center [263, 171] width 233 height 29
click at [279, 24] on button "Operation manager" at bounding box center [263, 20] width 233 height 40
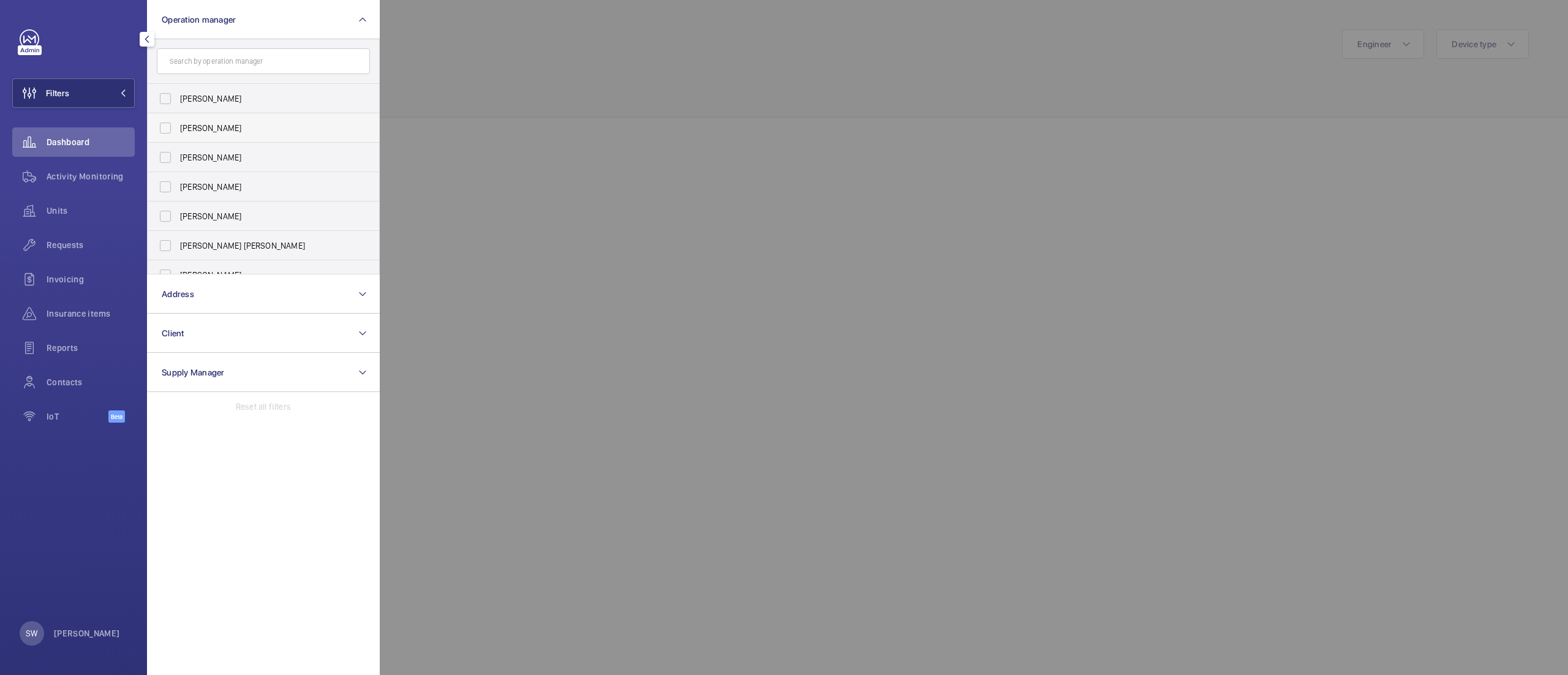
click at [214, 127] on span "[PERSON_NAME]" at bounding box center [264, 127] width 168 height 12
click at [178, 127] on input "[PERSON_NAME]" at bounding box center [165, 128] width 24 height 24
click at [226, 127] on span "[PERSON_NAME]" at bounding box center [264, 127] width 168 height 12
click at [178, 127] on input "[PERSON_NAME]" at bounding box center [165, 128] width 24 height 24
checkbox input "false"
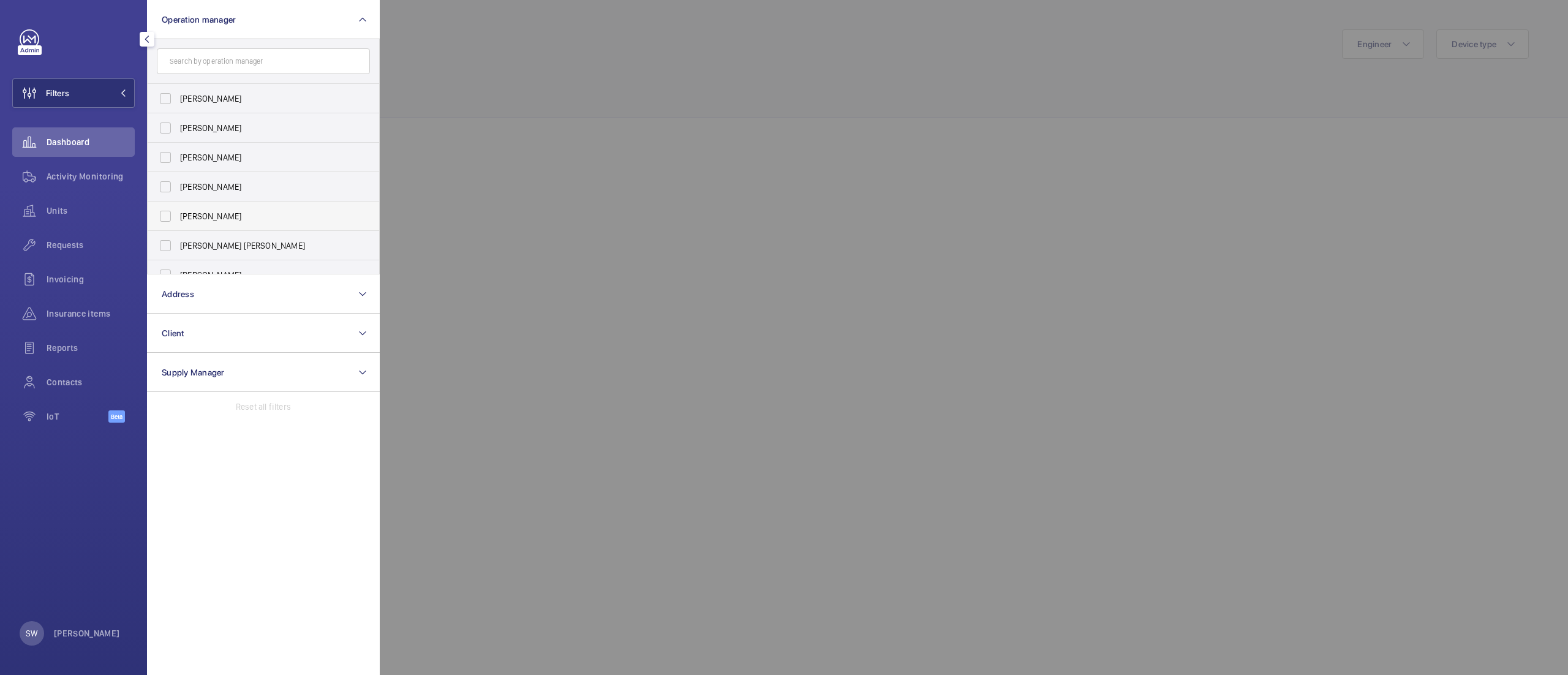
click at [212, 222] on label "[PERSON_NAME]" at bounding box center [254, 216] width 213 height 29
click at [178, 222] on input "[PERSON_NAME]" at bounding box center [165, 216] width 24 height 24
checkbox input "true"
click at [638, 65] on div at bounding box center [1163, 337] width 1568 height 675
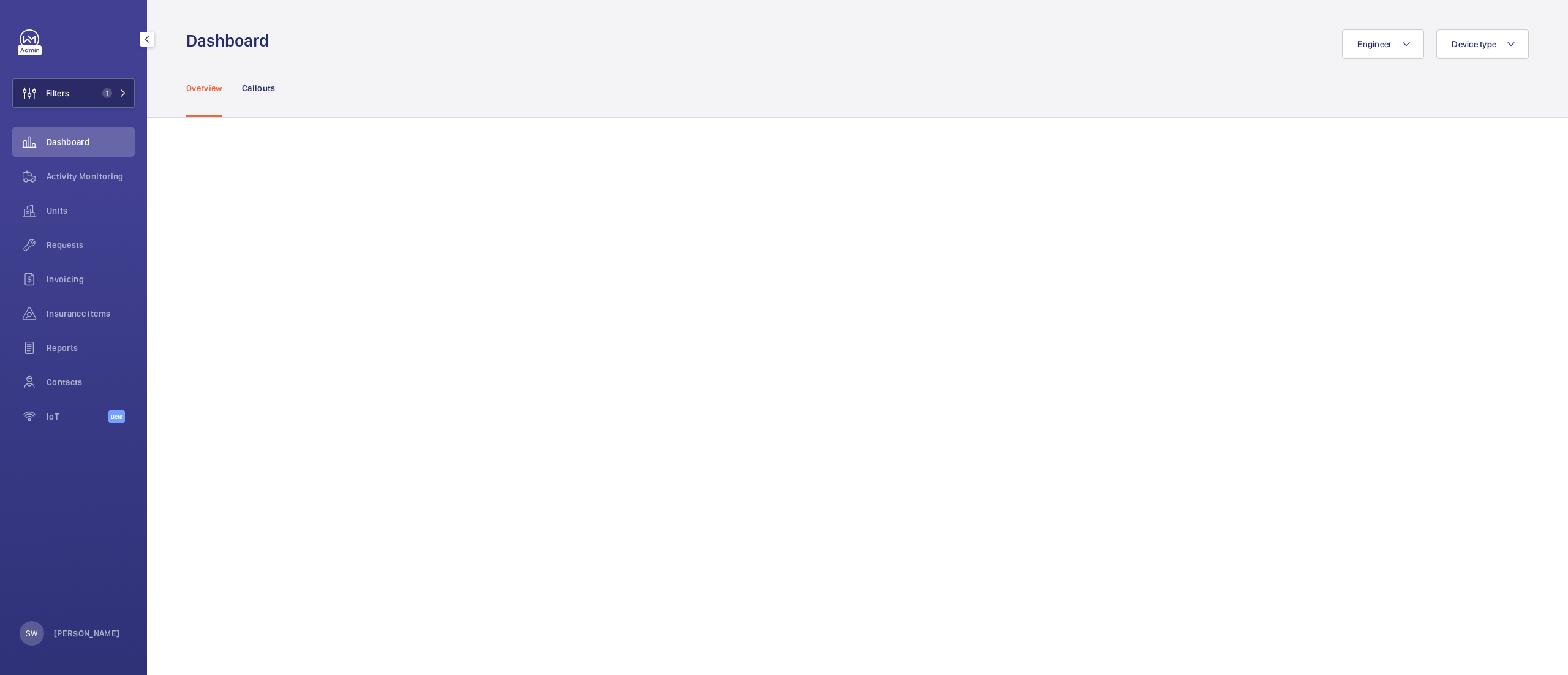
click at [101, 92] on span "1" at bounding box center [104, 92] width 15 height 10
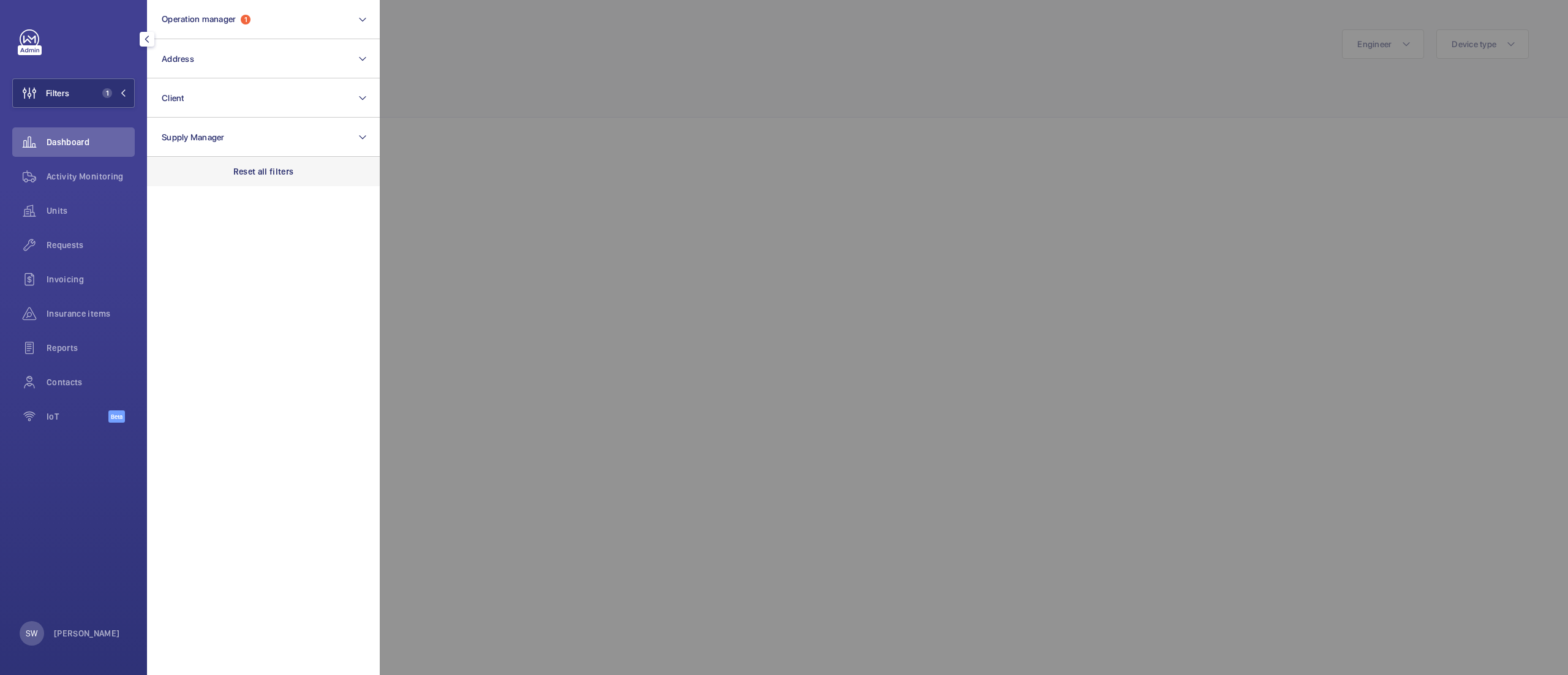
click at [293, 173] on p "Reset all filters" at bounding box center [263, 171] width 61 height 12
click at [717, 90] on div at bounding box center [1163, 337] width 1568 height 675
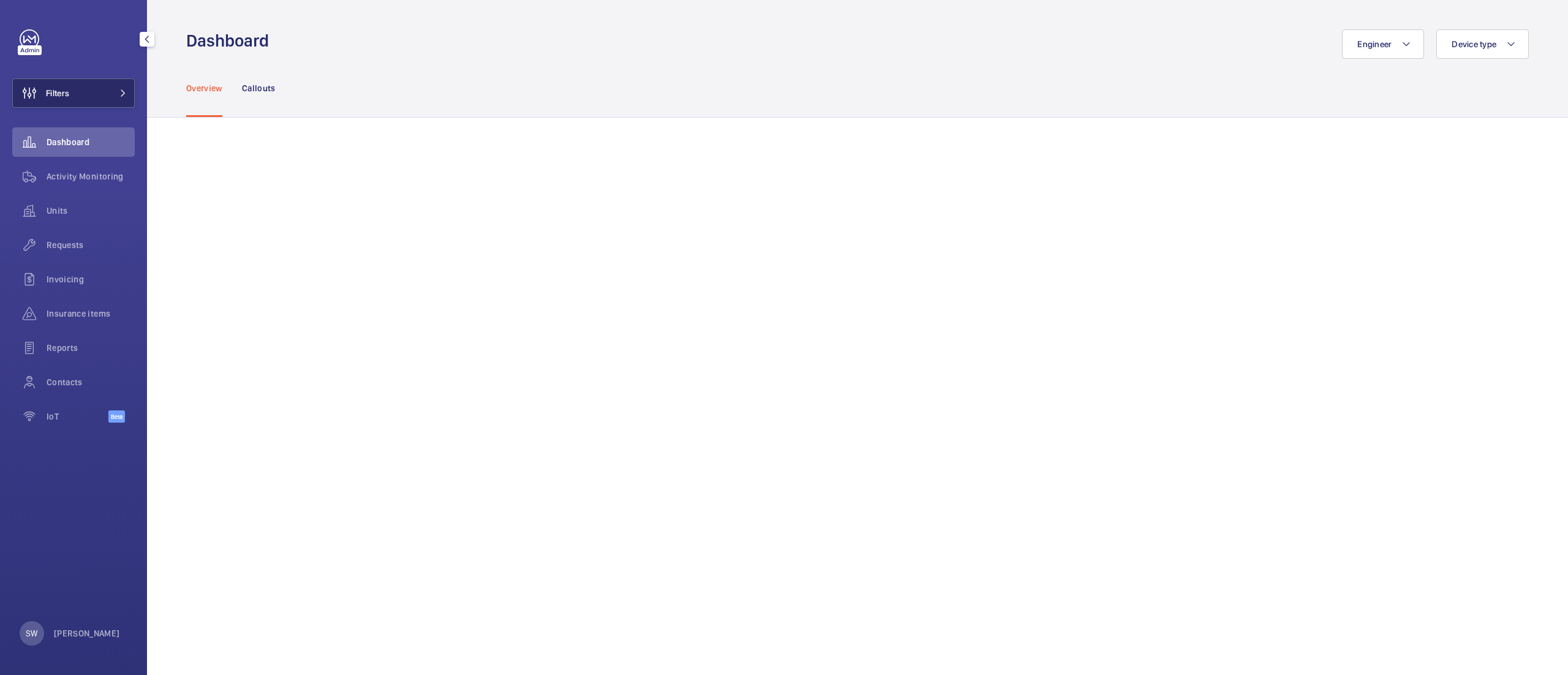
click at [96, 92] on button "Filters" at bounding box center [73, 93] width 122 height 29
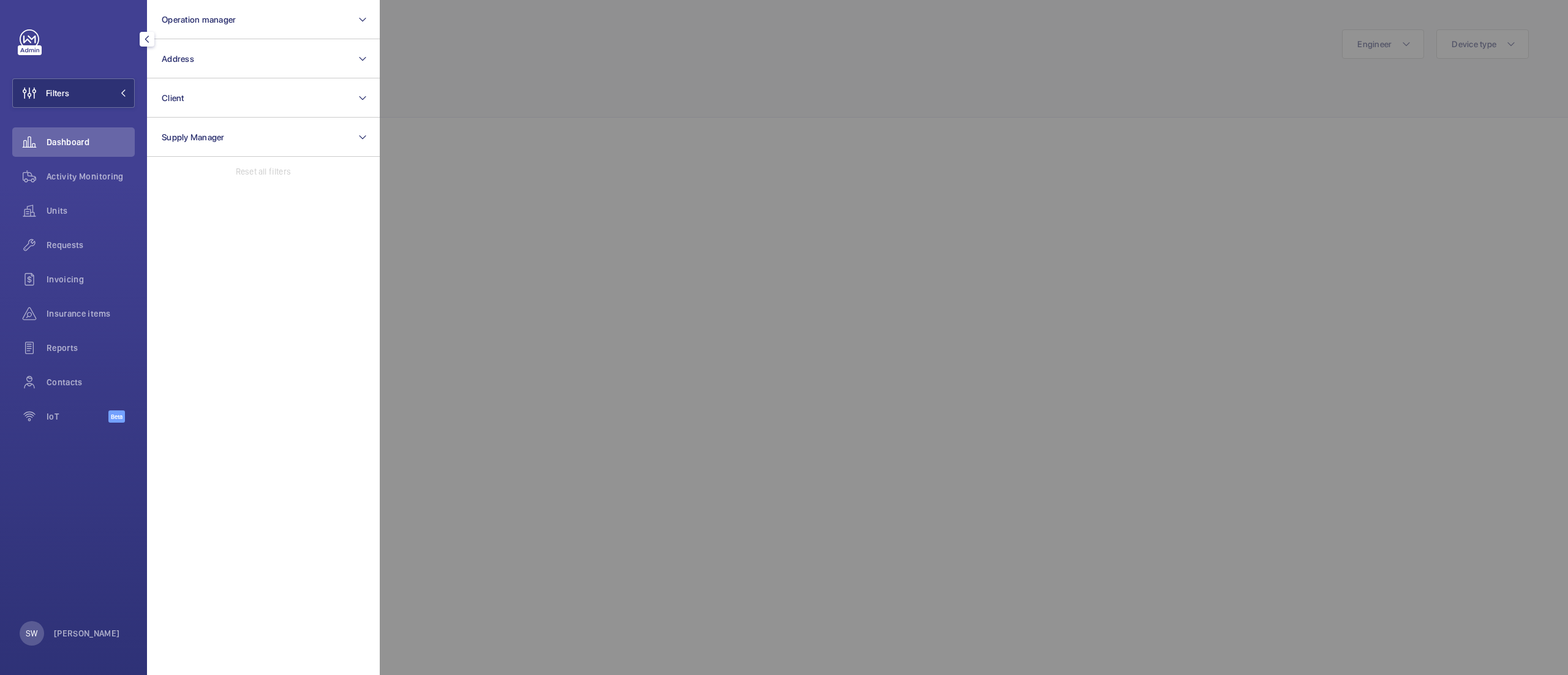
click at [584, 91] on div at bounding box center [1163, 337] width 1568 height 675
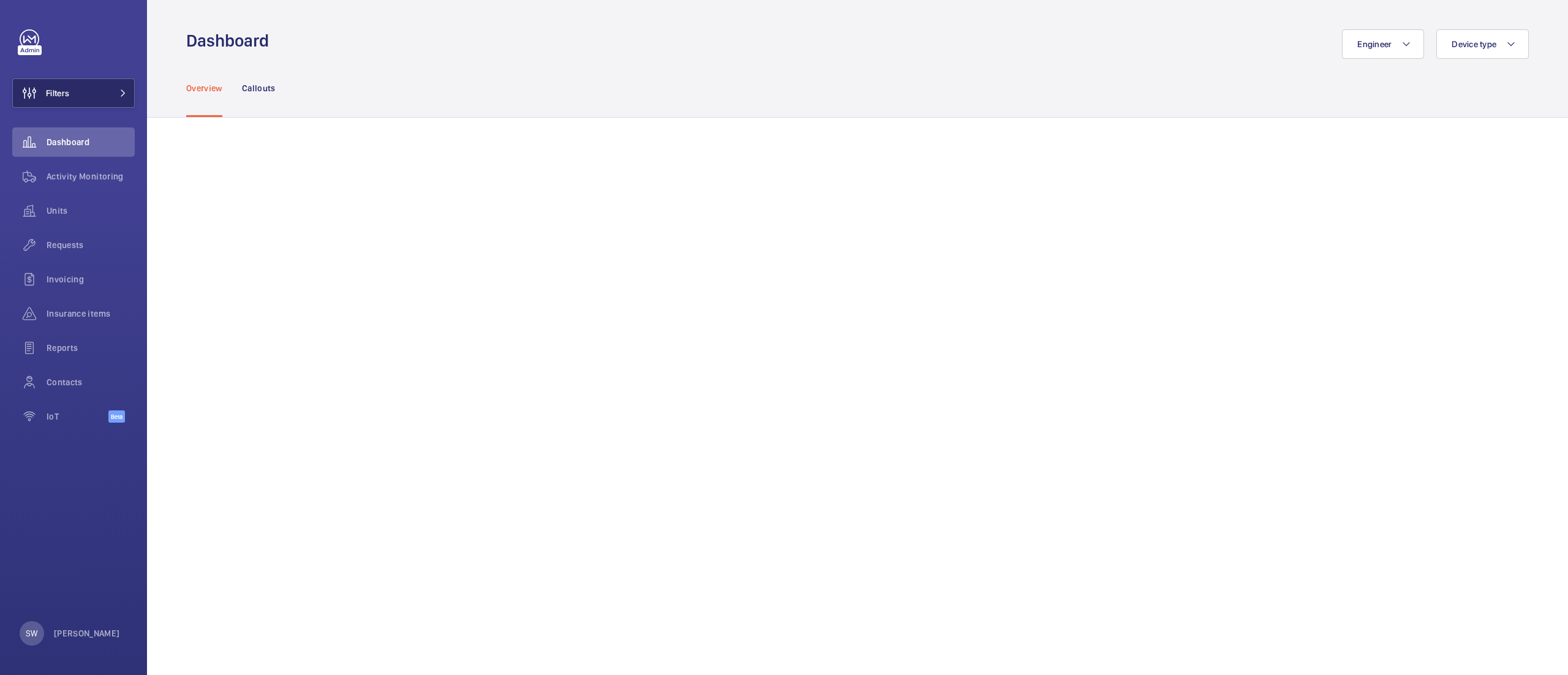
click at [106, 94] on button "Filters" at bounding box center [73, 93] width 122 height 29
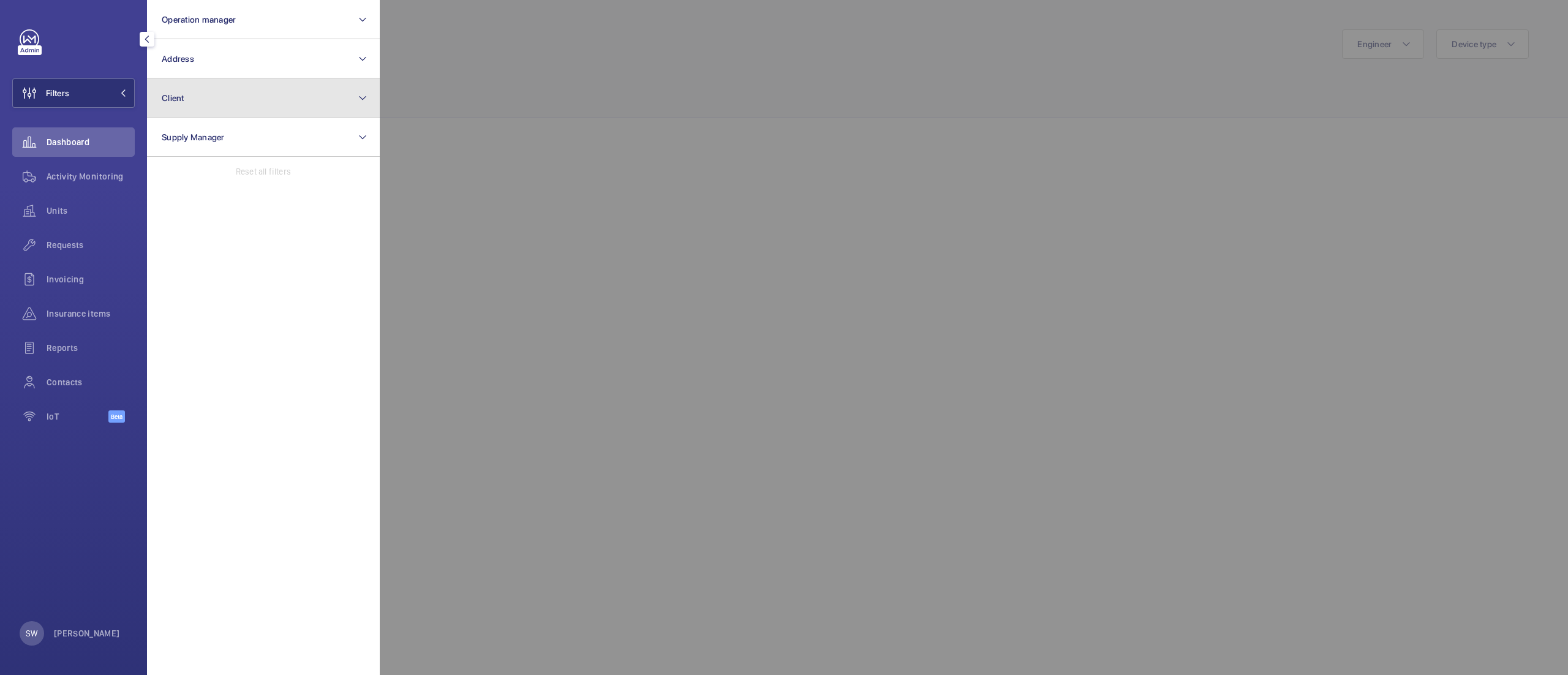
click at [261, 110] on button "Client" at bounding box center [263, 98] width 233 height 40
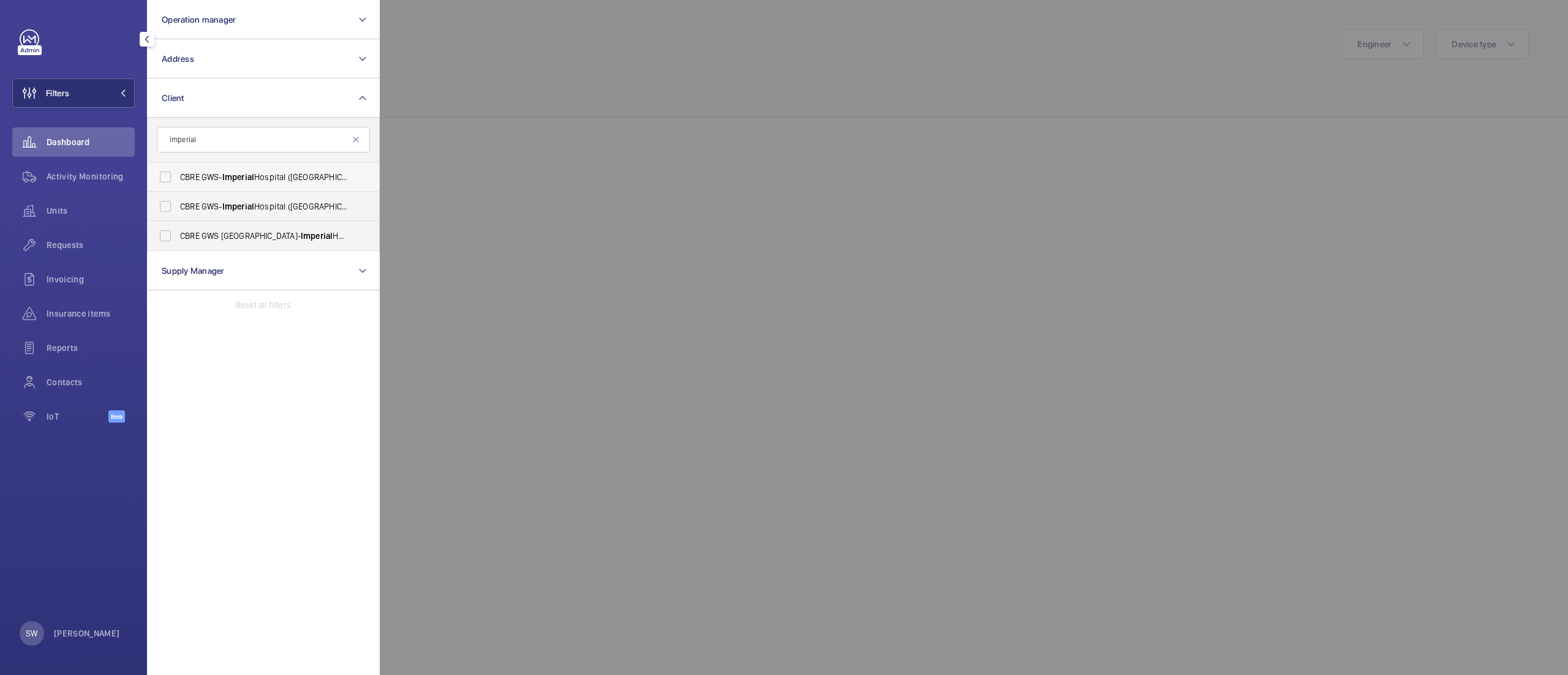
type input "imperial"
click at [238, 173] on span "Imperial" at bounding box center [238, 177] width 32 height 10
click at [178, 173] on input "CBRE GWS- [GEOGRAPHIC_DATA] ([GEOGRAPHIC_DATA])" at bounding box center [165, 177] width 24 height 24
checkbox input "true"
click at [236, 220] on label "CBRE GWS- [GEOGRAPHIC_DATA] ([GEOGRAPHIC_DATA][PERSON_NAME])" at bounding box center [254, 207] width 213 height 29
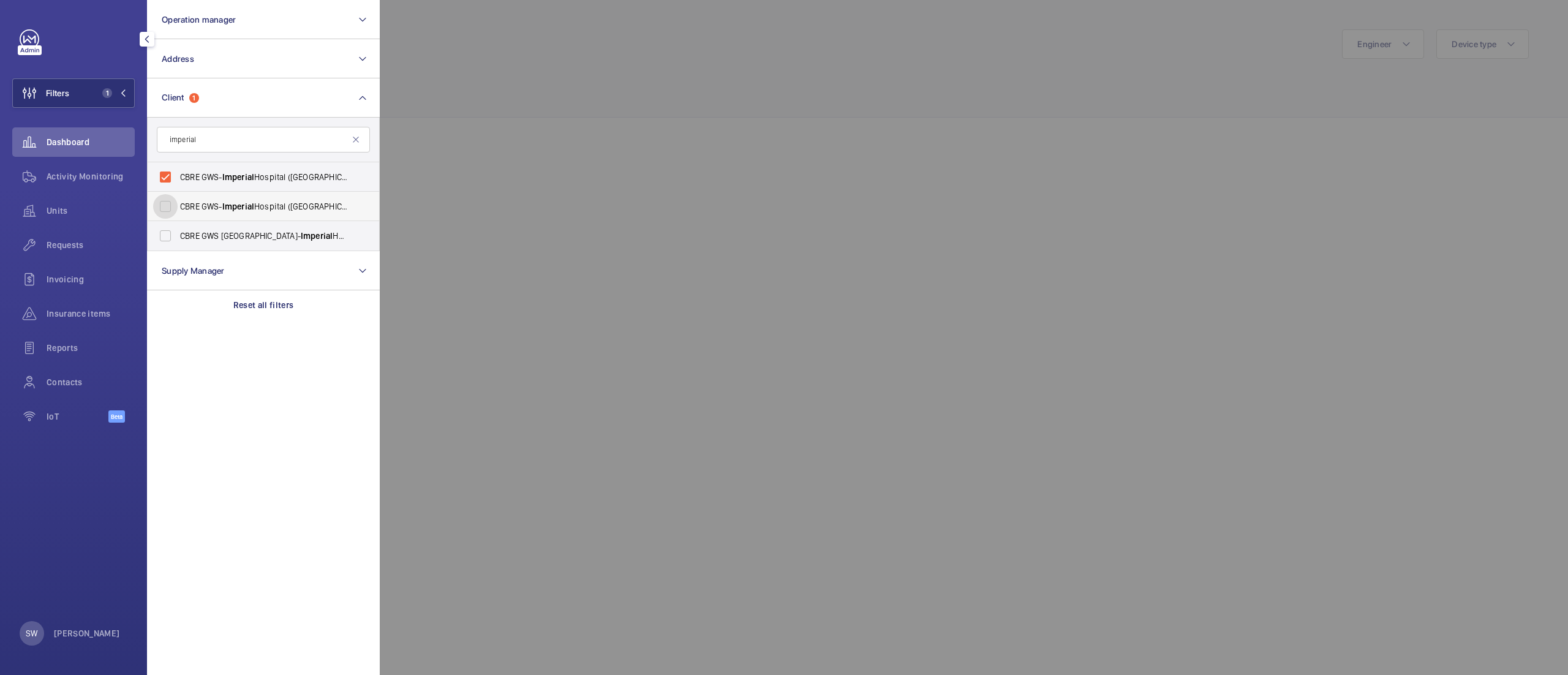
click at [178, 219] on input "CBRE GWS- [GEOGRAPHIC_DATA] ([GEOGRAPHIC_DATA][PERSON_NAME])" at bounding box center [165, 207] width 24 height 24
checkbox input "true"
click at [236, 239] on span "CBRE GWS UK- [GEOGRAPHIC_DATA] ([GEOGRAPHIC_DATA])" at bounding box center [264, 236] width 168 height 12
click at [178, 239] on input "CBRE GWS UK- [GEOGRAPHIC_DATA] ([GEOGRAPHIC_DATA])" at bounding box center [165, 236] width 24 height 24
checkbox input "true"
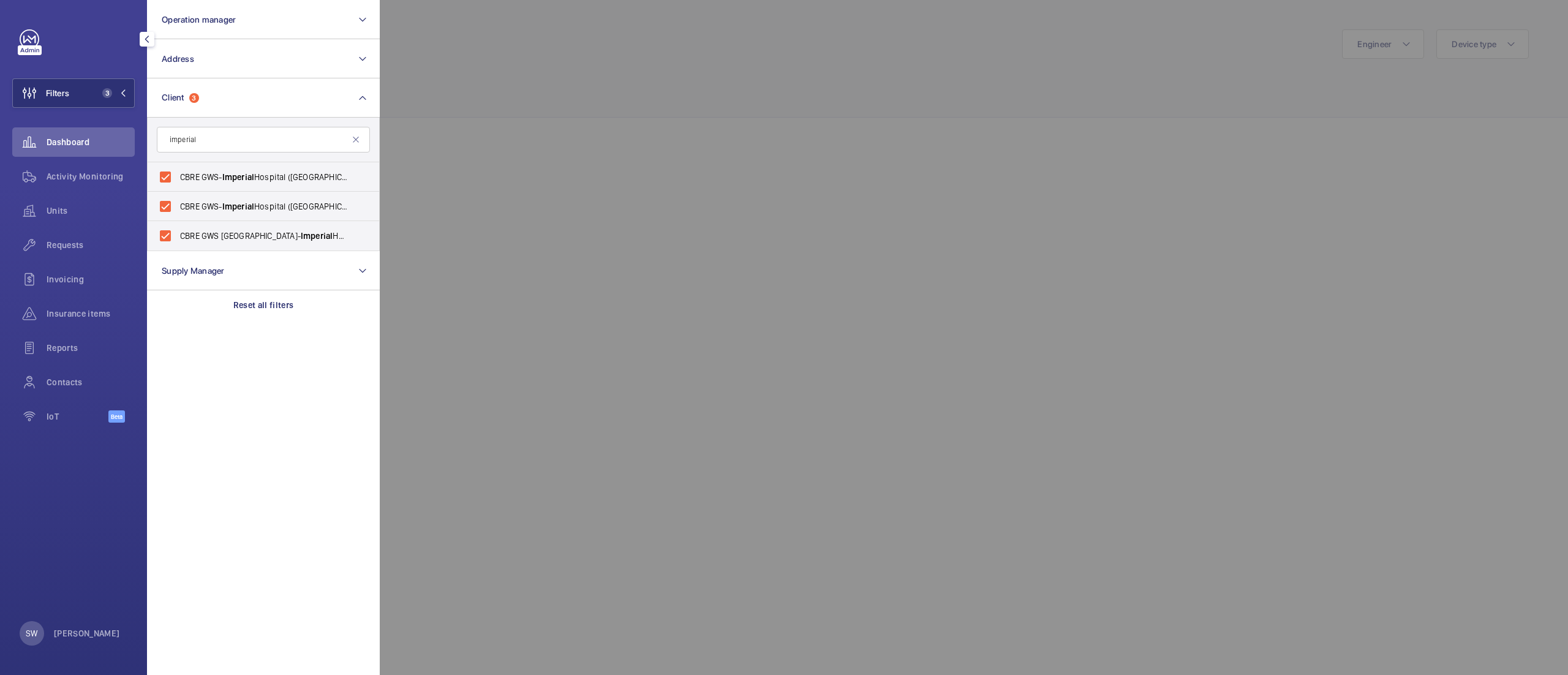
click at [565, 96] on div at bounding box center [1163, 337] width 1568 height 675
